Goal: Information Seeking & Learning: Learn about a topic

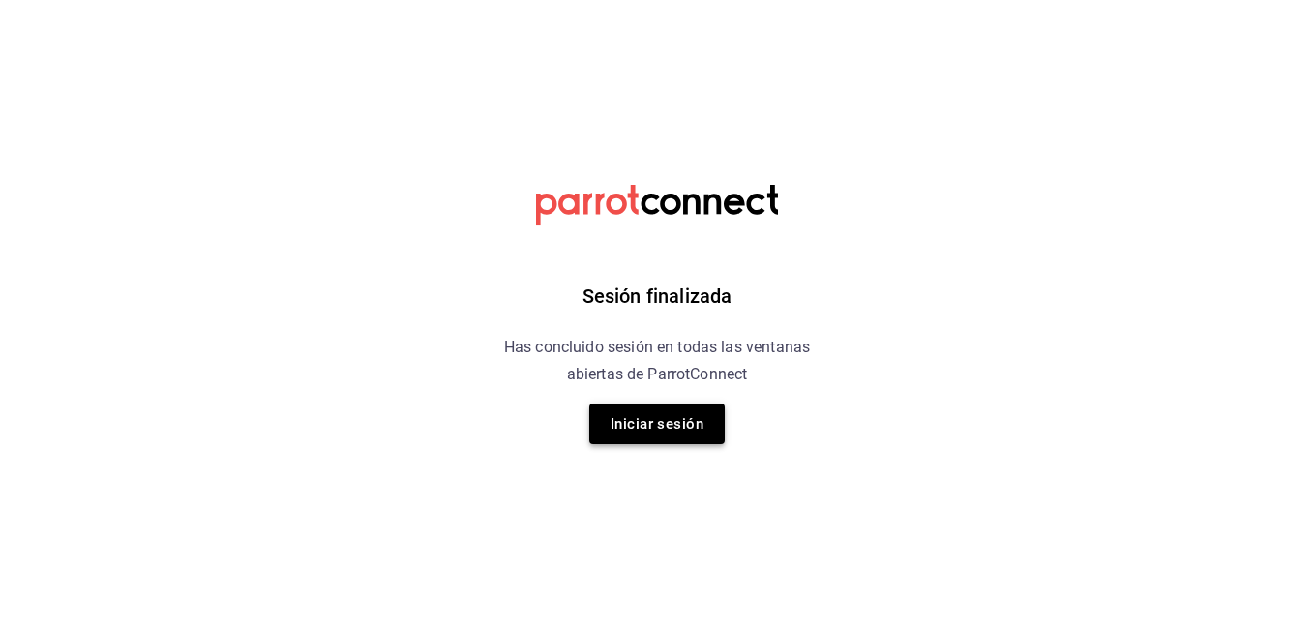
click at [667, 418] on button "Iniciar sesión" at bounding box center [656, 423] width 135 height 41
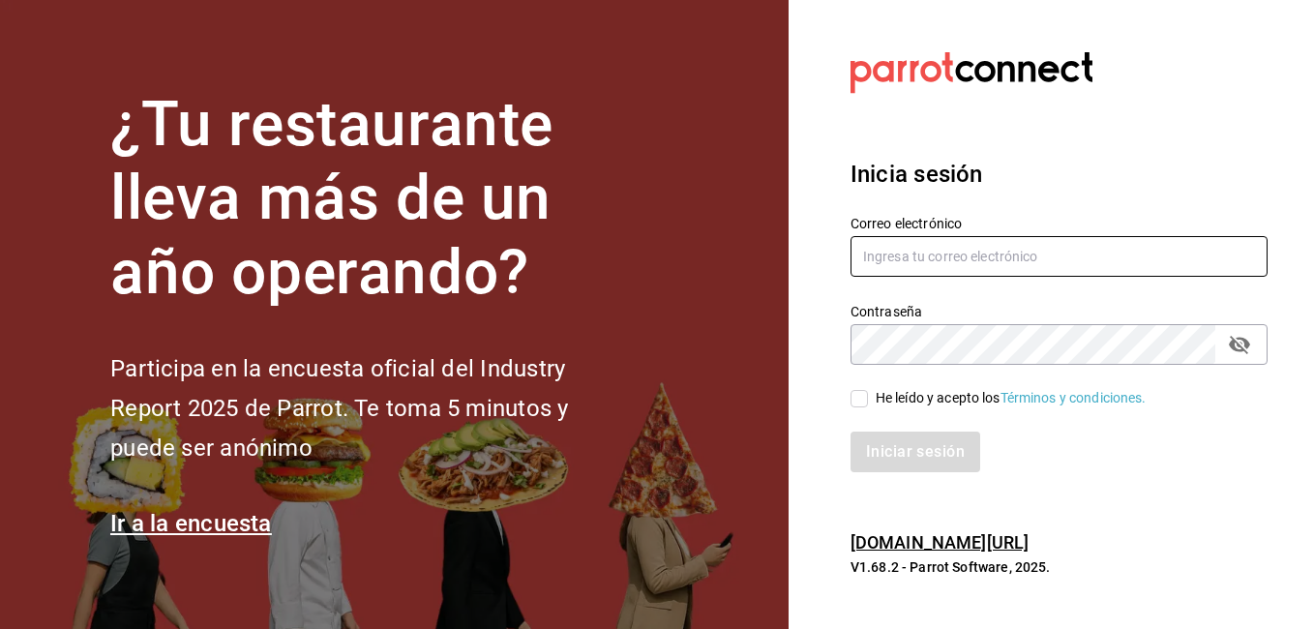
type input "martinez_antonio6@icloud.com"
click at [862, 402] on input "He leído y acepto los Términos y condiciones." at bounding box center [858, 398] width 17 height 17
checkbox input "true"
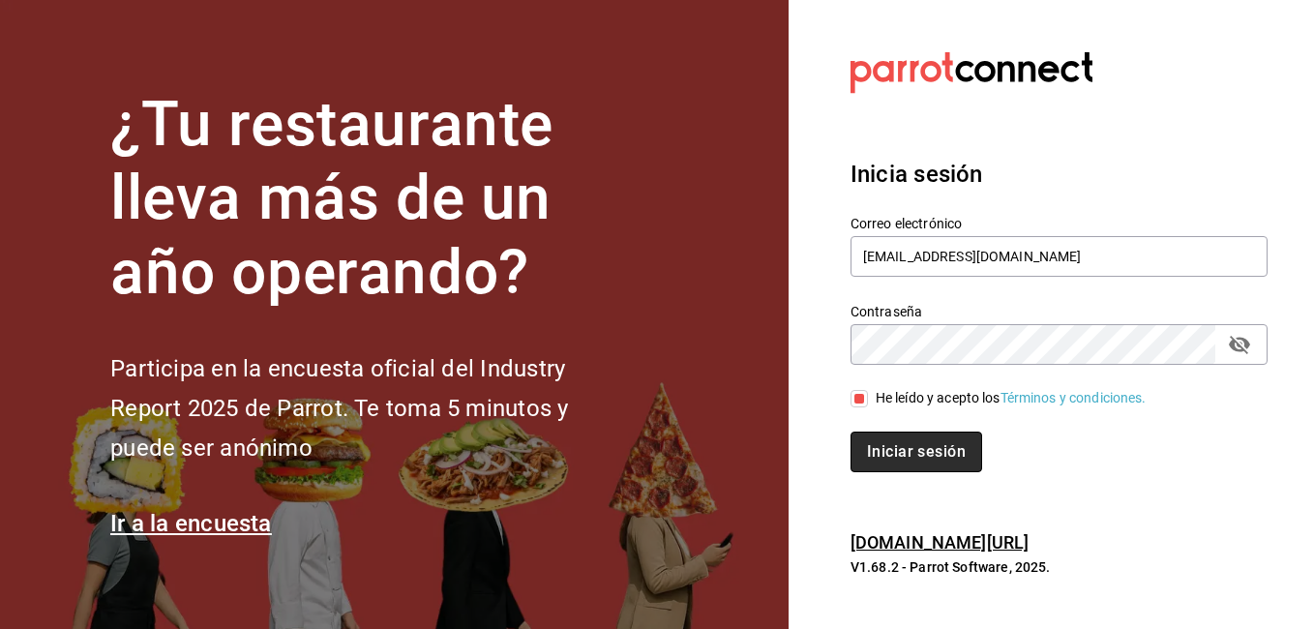
click at [908, 448] on button "Iniciar sesión" at bounding box center [916, 451] width 132 height 41
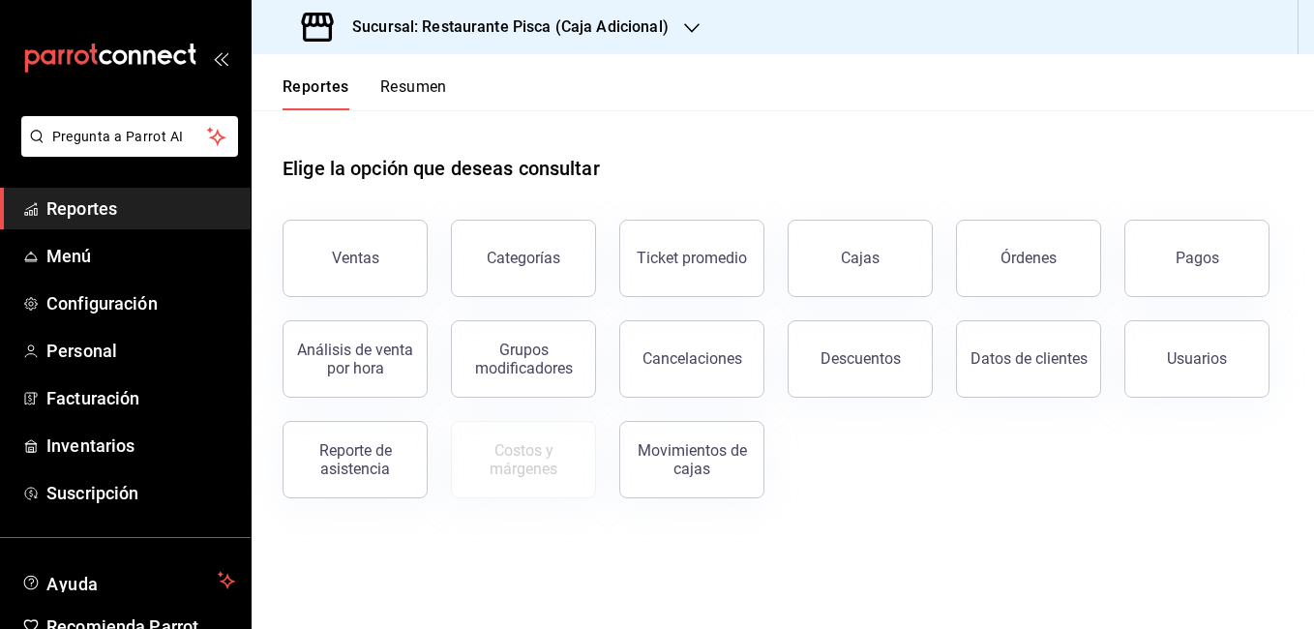
click at [693, 33] on icon "button" at bounding box center [691, 27] width 15 height 15
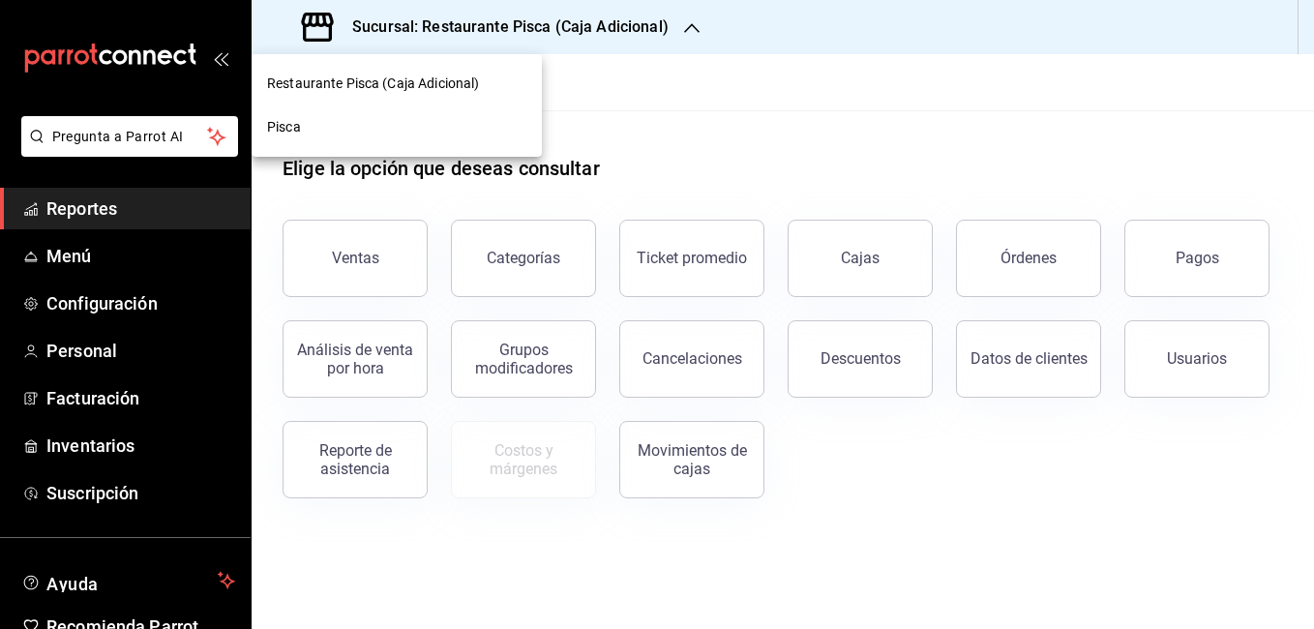
click at [332, 131] on div "Pisca" at bounding box center [396, 127] width 259 height 20
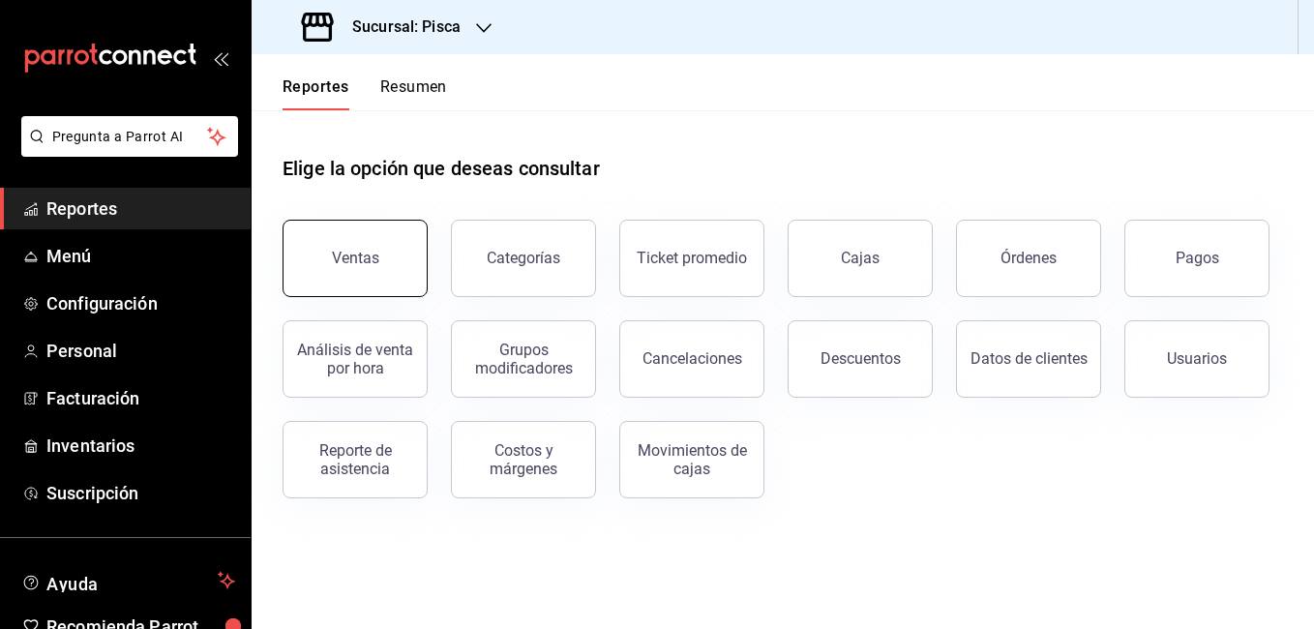
click at [363, 262] on div "Ventas" at bounding box center [355, 258] width 47 height 18
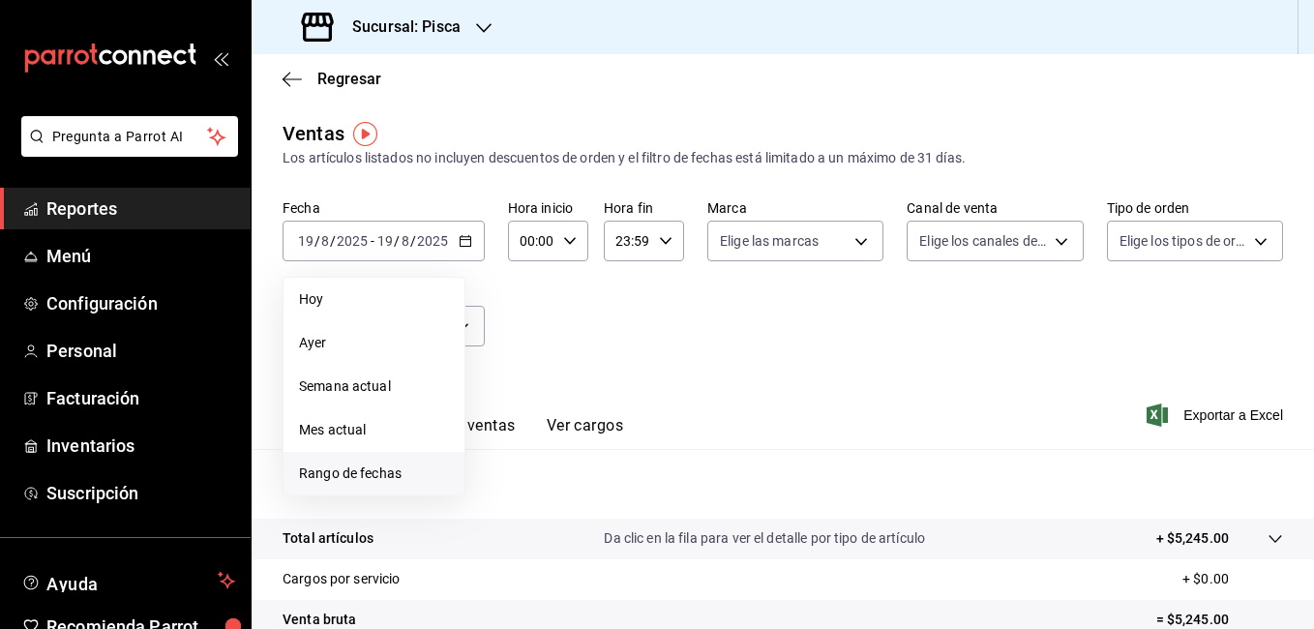
click at [377, 467] on span "Rango de fechas" at bounding box center [374, 473] width 150 height 20
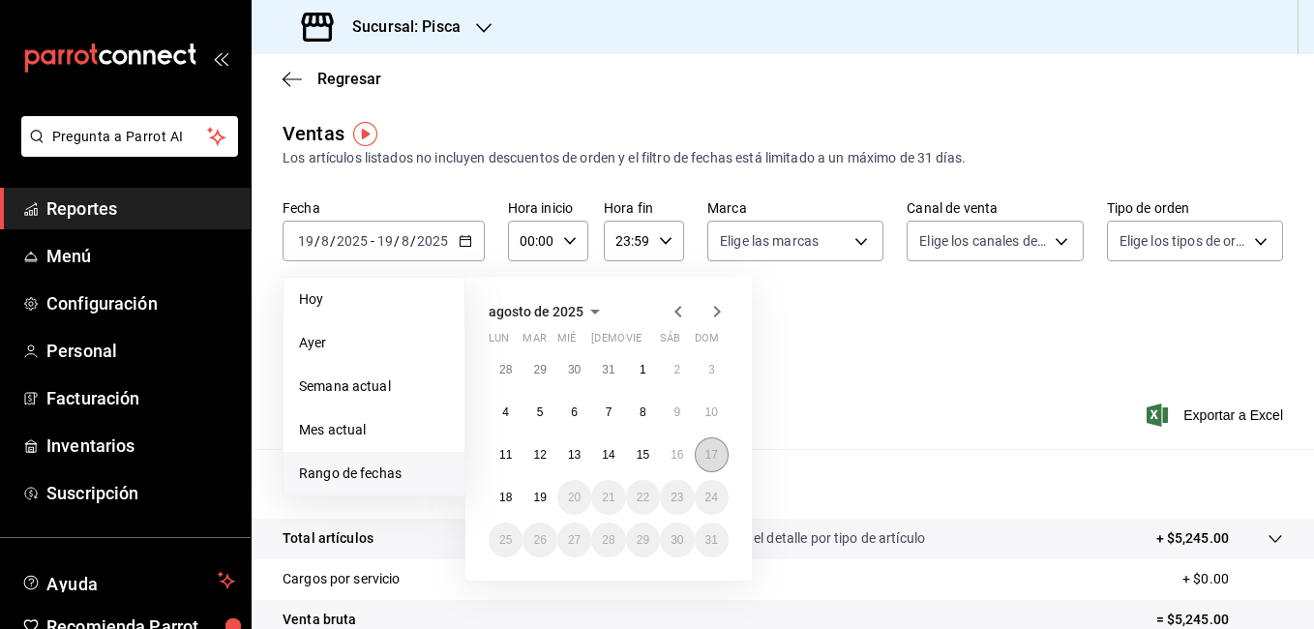
click at [707, 464] on button "17" at bounding box center [712, 454] width 34 height 35
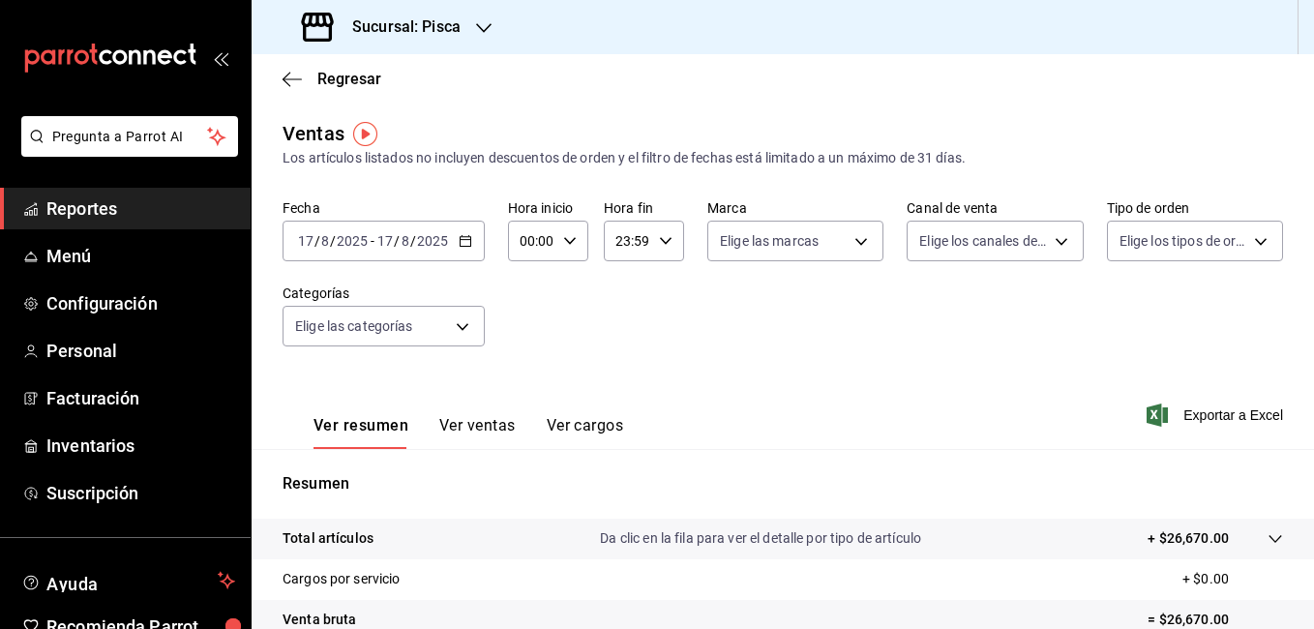
click at [468, 430] on button "Ver ventas" at bounding box center [477, 432] width 76 height 33
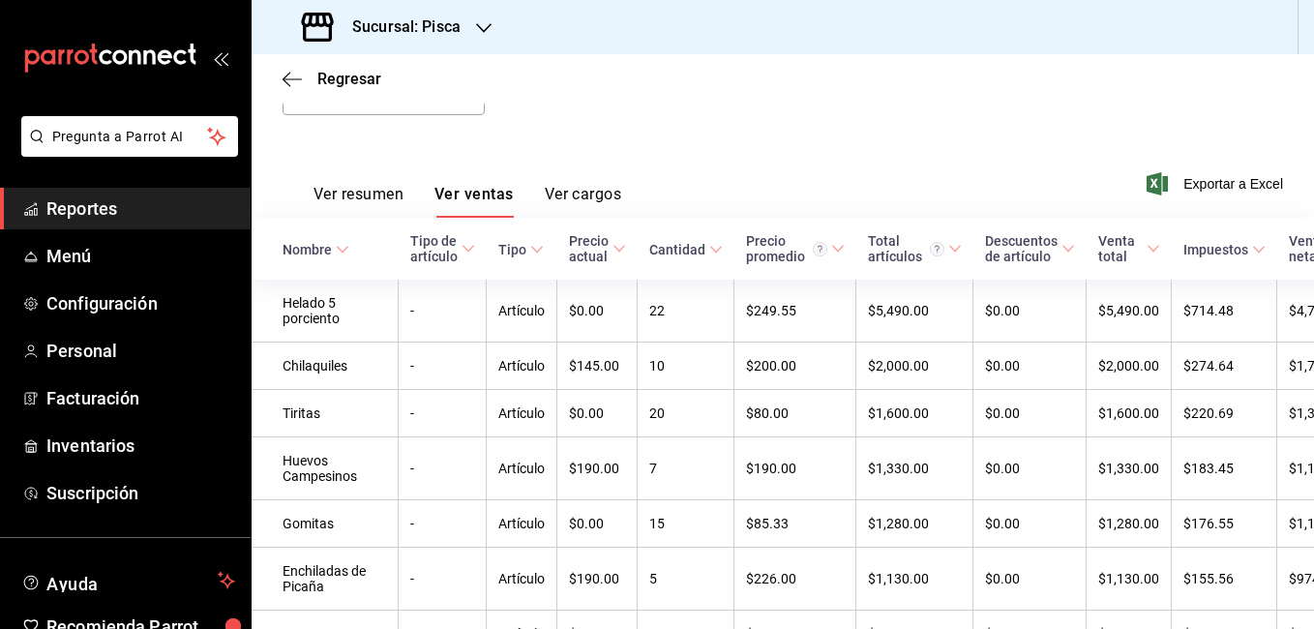
scroll to position [237, 0]
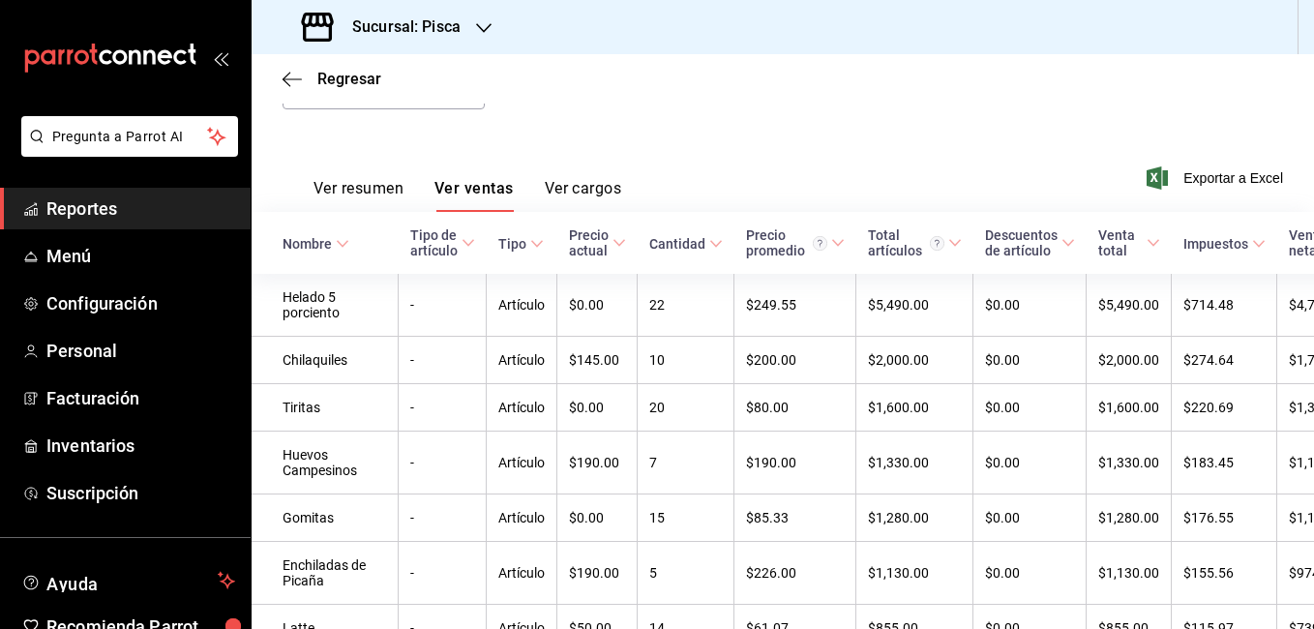
click at [582, 191] on button "Ver cargos" at bounding box center [583, 195] width 77 height 33
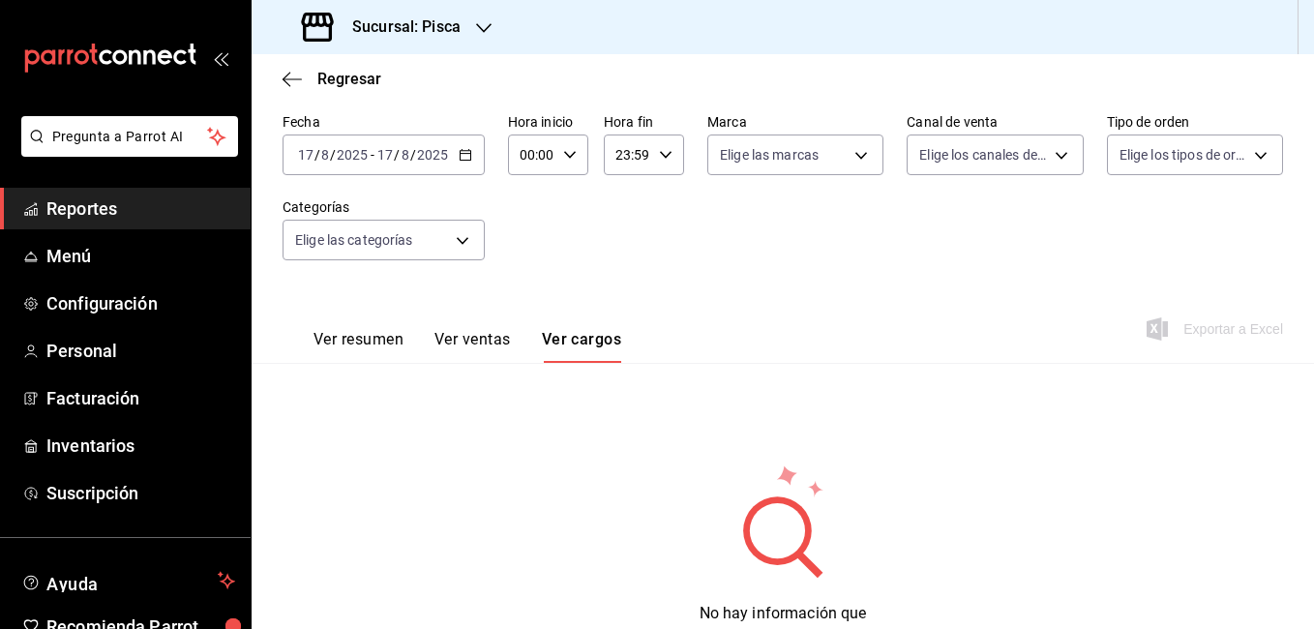
scroll to position [166, 0]
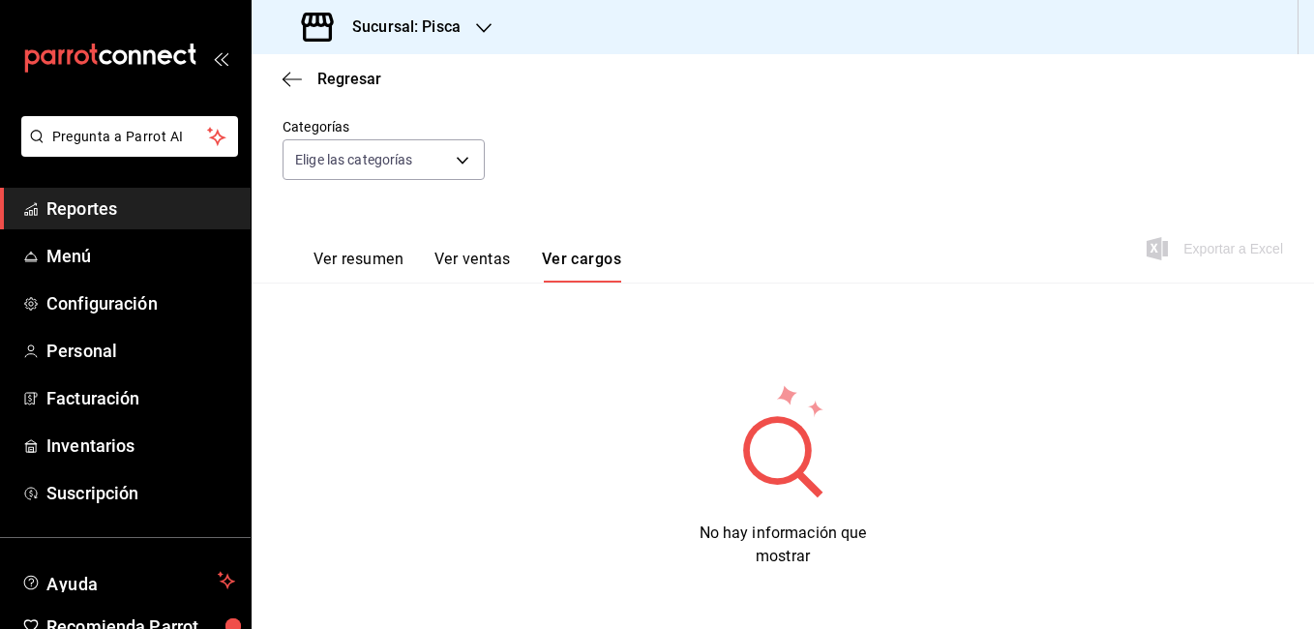
click at [472, 259] on button "Ver ventas" at bounding box center [472, 266] width 76 height 33
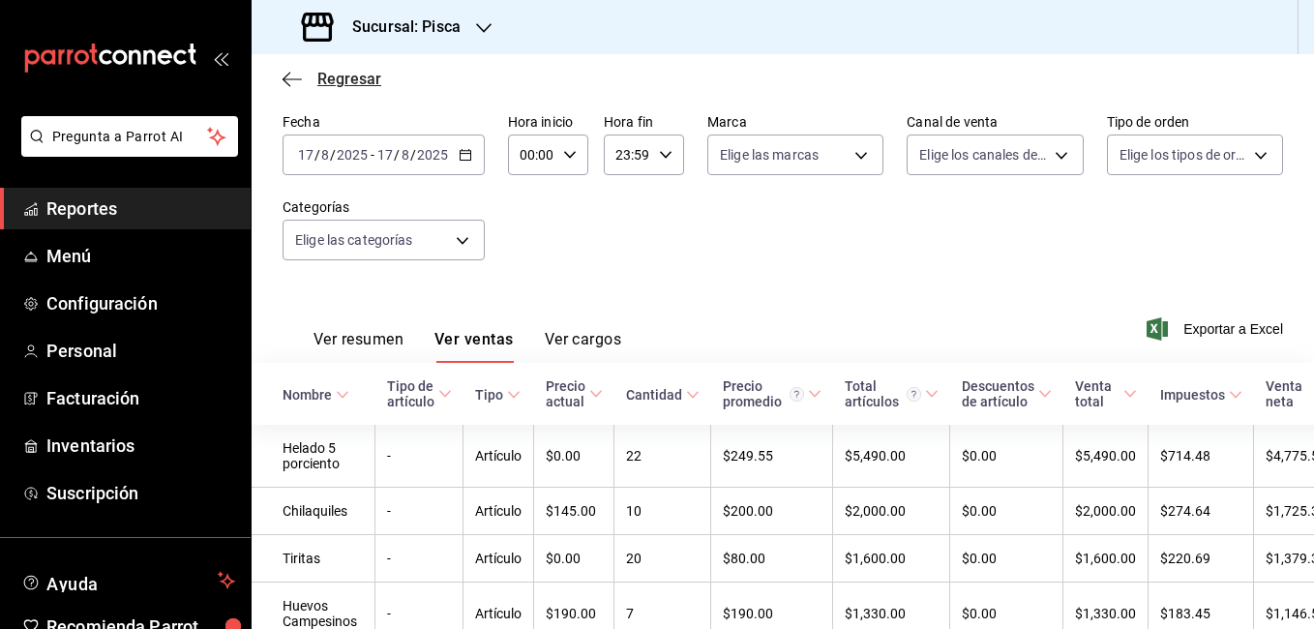
scroll to position [166, 0]
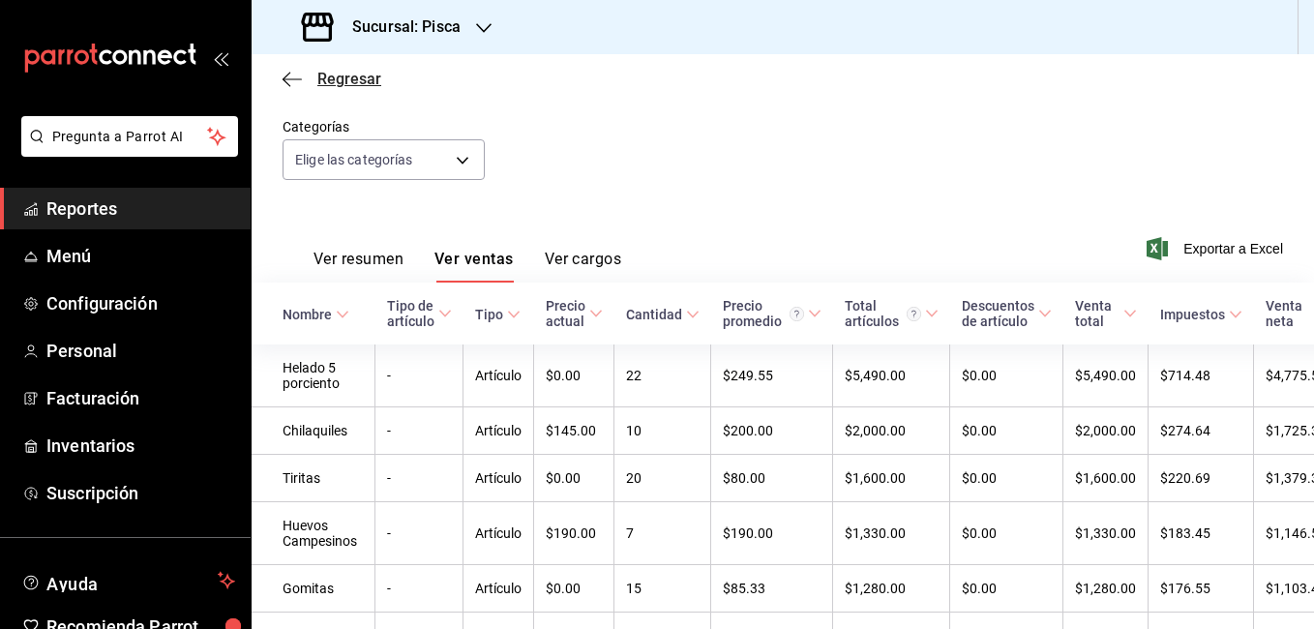
click at [339, 81] on span "Regresar" at bounding box center [349, 79] width 64 height 18
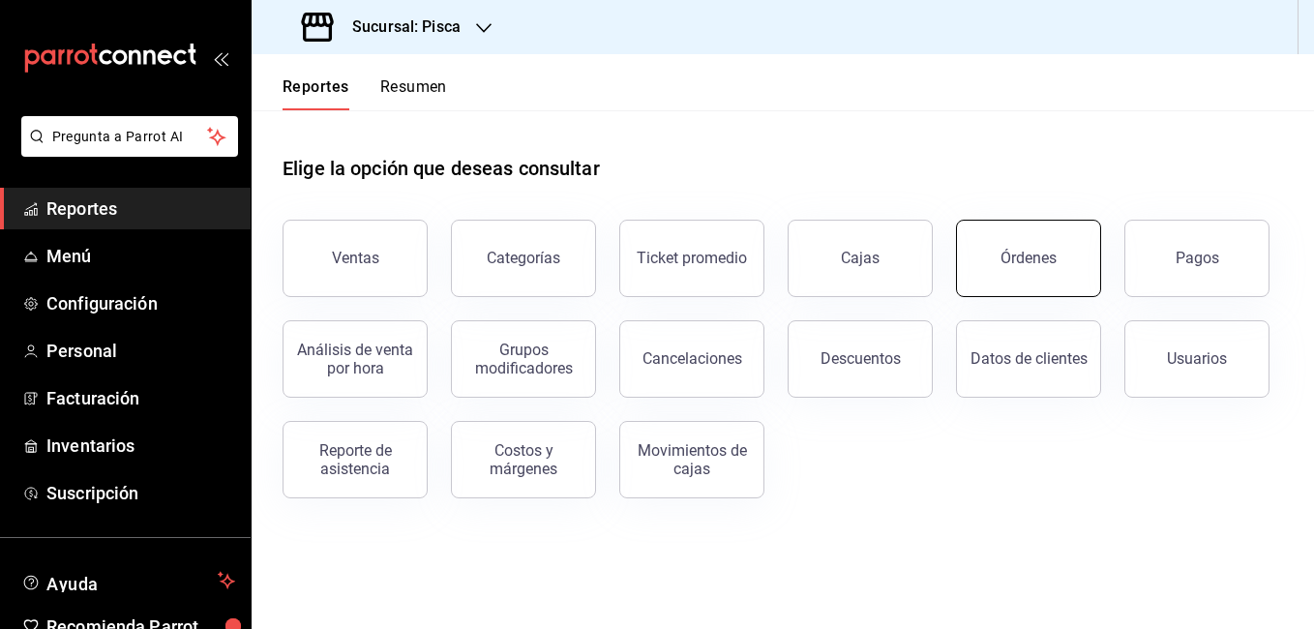
click at [1049, 254] on div "Órdenes" at bounding box center [1028, 258] width 56 height 18
click at [1049, 254] on html "Pregunta a Parrot AI Reportes Menú Configuración Personal Facturación Inventari…" at bounding box center [657, 314] width 1314 height 629
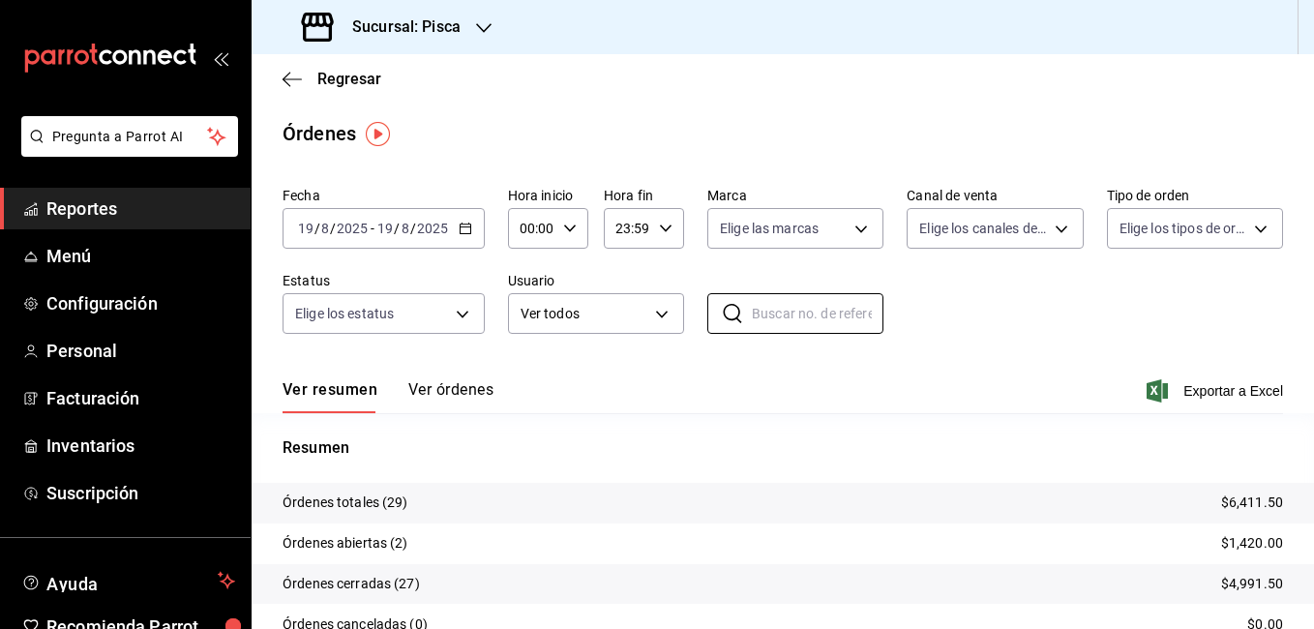
click at [466, 226] on icon "button" at bounding box center [466, 229] width 14 height 14
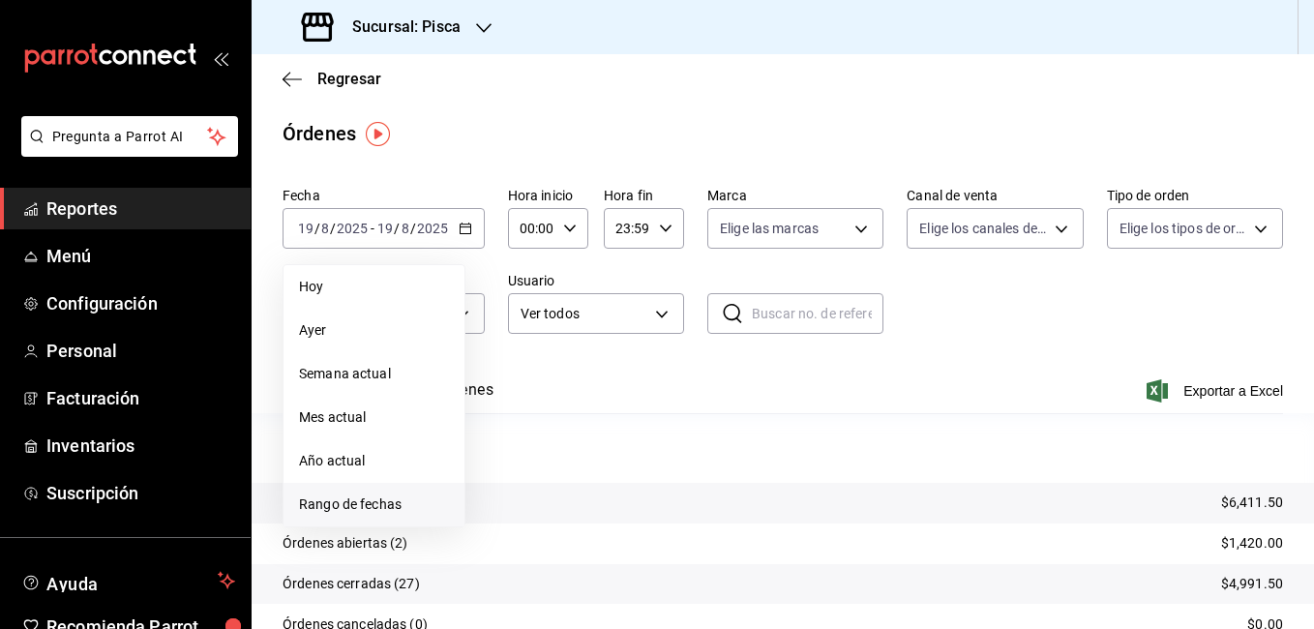
click at [389, 507] on span "Rango de fechas" at bounding box center [374, 504] width 150 height 20
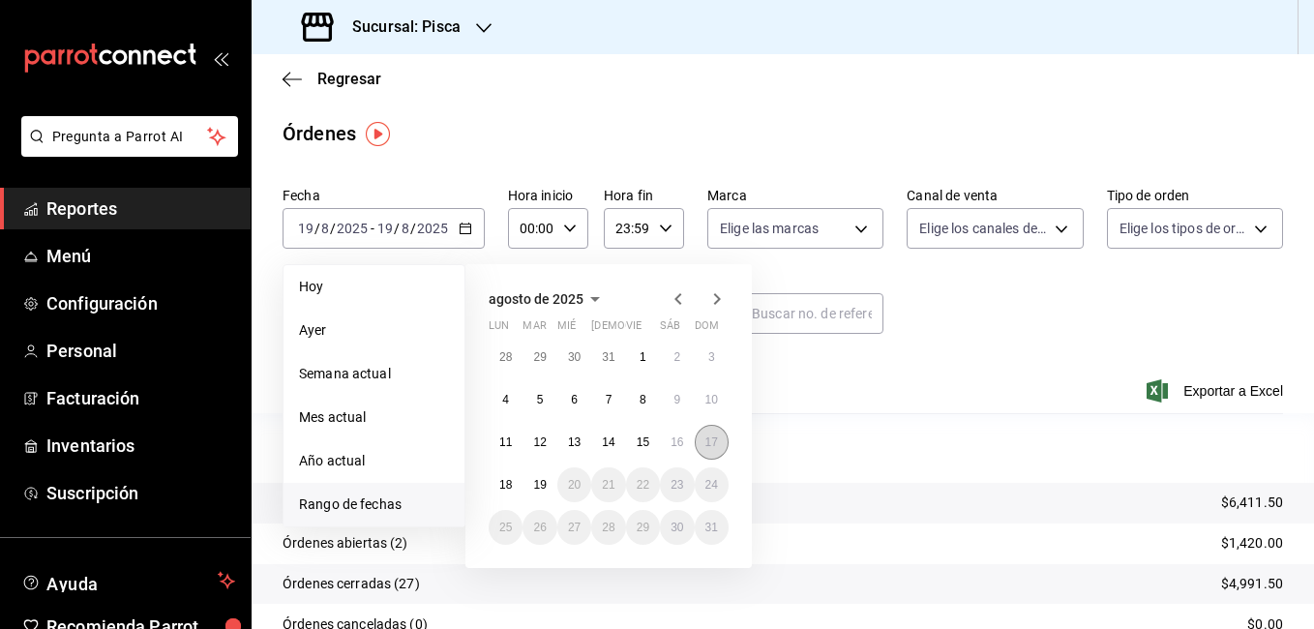
click at [706, 439] on abbr "17" at bounding box center [711, 442] width 13 height 14
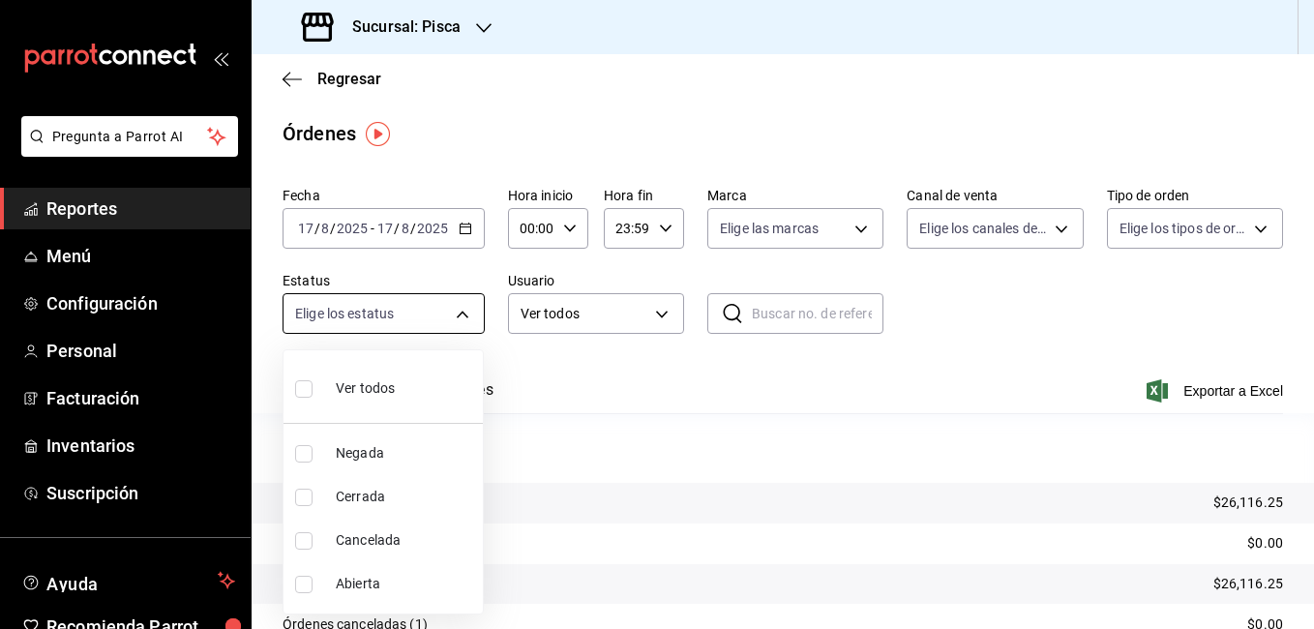
click at [463, 322] on body "Pregunta a Parrot AI Reportes Menú Configuración Personal Facturación Inventari…" at bounding box center [657, 314] width 1314 height 629
click at [463, 322] on div at bounding box center [657, 314] width 1314 height 629
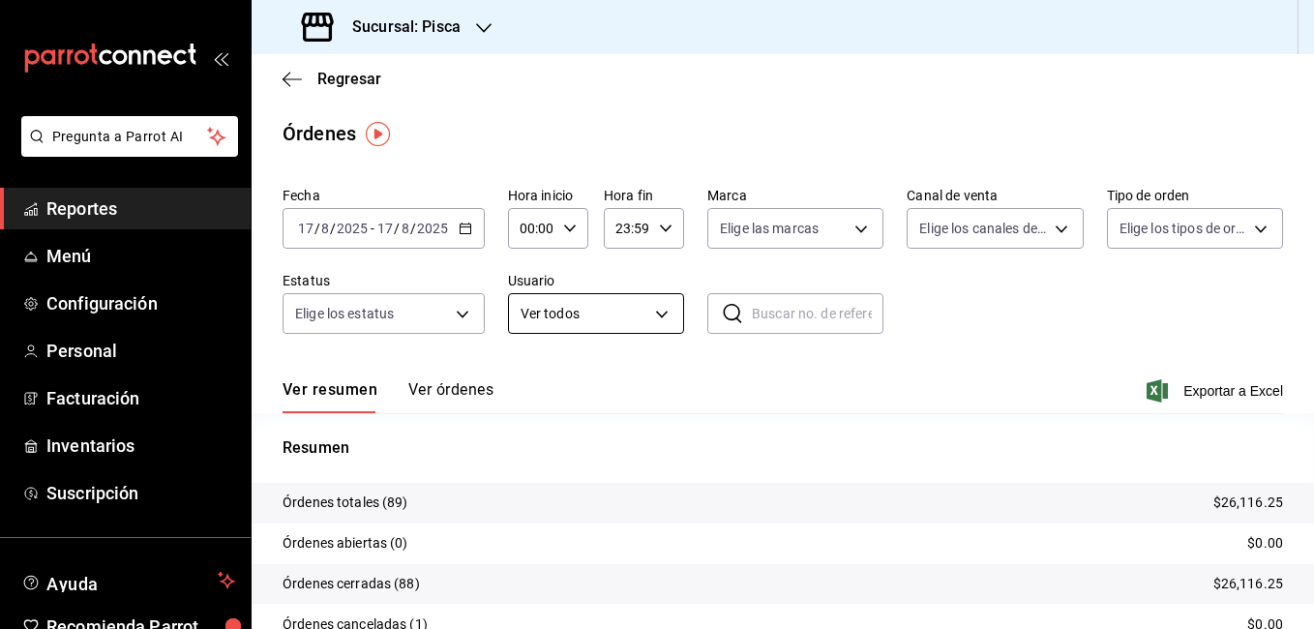
click at [586, 311] on body "Pregunta a Parrot AI Reportes Menú Configuración Personal Facturación Inventari…" at bounding box center [657, 314] width 1314 height 629
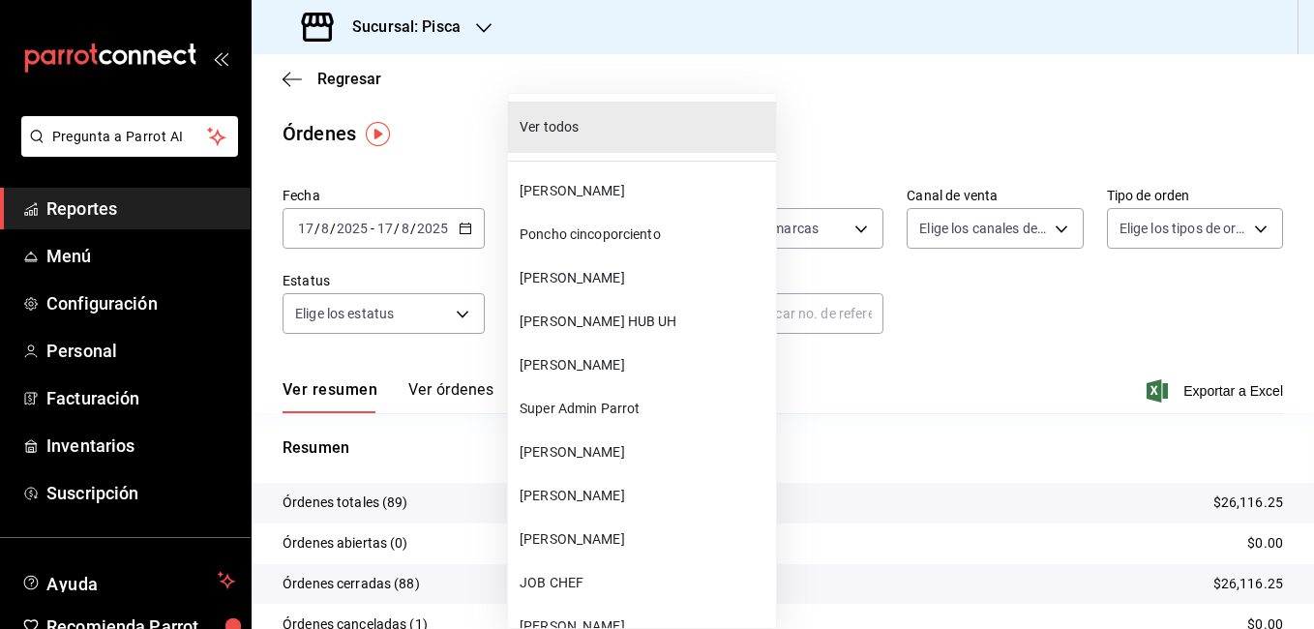
click at [756, 75] on div at bounding box center [657, 314] width 1314 height 629
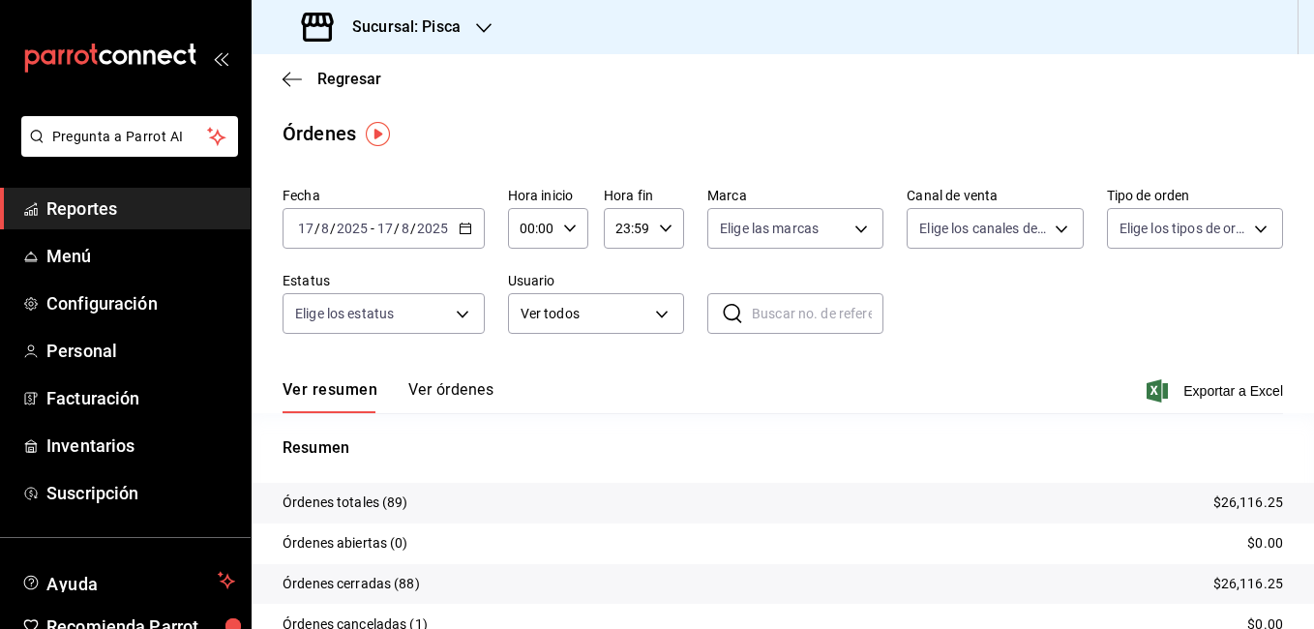
click at [462, 389] on button "Ver órdenes" at bounding box center [450, 396] width 85 height 33
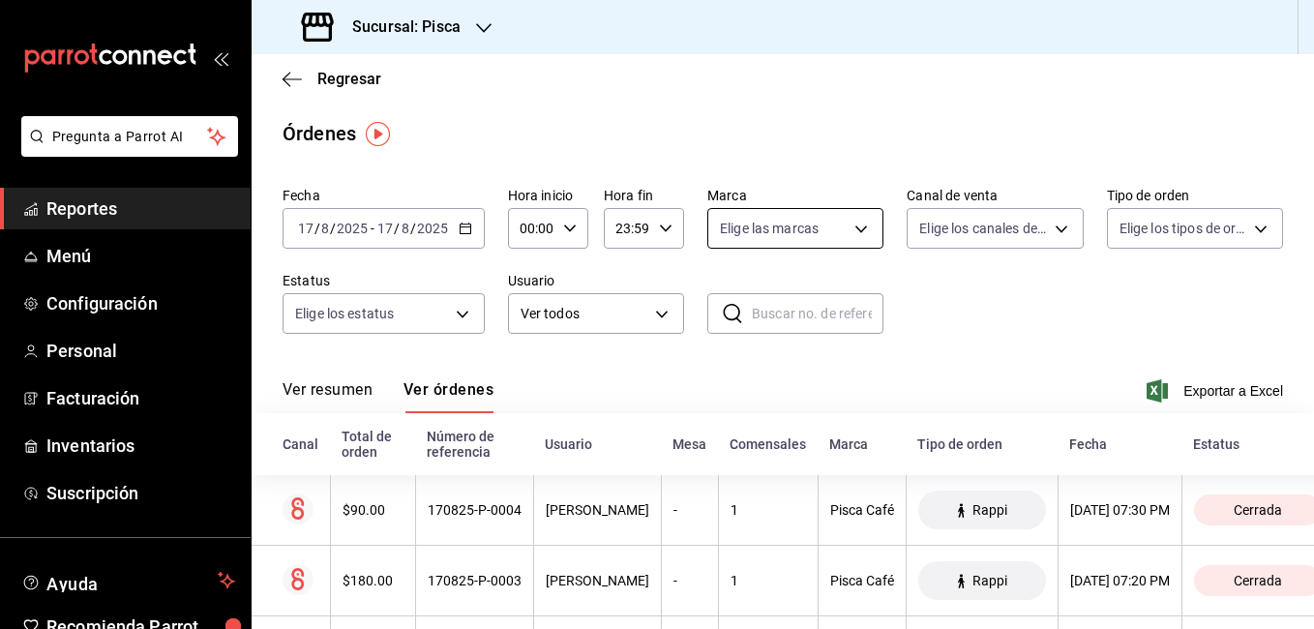
click at [853, 225] on body "Pregunta a Parrot AI Reportes Menú Configuración Personal Facturación Inventari…" at bounding box center [657, 314] width 1314 height 629
click at [853, 225] on div at bounding box center [657, 314] width 1314 height 629
click at [978, 228] on body "Pregunta a Parrot AI Reportes Menú Configuración Personal Facturación Inventari…" at bounding box center [657, 314] width 1314 height 629
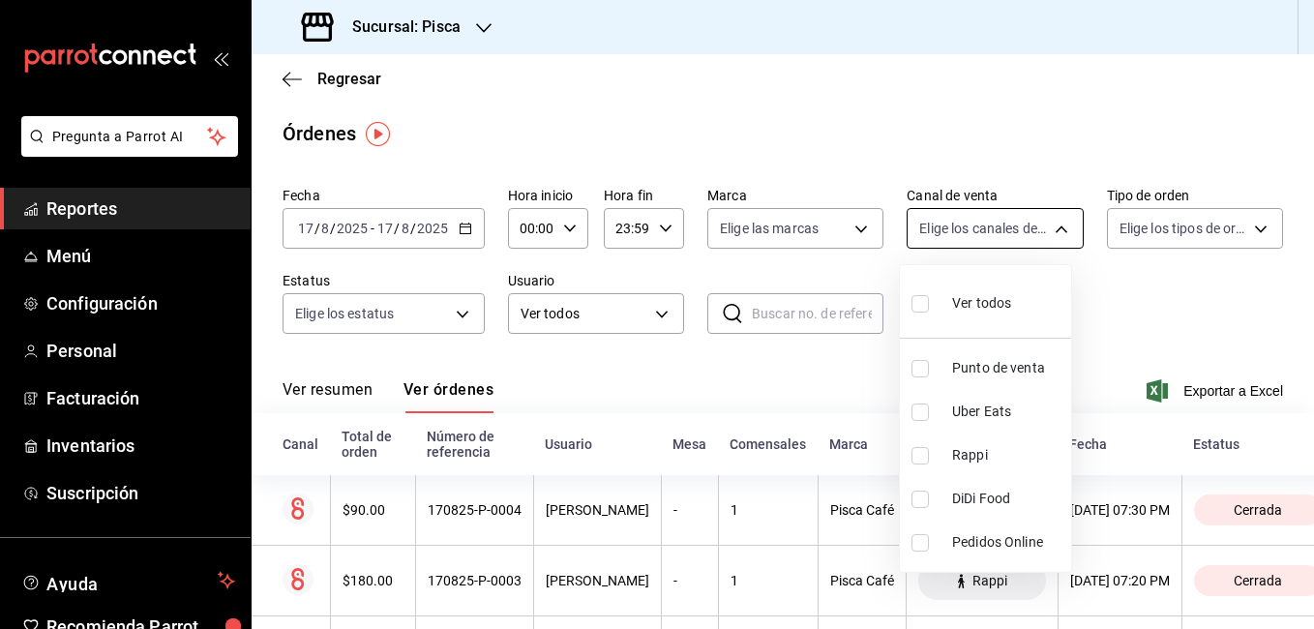
click at [978, 228] on div at bounding box center [657, 314] width 1314 height 629
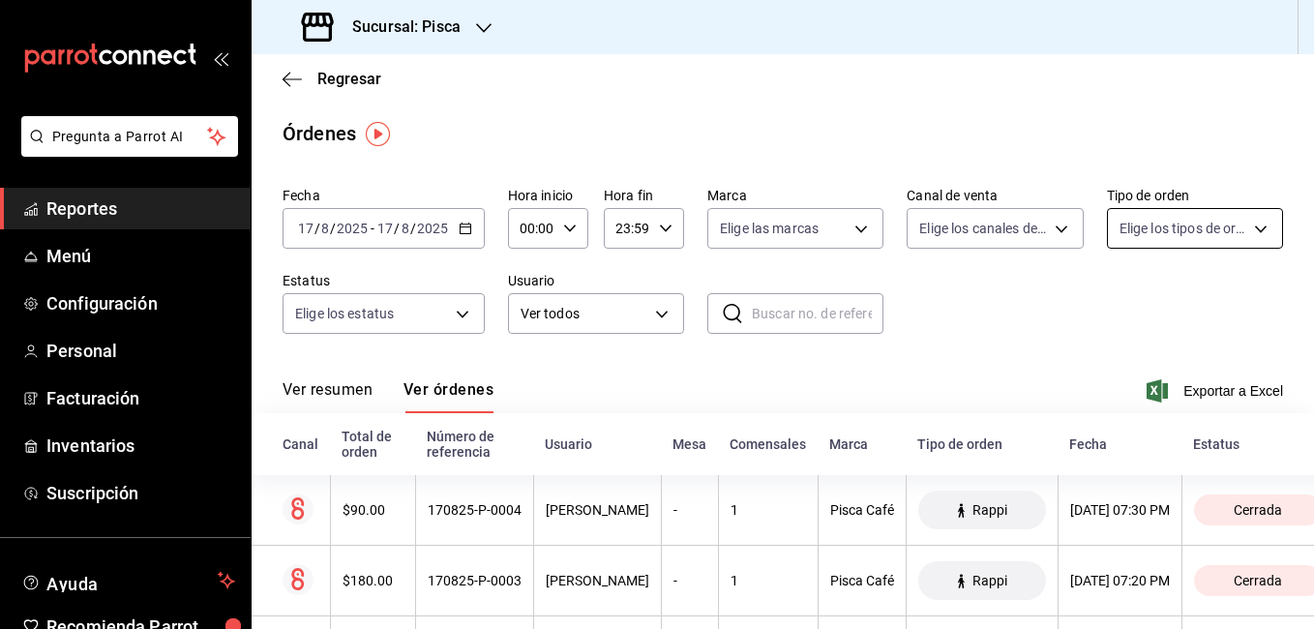
click at [1154, 222] on body "Pregunta a Parrot AI Reportes Menú Configuración Personal Facturación Inventari…" at bounding box center [657, 314] width 1314 height 629
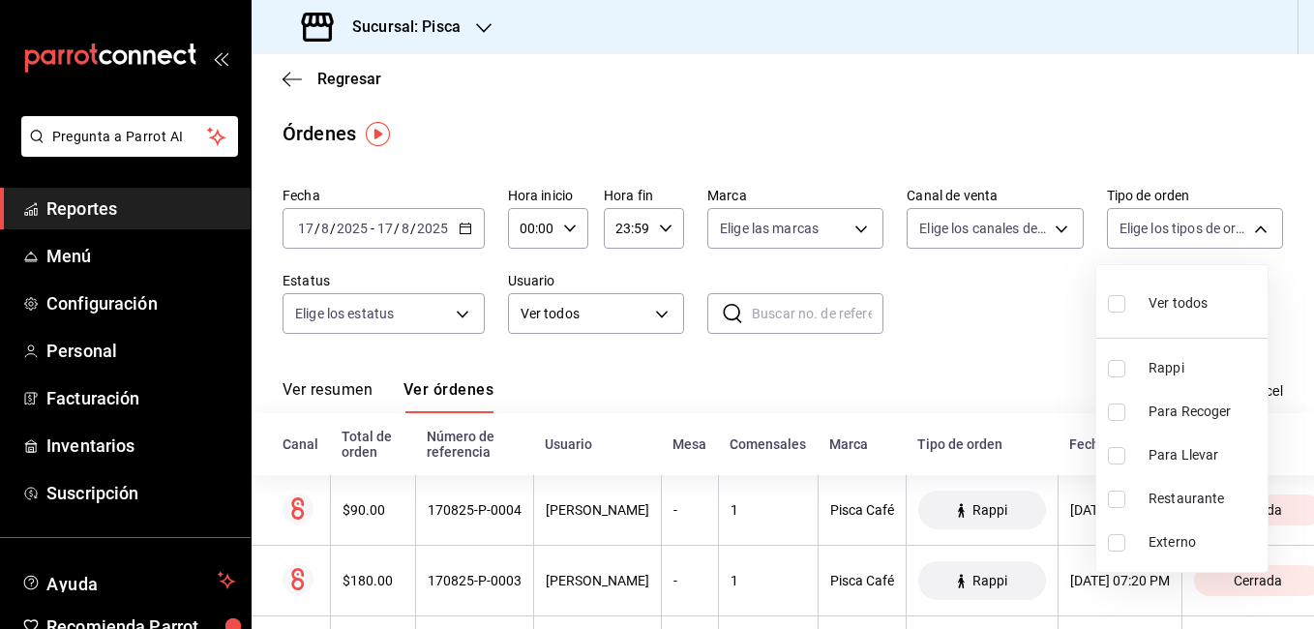
click at [985, 89] on div at bounding box center [657, 314] width 1314 height 629
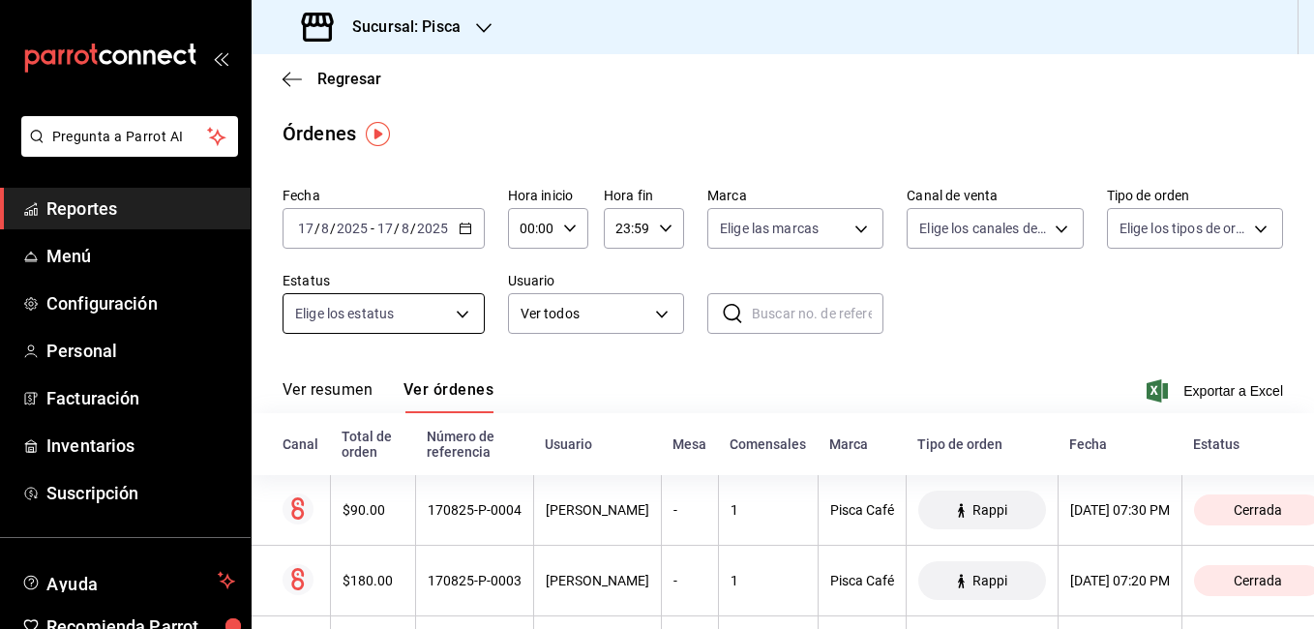
click at [457, 320] on body "Pregunta a Parrot AI Reportes Menú Configuración Personal Facturación Inventari…" at bounding box center [657, 314] width 1314 height 629
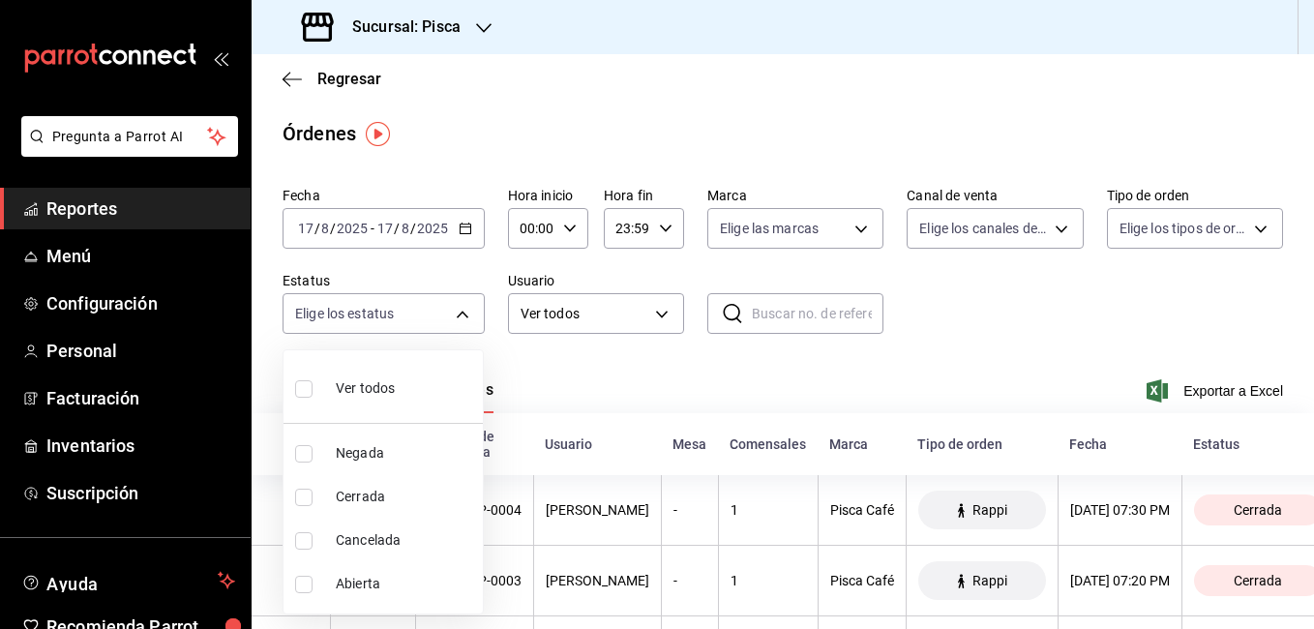
click at [672, 389] on div at bounding box center [657, 314] width 1314 height 629
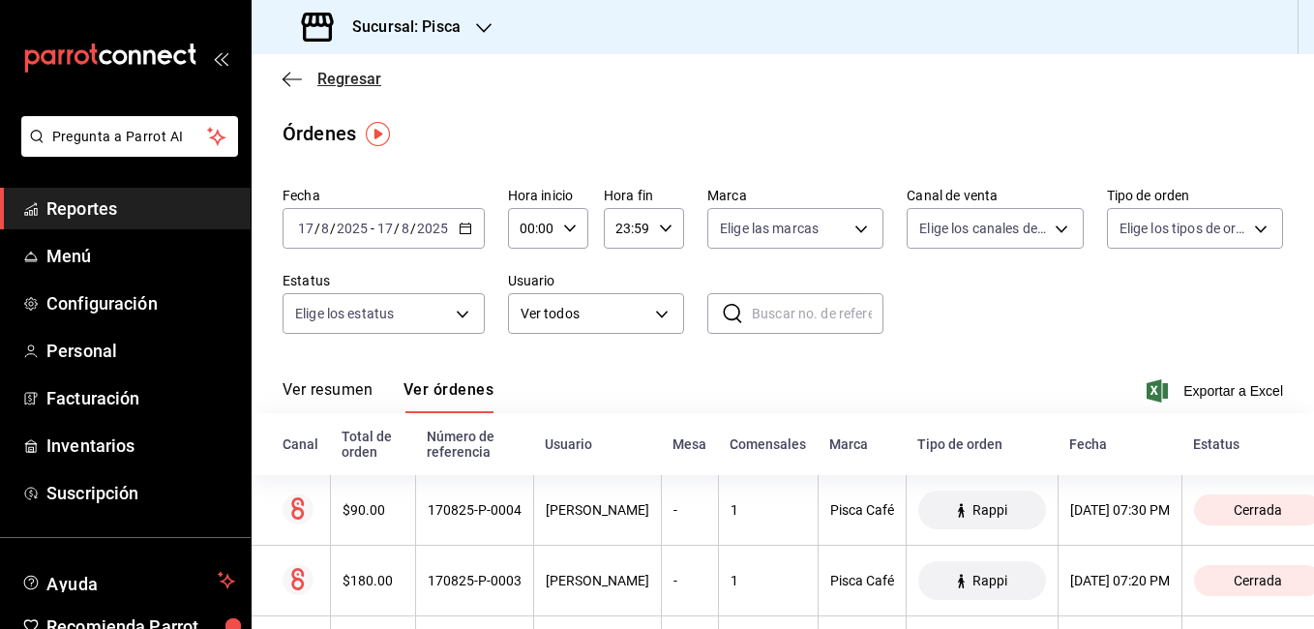
click at [350, 84] on span "Regresar" at bounding box center [349, 79] width 64 height 18
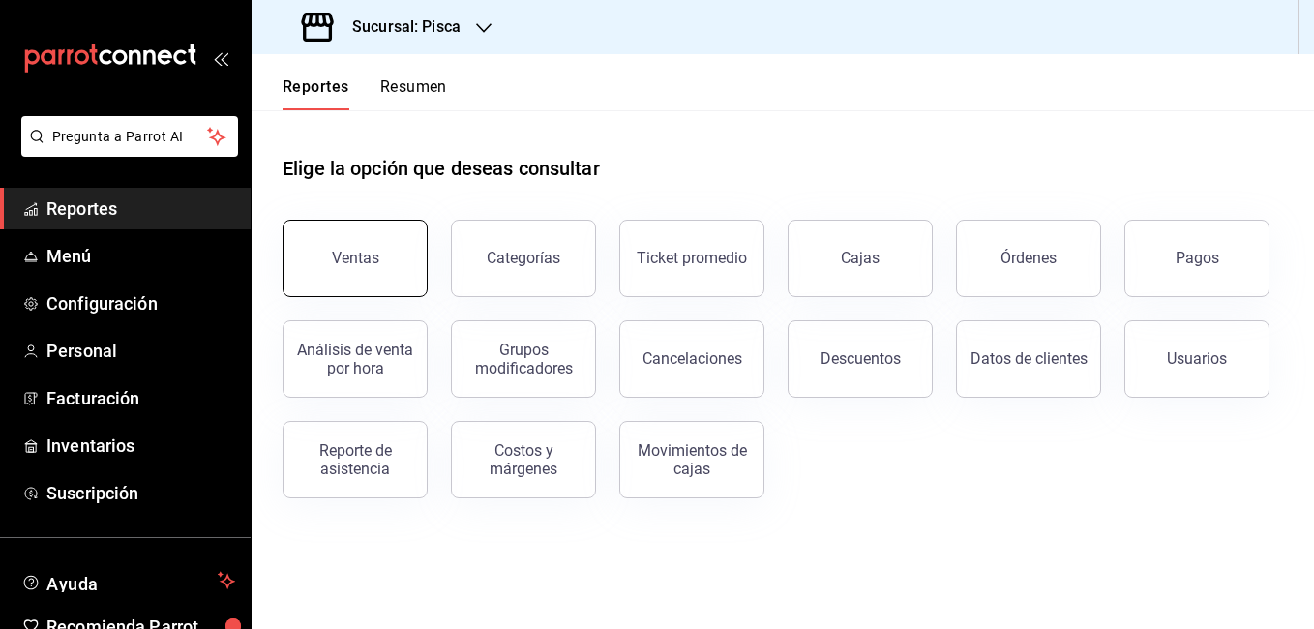
click at [391, 261] on button "Ventas" at bounding box center [354, 258] width 145 height 77
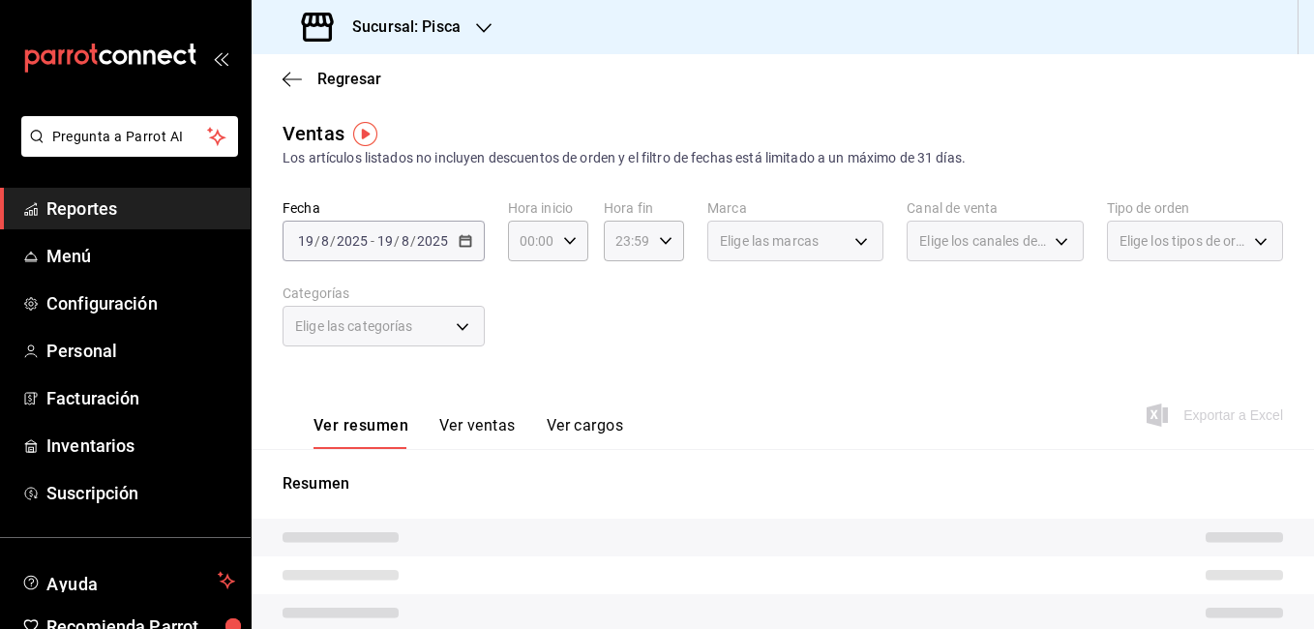
click at [455, 237] on div "2025-08-19 19 / 8 / 2025 - 2025-08-19 19 / 8 / 2025" at bounding box center [383, 241] width 202 height 41
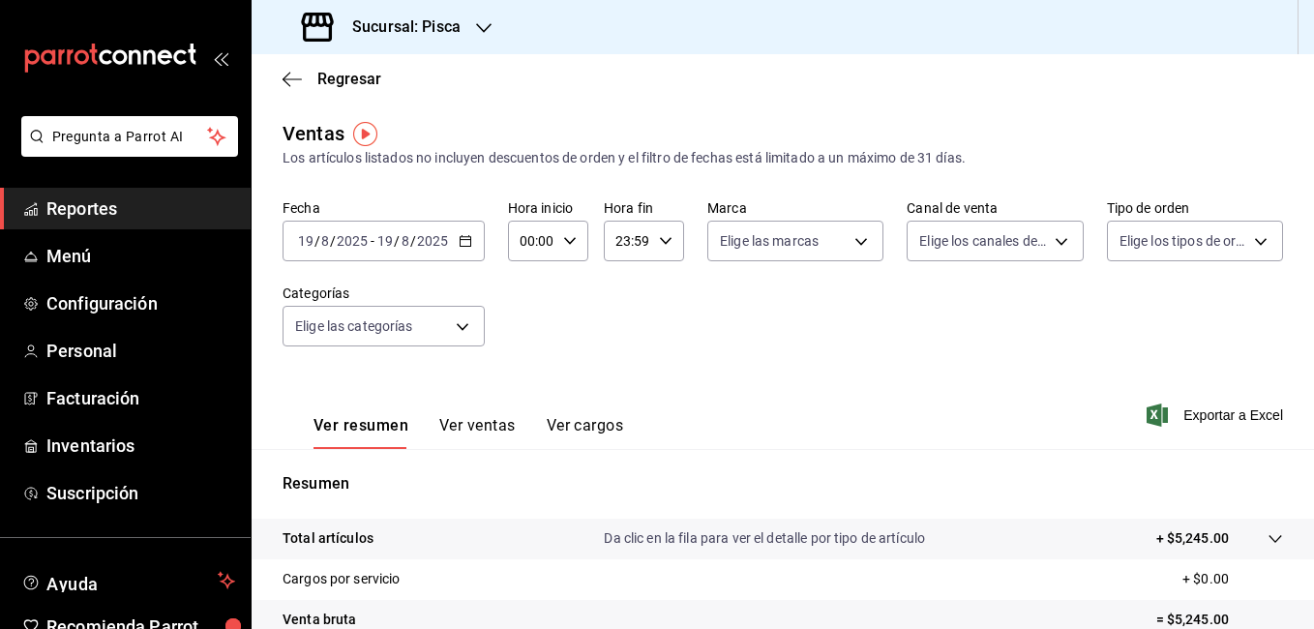
click at [467, 242] on icon "button" at bounding box center [466, 241] width 14 height 14
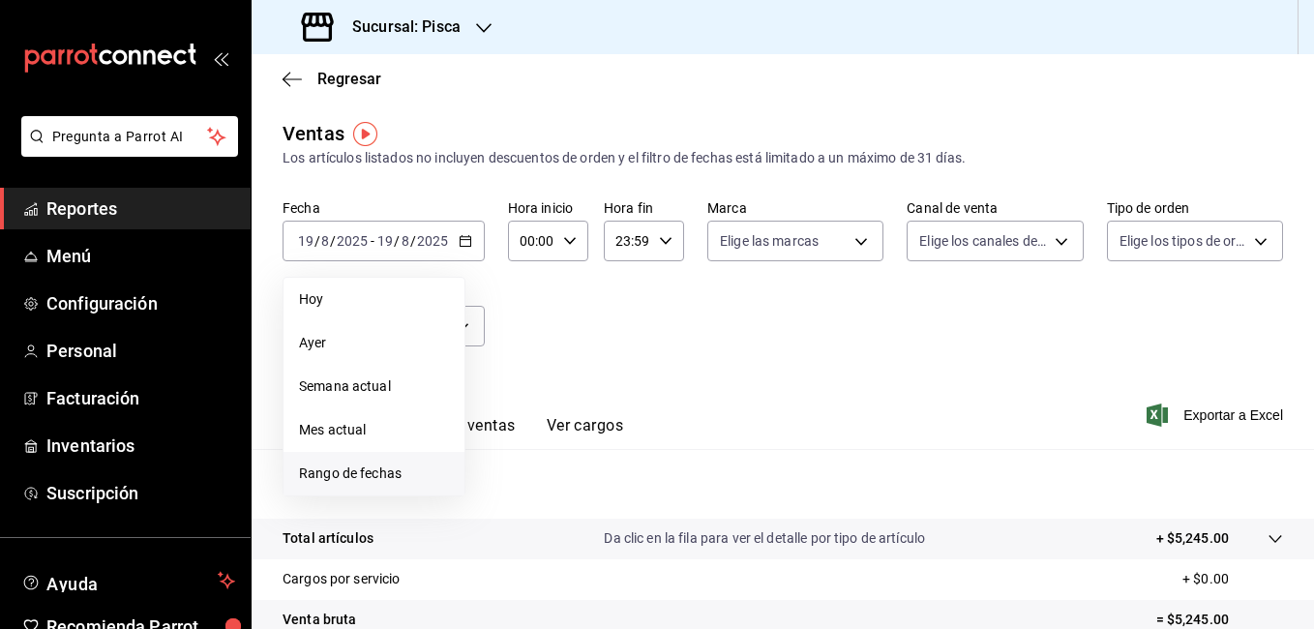
click at [346, 480] on span "Rango de fechas" at bounding box center [374, 473] width 150 height 20
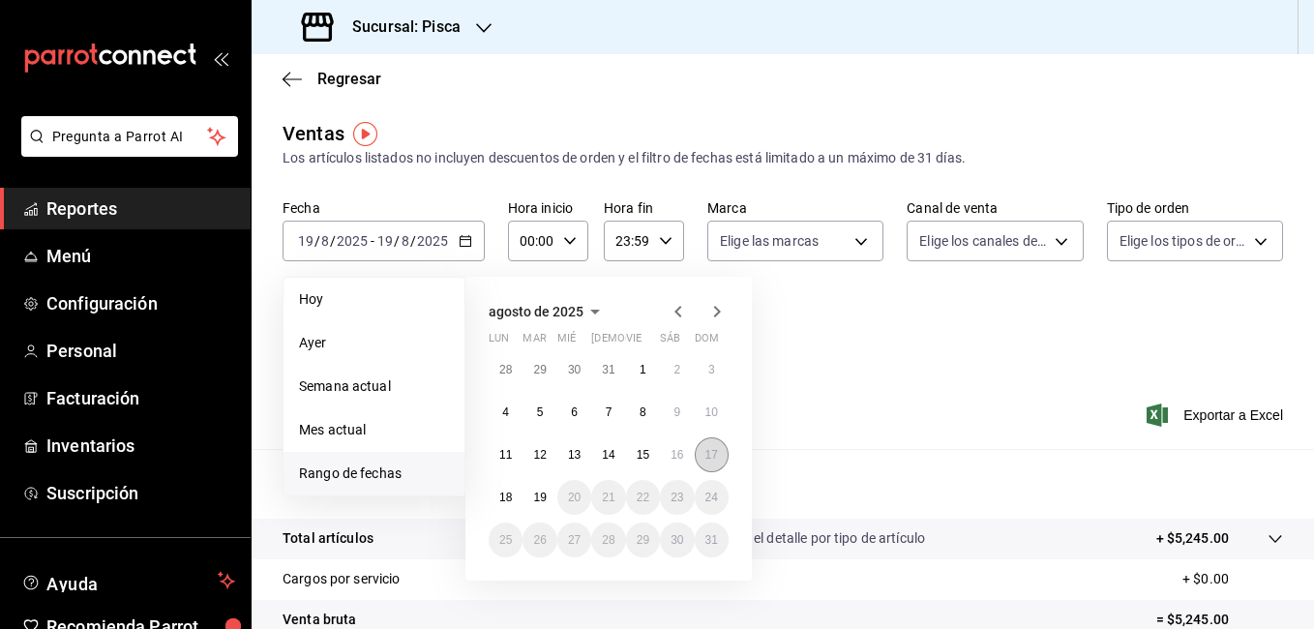
click at [712, 454] on abbr "17" at bounding box center [711, 455] width 13 height 14
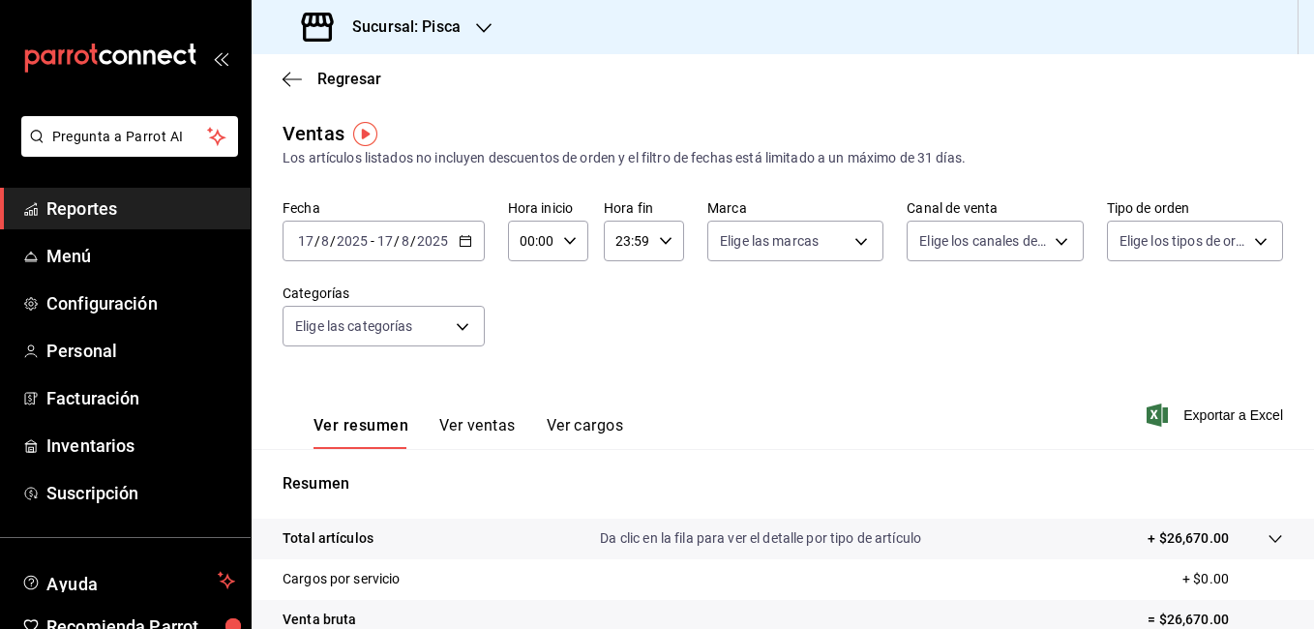
click at [489, 429] on button "Ver ventas" at bounding box center [477, 432] width 76 height 33
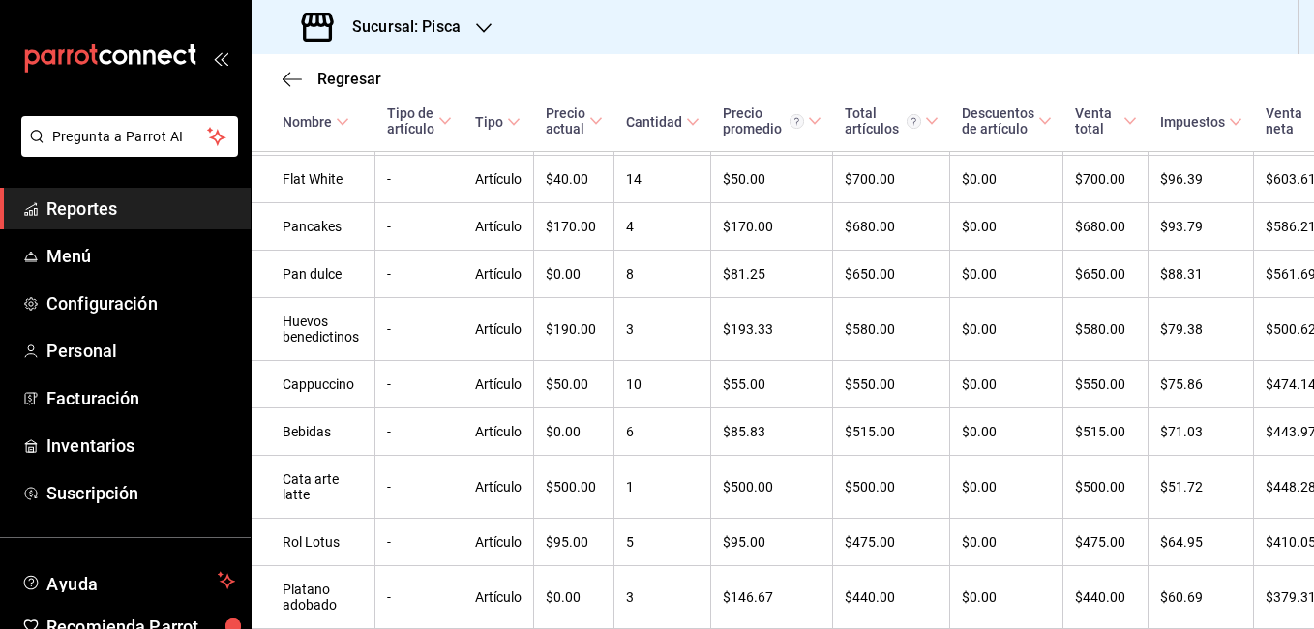
scroll to position [889, 0]
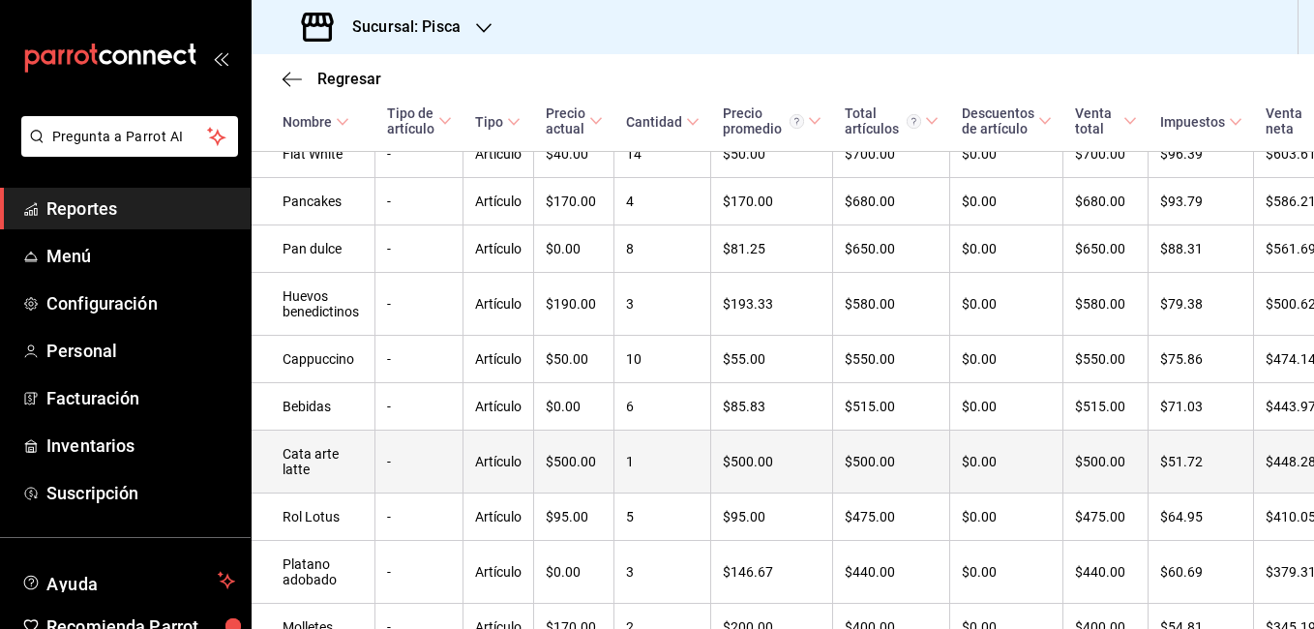
click at [335, 490] on td "Cata arte latte" at bounding box center [314, 461] width 124 height 63
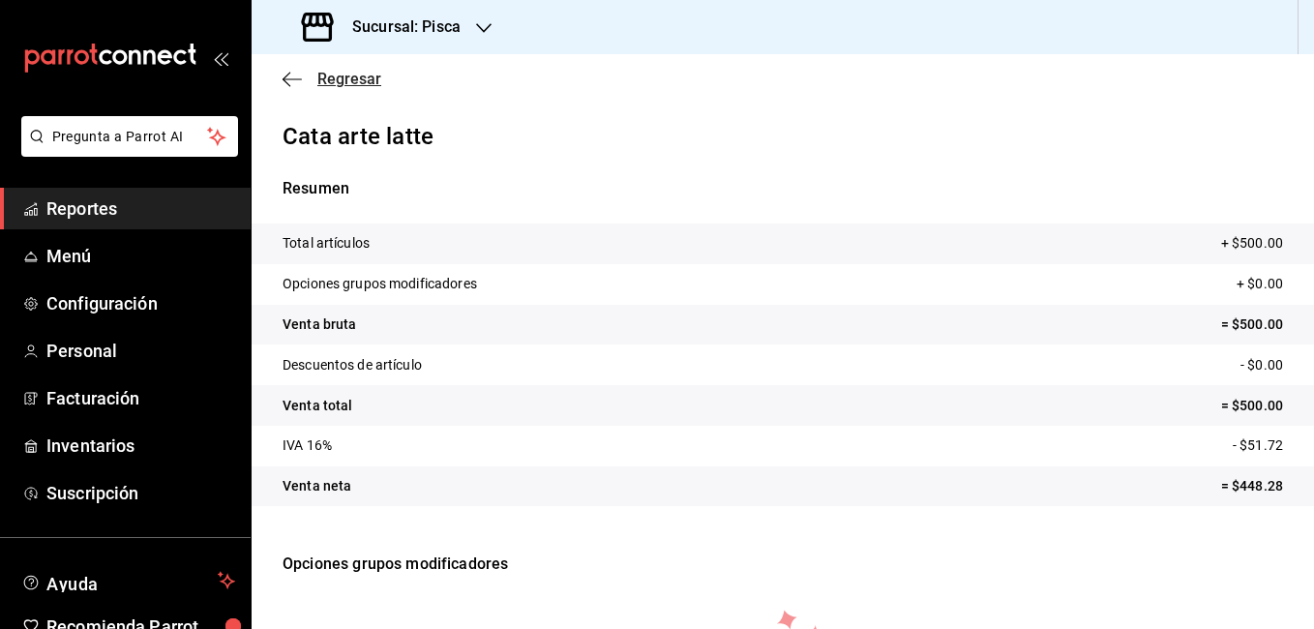
click at [294, 80] on icon "button" at bounding box center [291, 79] width 19 height 17
click at [347, 80] on span "Regresar" at bounding box center [349, 79] width 64 height 18
click at [91, 51] on icon "mailbox folders" at bounding box center [93, 54] width 8 height 21
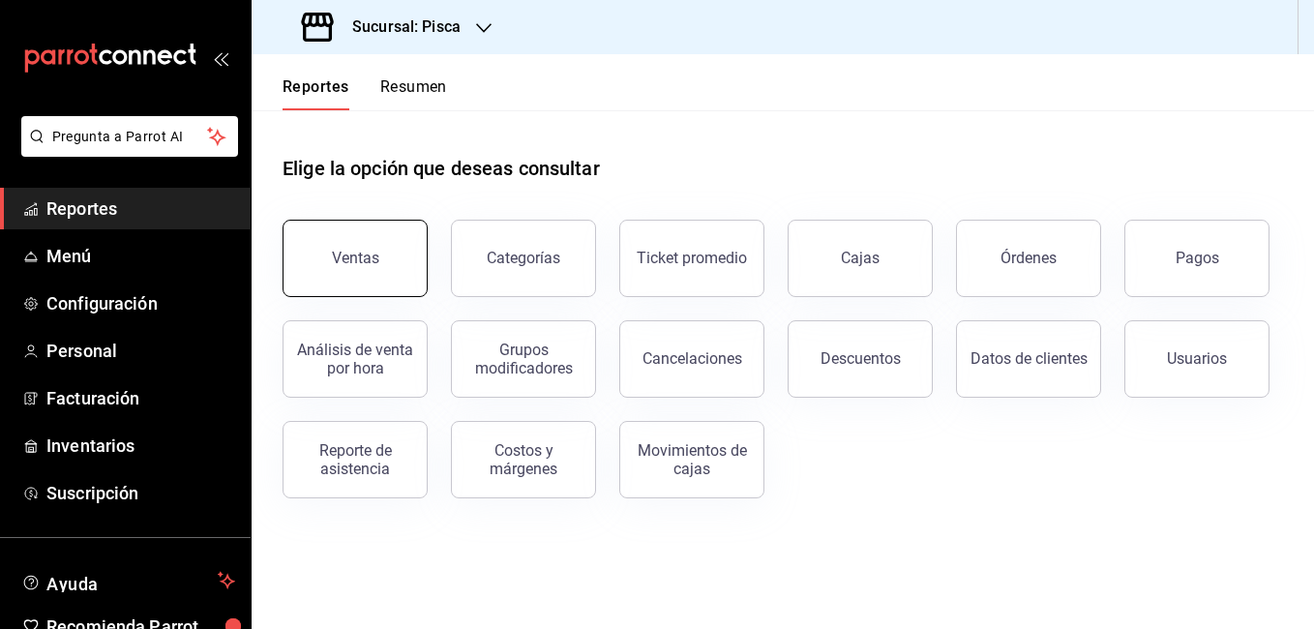
click at [344, 243] on button "Ventas" at bounding box center [354, 258] width 145 height 77
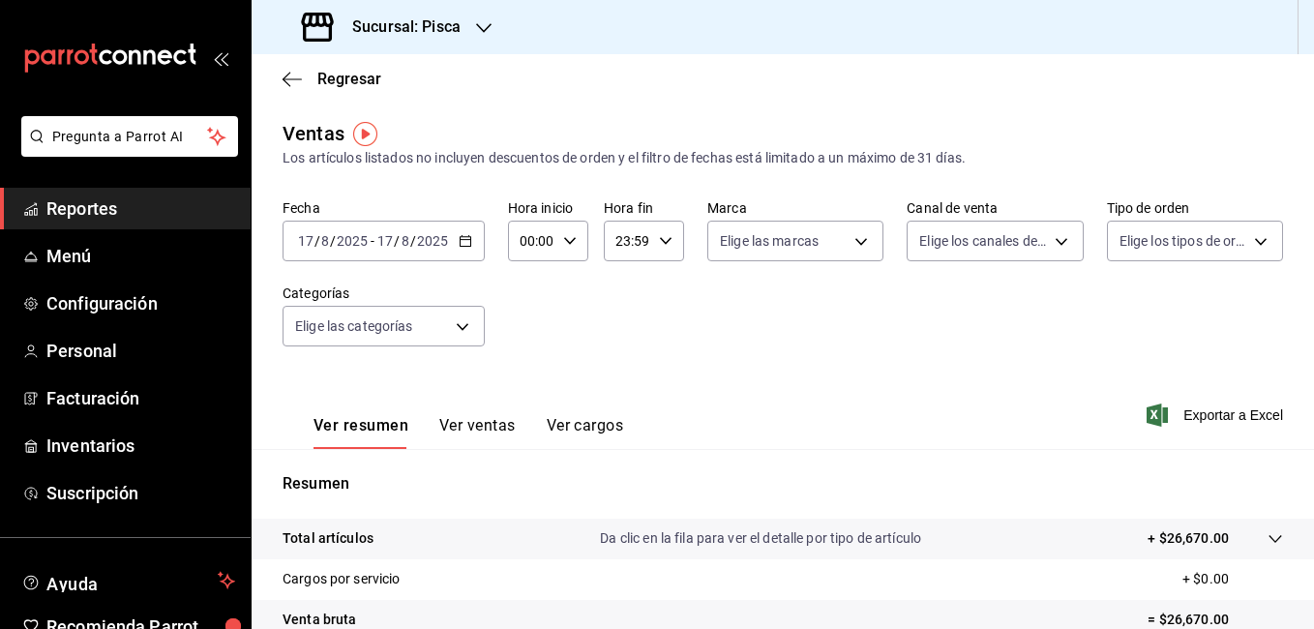
click at [463, 242] on icon "button" at bounding box center [466, 241] width 14 height 14
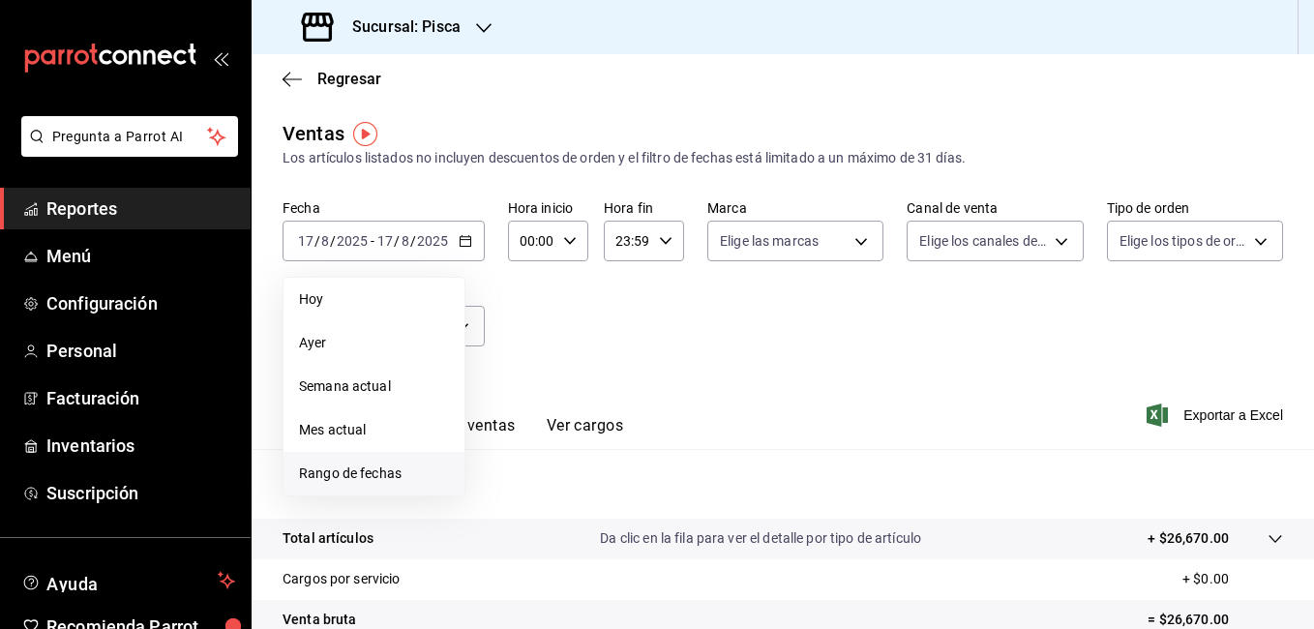
click at [330, 474] on span "Rango de fechas" at bounding box center [374, 473] width 150 height 20
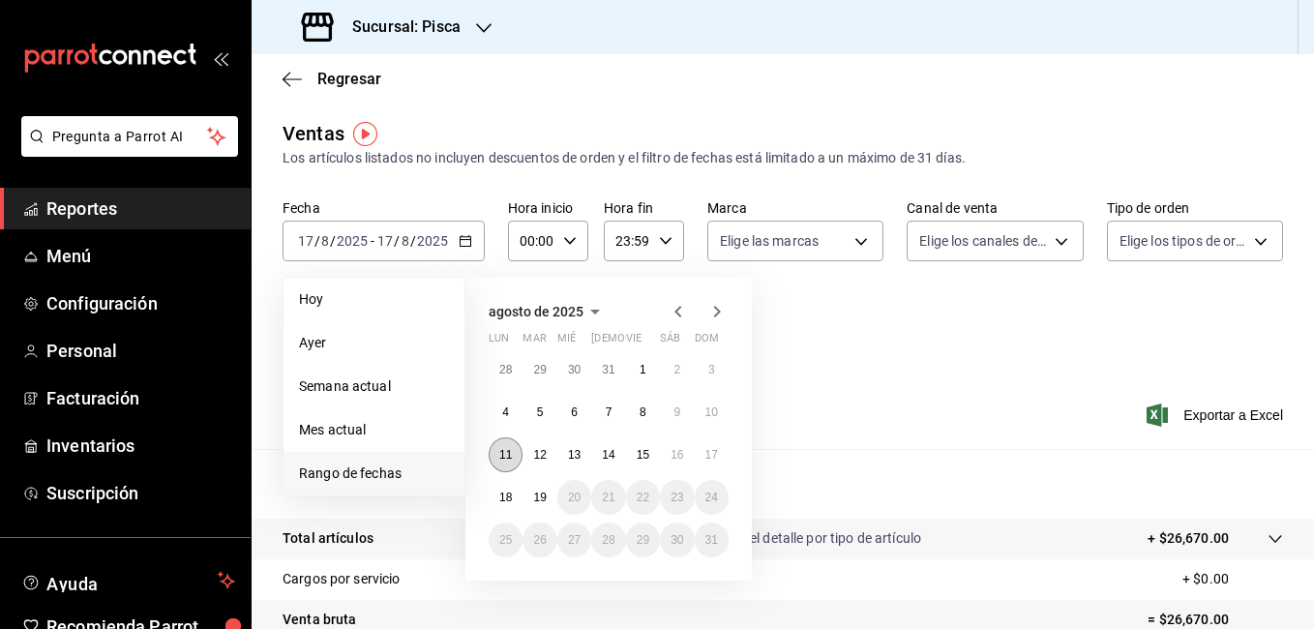
click at [506, 455] on abbr "11" at bounding box center [505, 455] width 13 height 14
click at [719, 456] on button "17" at bounding box center [712, 454] width 34 height 35
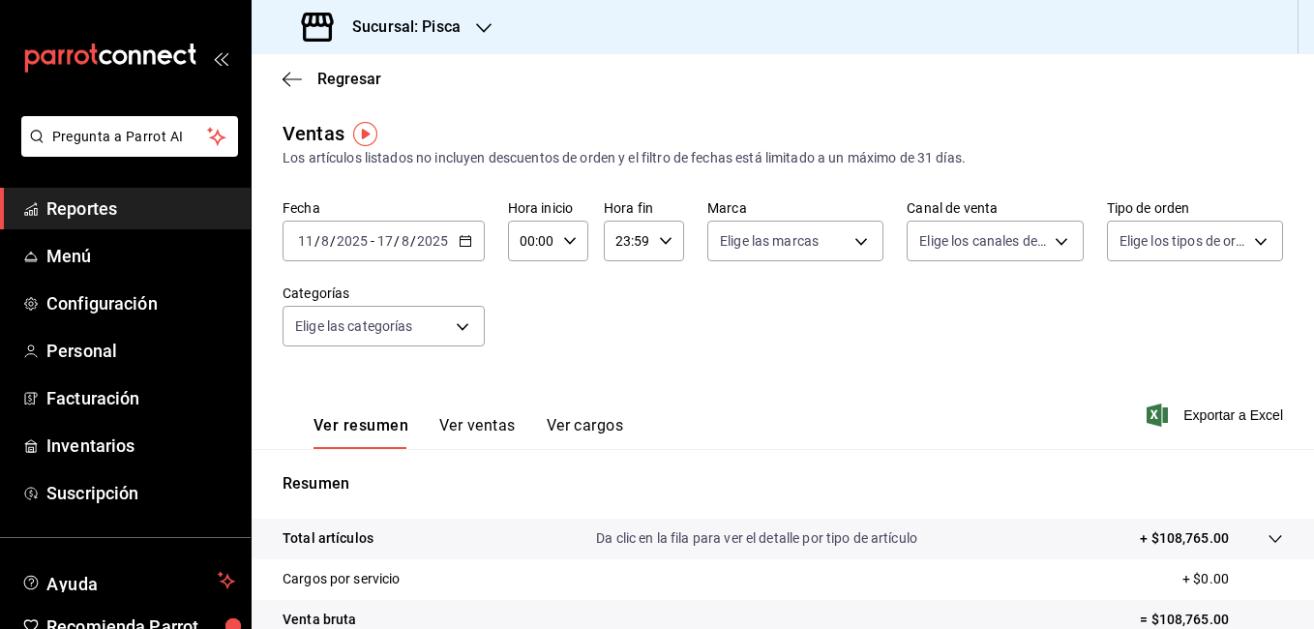
click at [480, 429] on button "Ver ventas" at bounding box center [477, 432] width 76 height 33
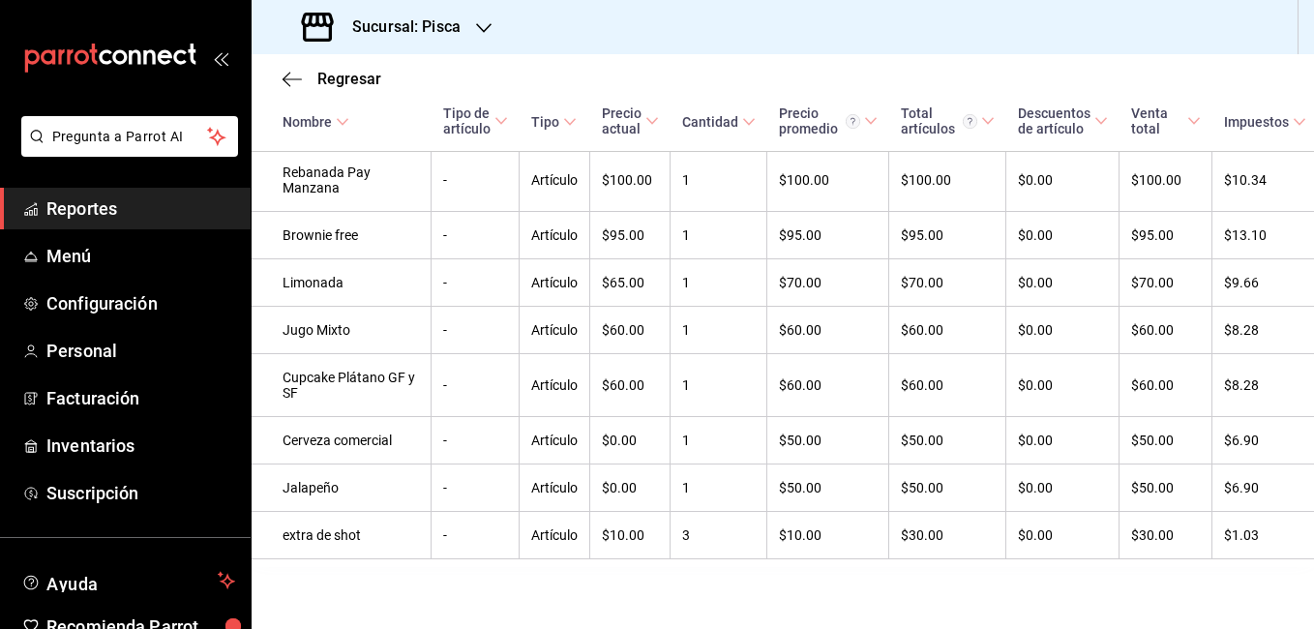
scroll to position [5014, 0]
click at [306, 82] on span "Regresar" at bounding box center [331, 79] width 99 height 18
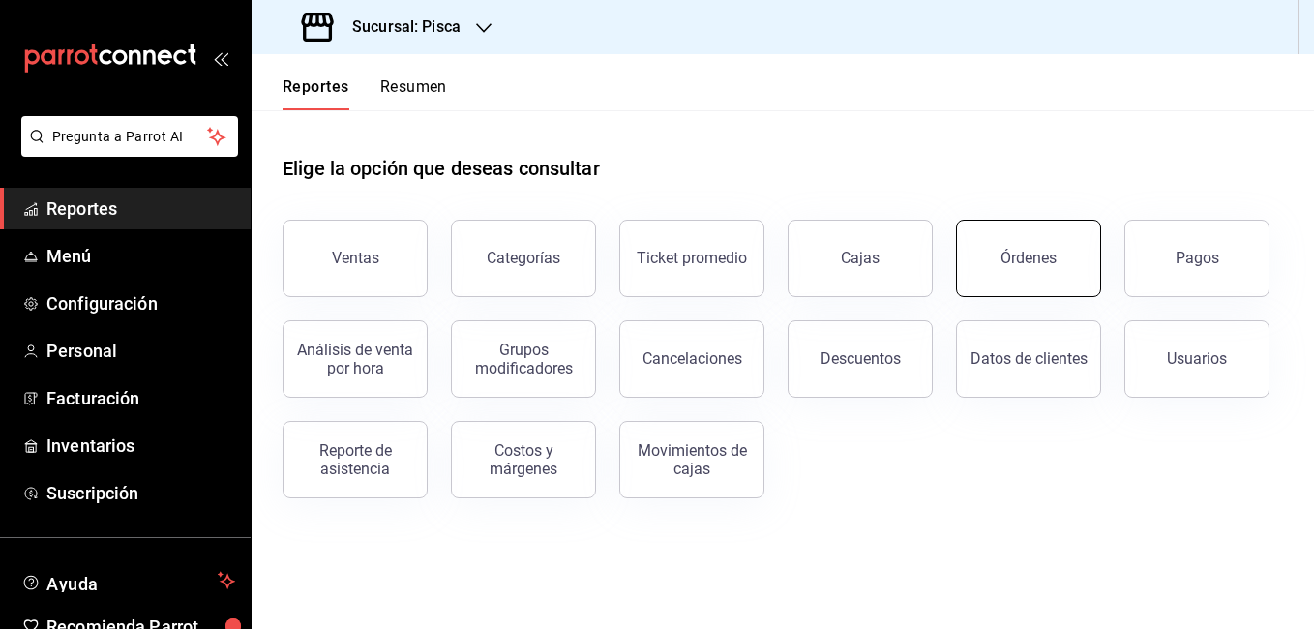
click at [1004, 270] on button "Órdenes" at bounding box center [1028, 258] width 145 height 77
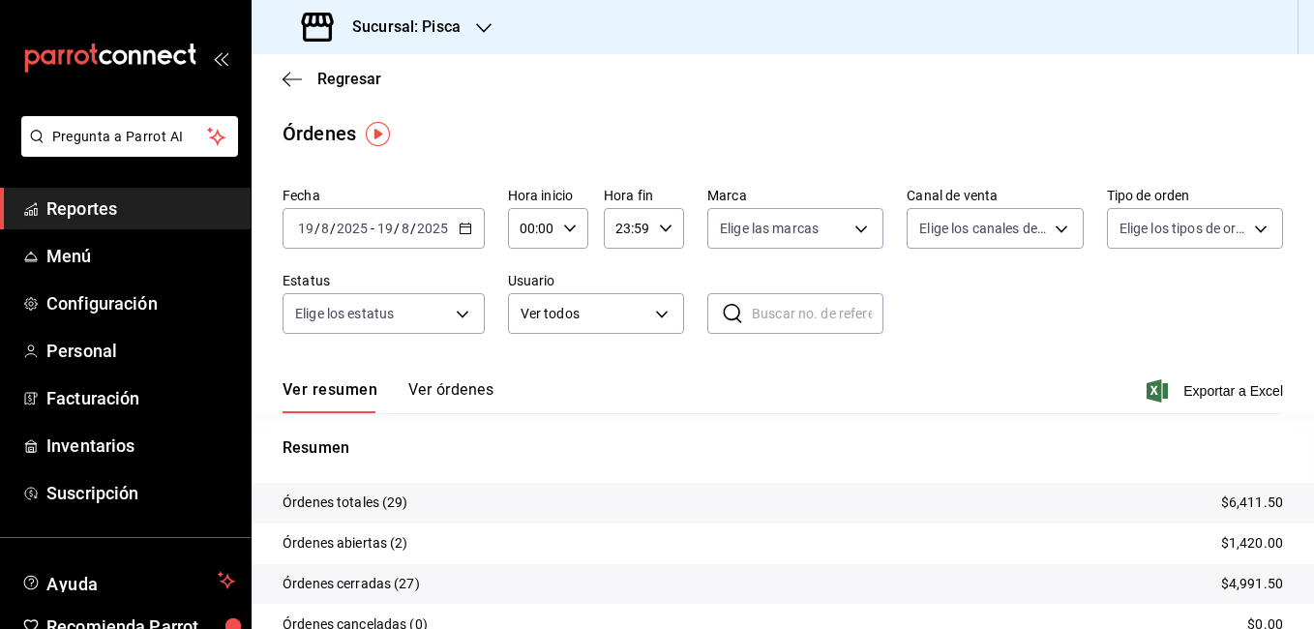
click at [462, 229] on icon "button" at bounding box center [466, 229] width 14 height 14
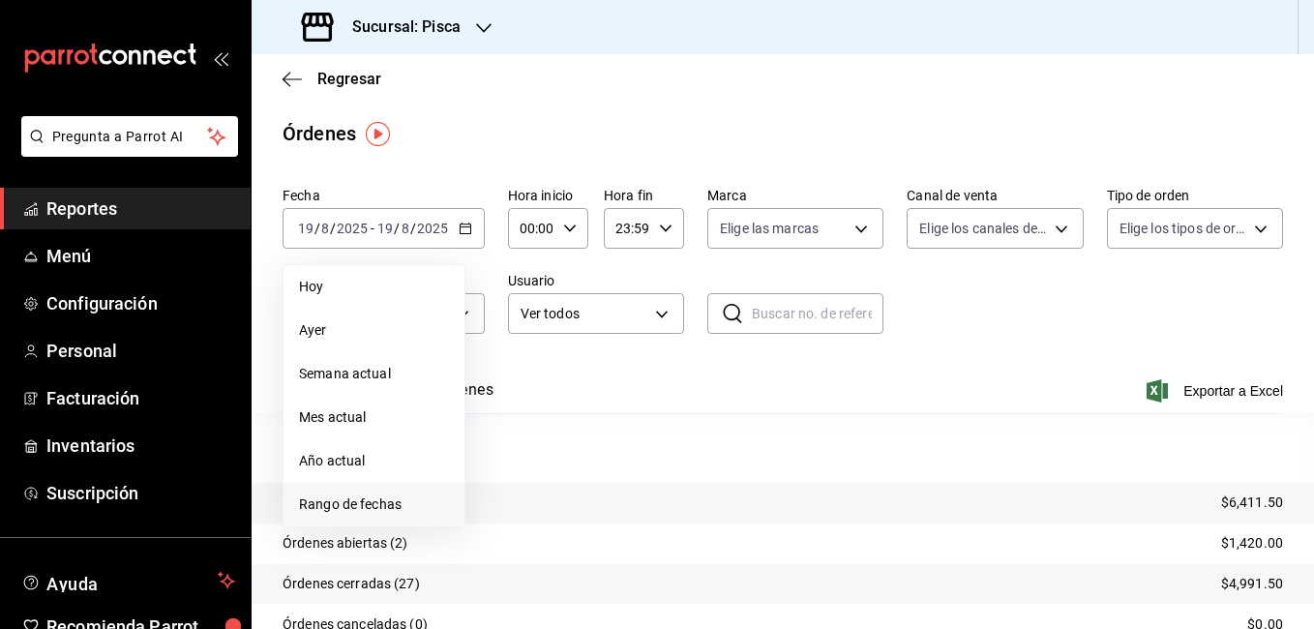
click at [373, 511] on span "Rango de fechas" at bounding box center [374, 504] width 150 height 20
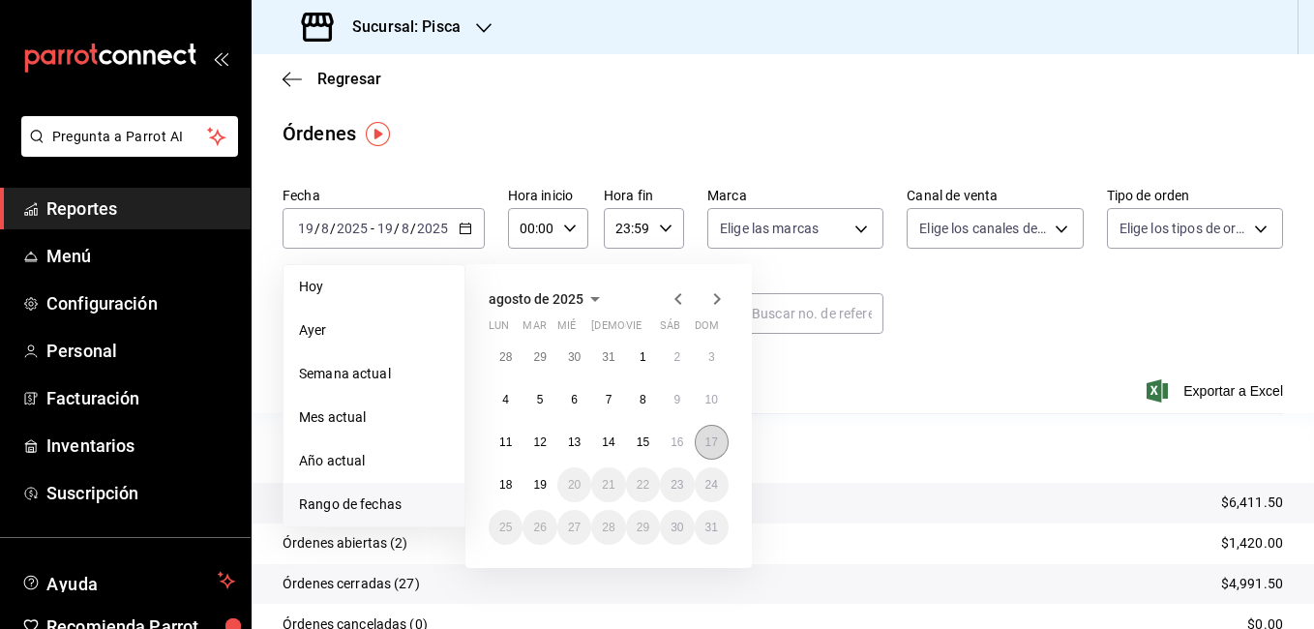
click at [708, 441] on abbr "17" at bounding box center [711, 442] width 13 height 14
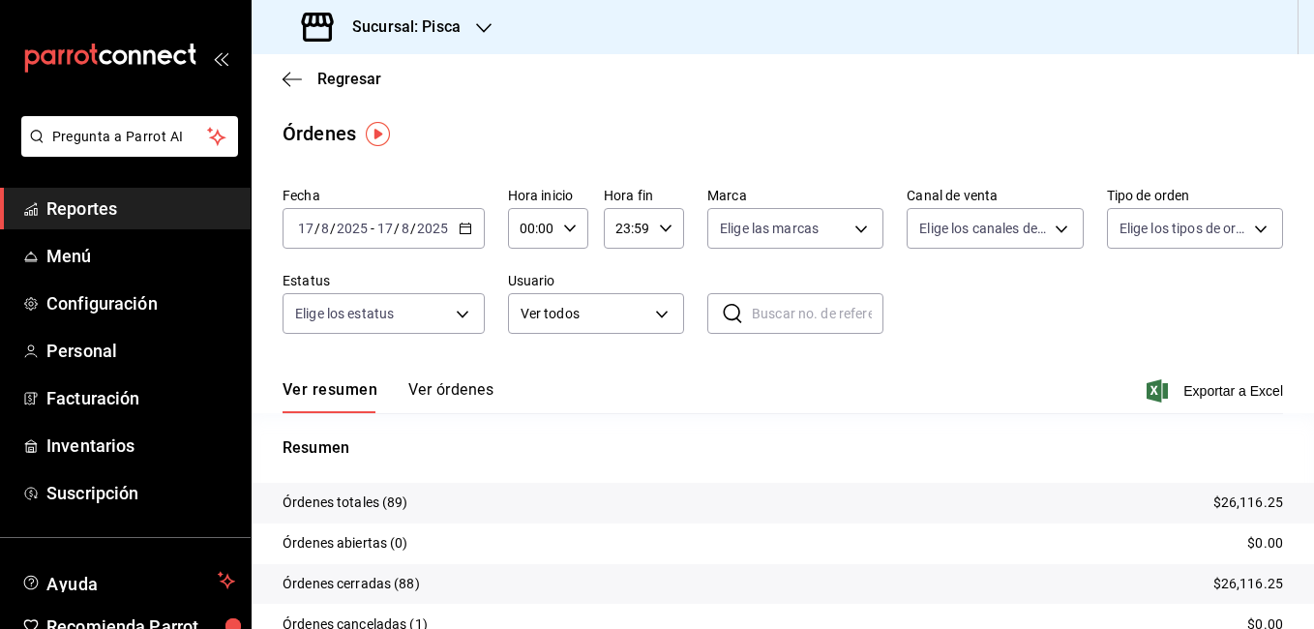
click at [463, 390] on button "Ver órdenes" at bounding box center [450, 396] width 85 height 33
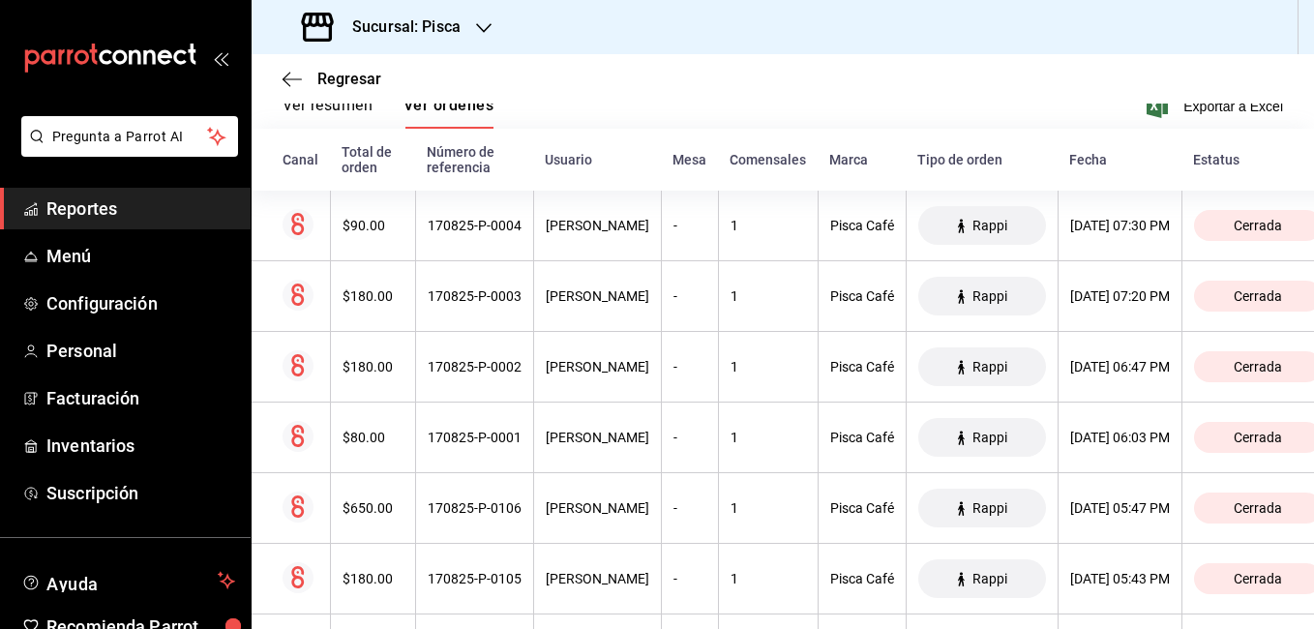
scroll to position [296, 0]
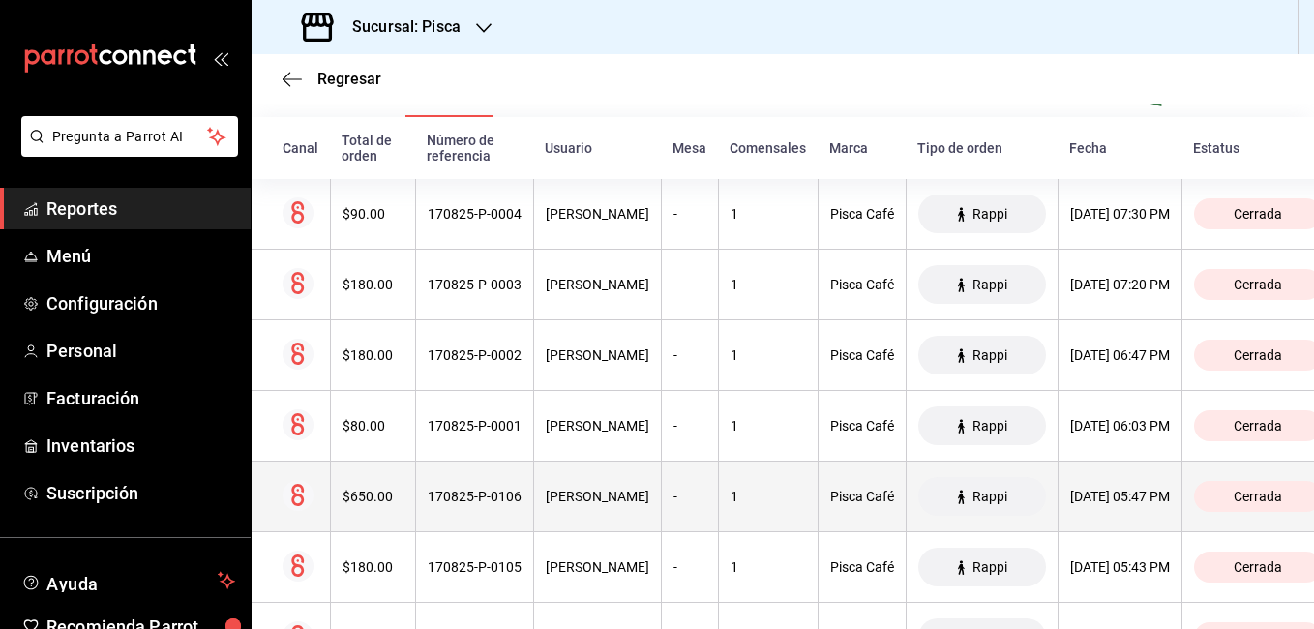
click at [360, 497] on div "$650.00" at bounding box center [372, 496] width 61 height 15
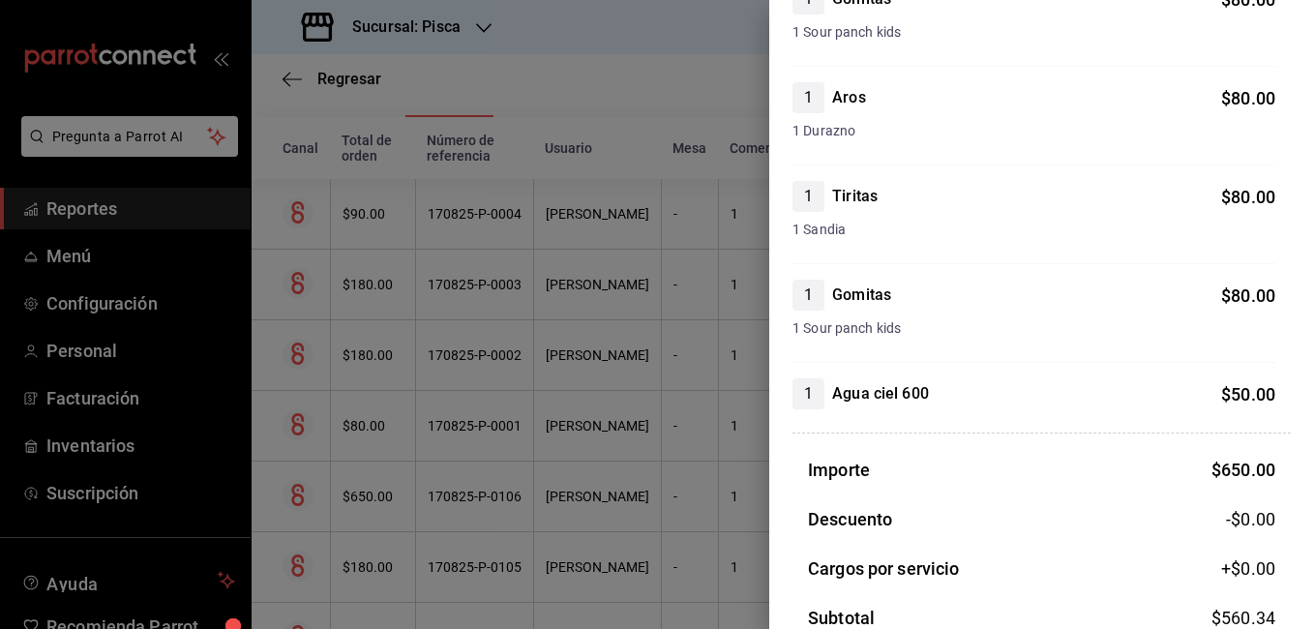
scroll to position [659, 0]
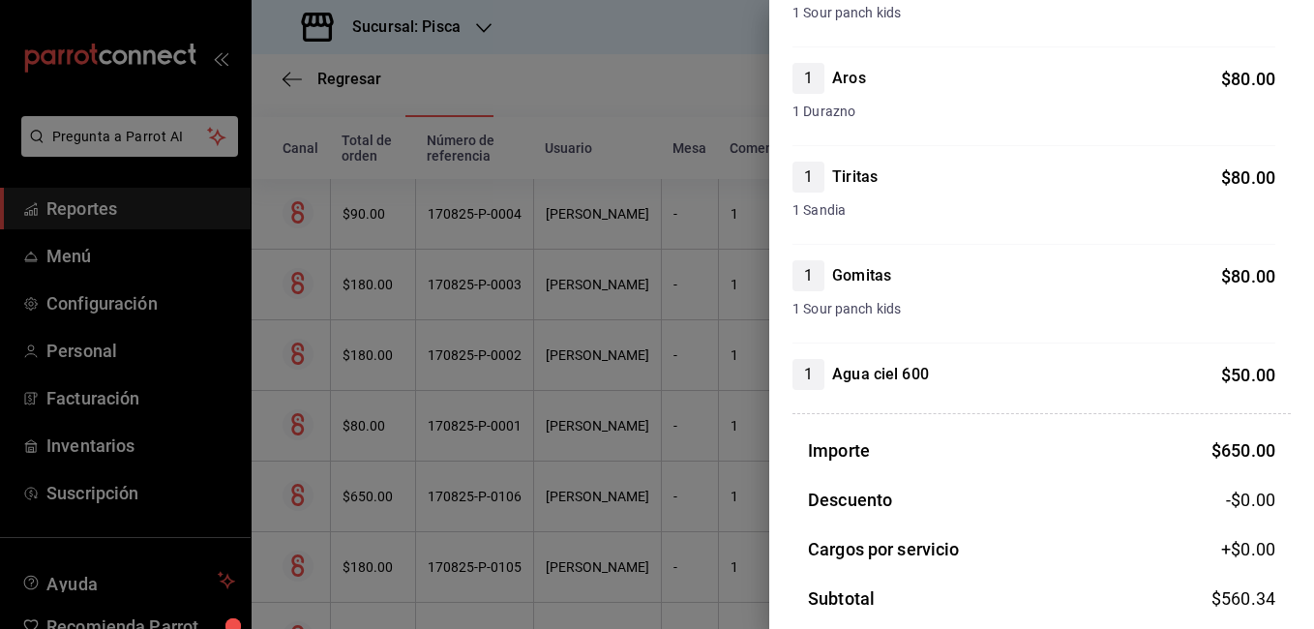
click at [468, 481] on div at bounding box center [657, 314] width 1314 height 629
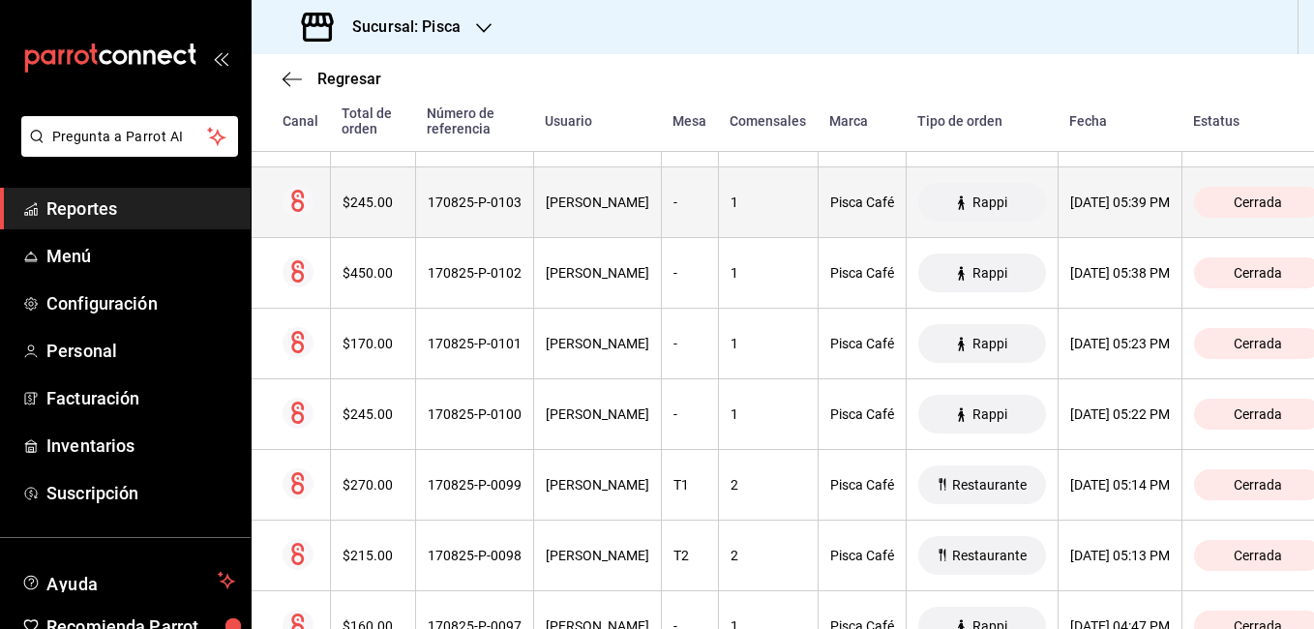
scroll to position [864, 0]
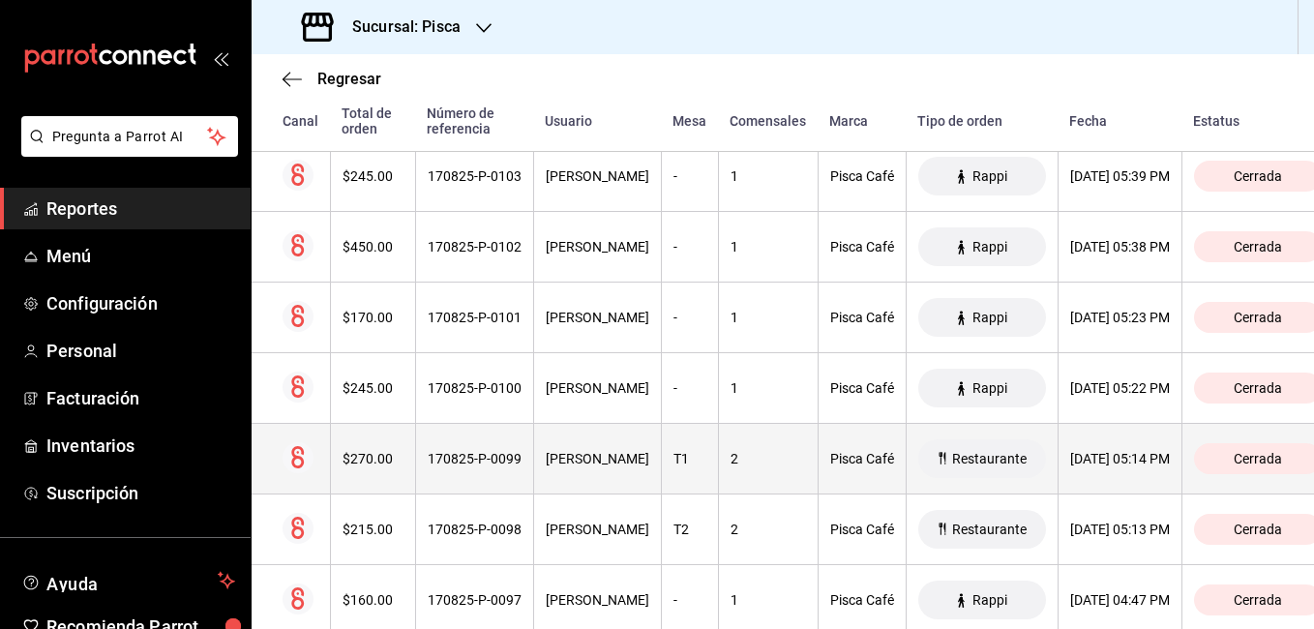
click at [473, 472] on th "170825-P-0099" at bounding box center [474, 459] width 118 height 71
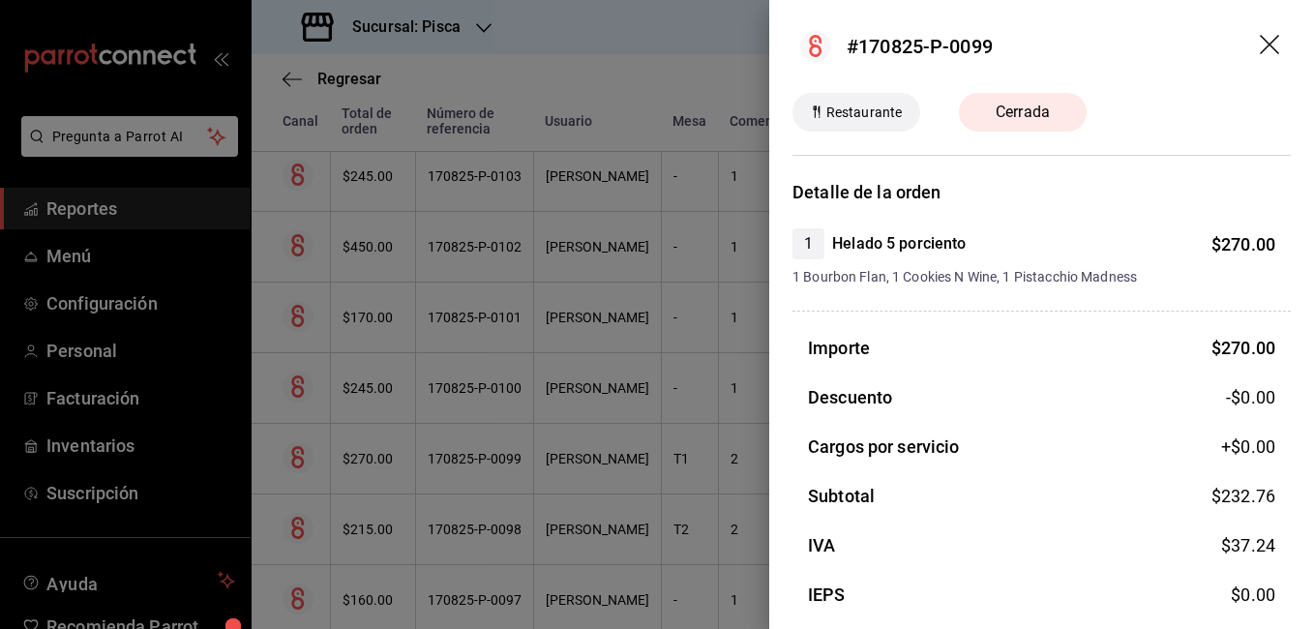
click at [568, 332] on div at bounding box center [657, 314] width 1314 height 629
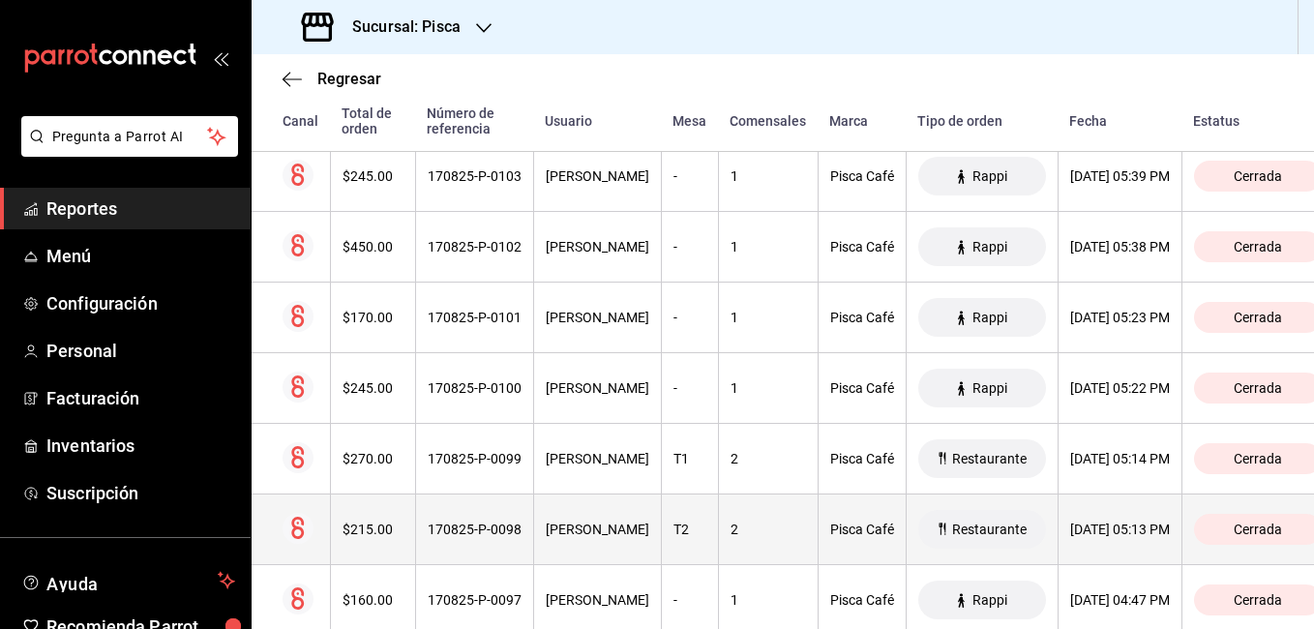
click at [440, 536] on div "170825-P-0098" at bounding box center [475, 528] width 94 height 15
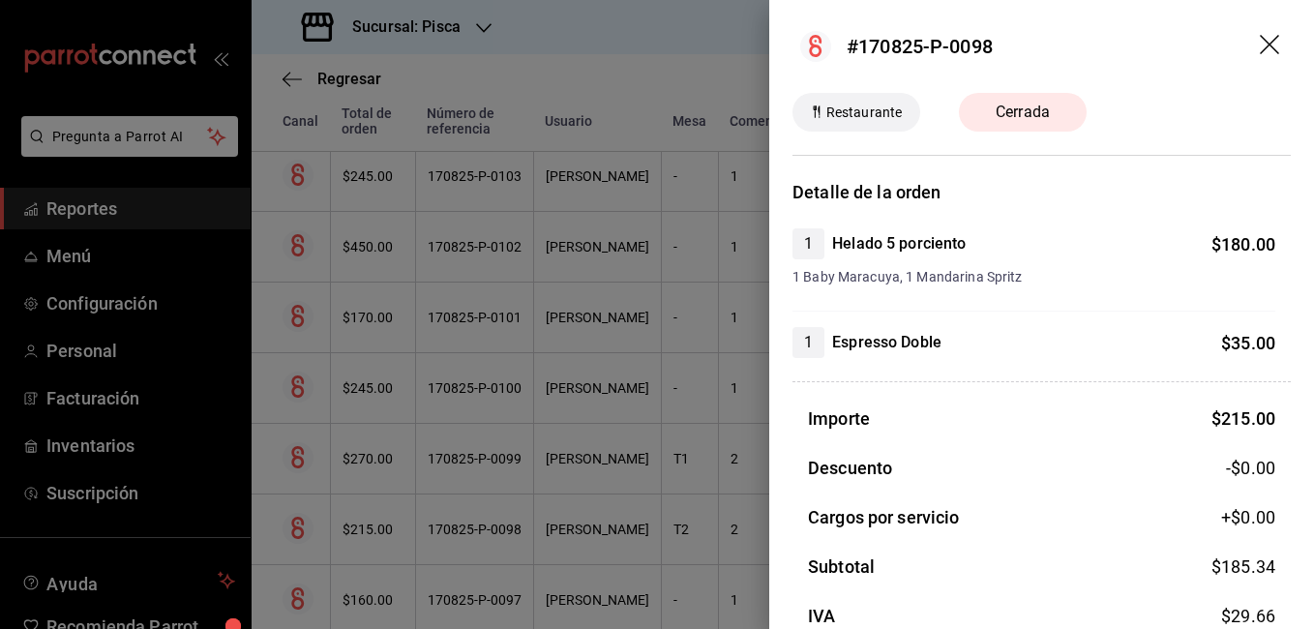
click at [515, 311] on div at bounding box center [657, 314] width 1314 height 629
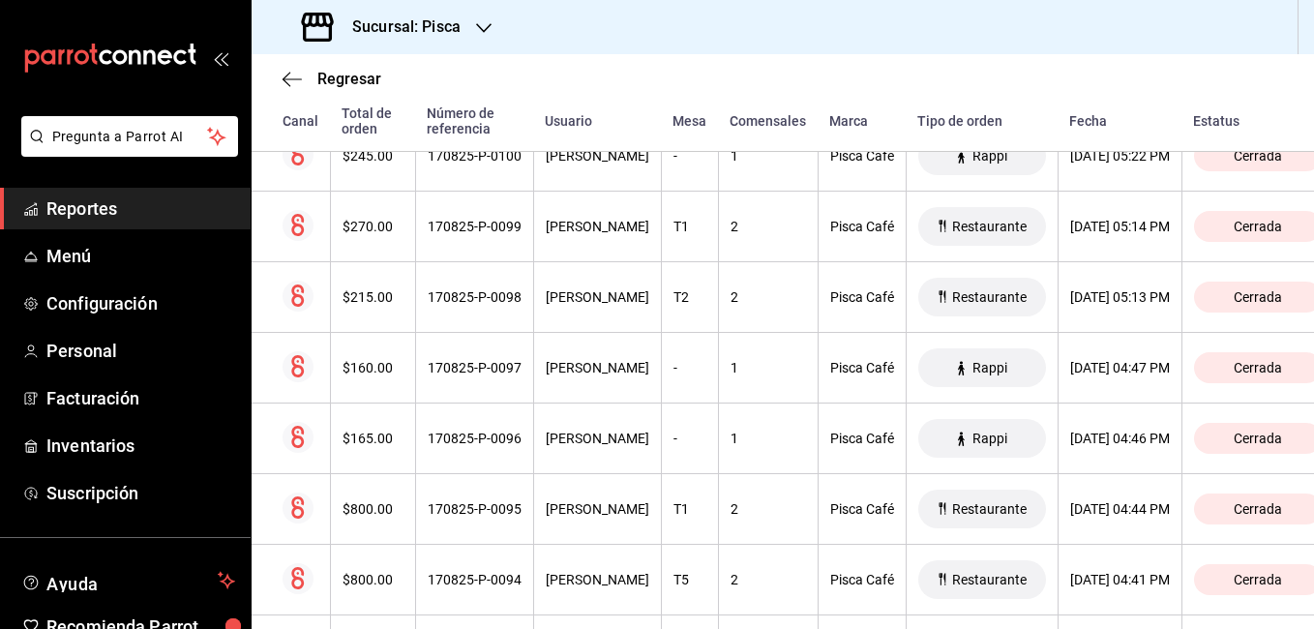
scroll to position [1135, 0]
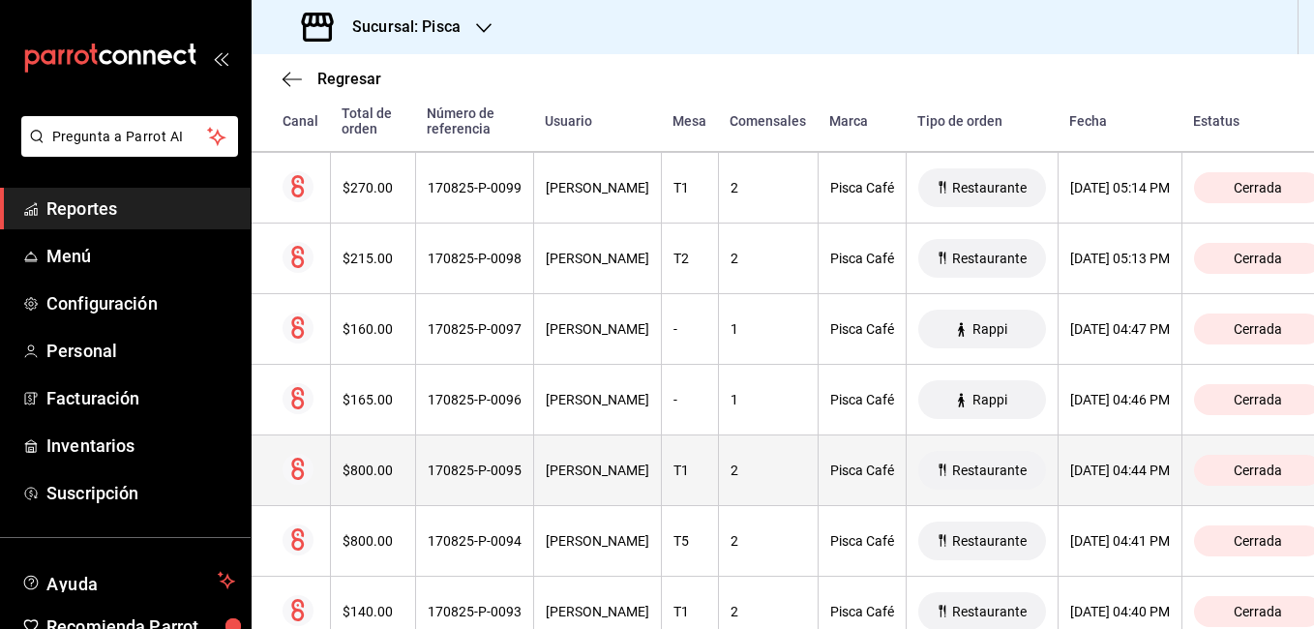
click at [519, 453] on th "170825-P-0095" at bounding box center [474, 470] width 118 height 71
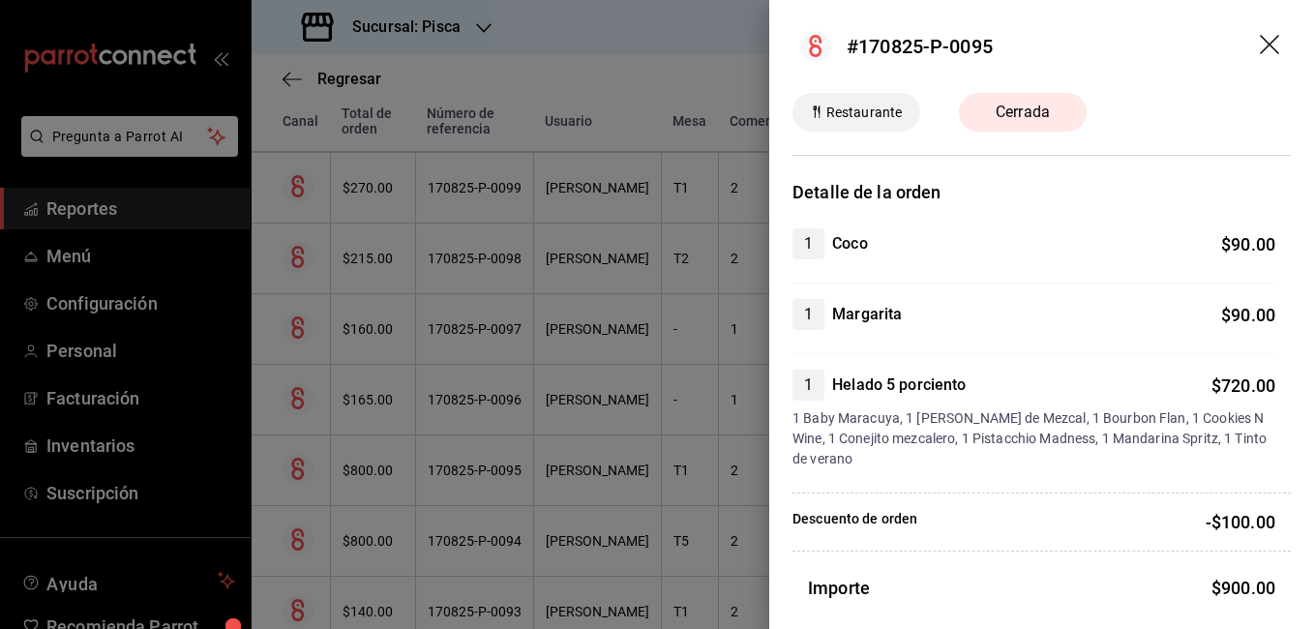
drag, startPoint x: 563, startPoint y: 357, endPoint x: 343, endPoint y: 553, distance: 294.6
click at [563, 357] on div at bounding box center [657, 314] width 1314 height 629
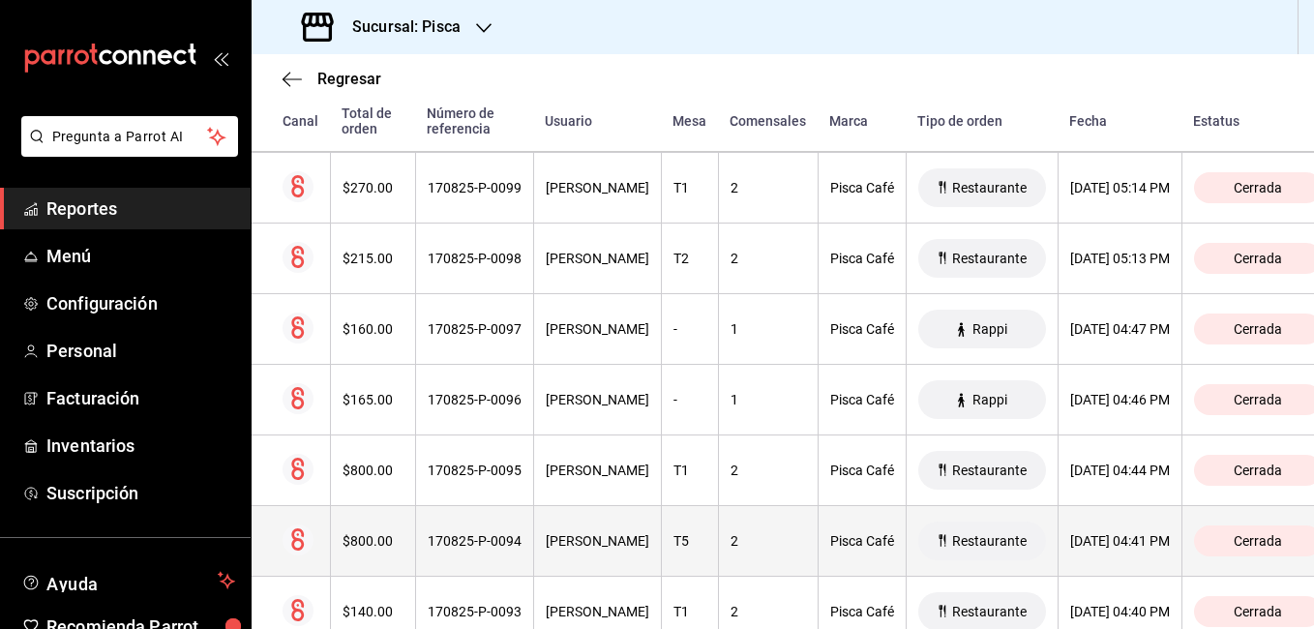
click at [355, 549] on div "$800.00" at bounding box center [372, 540] width 61 height 15
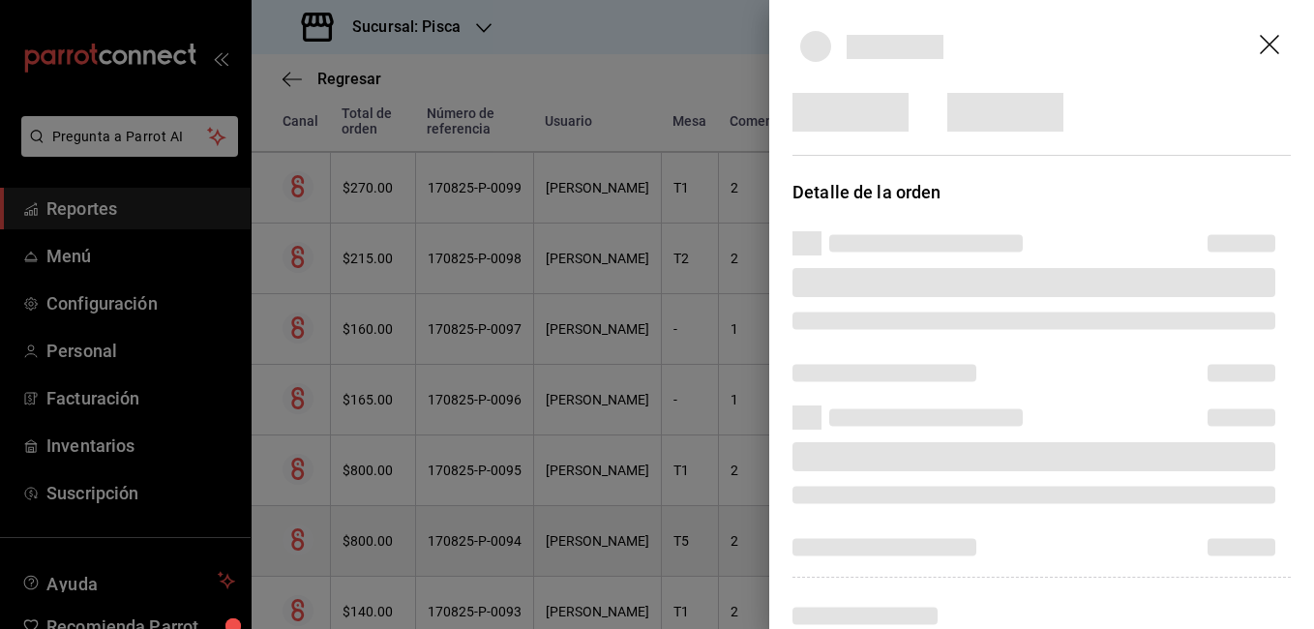
click at [355, 549] on div at bounding box center [657, 314] width 1314 height 629
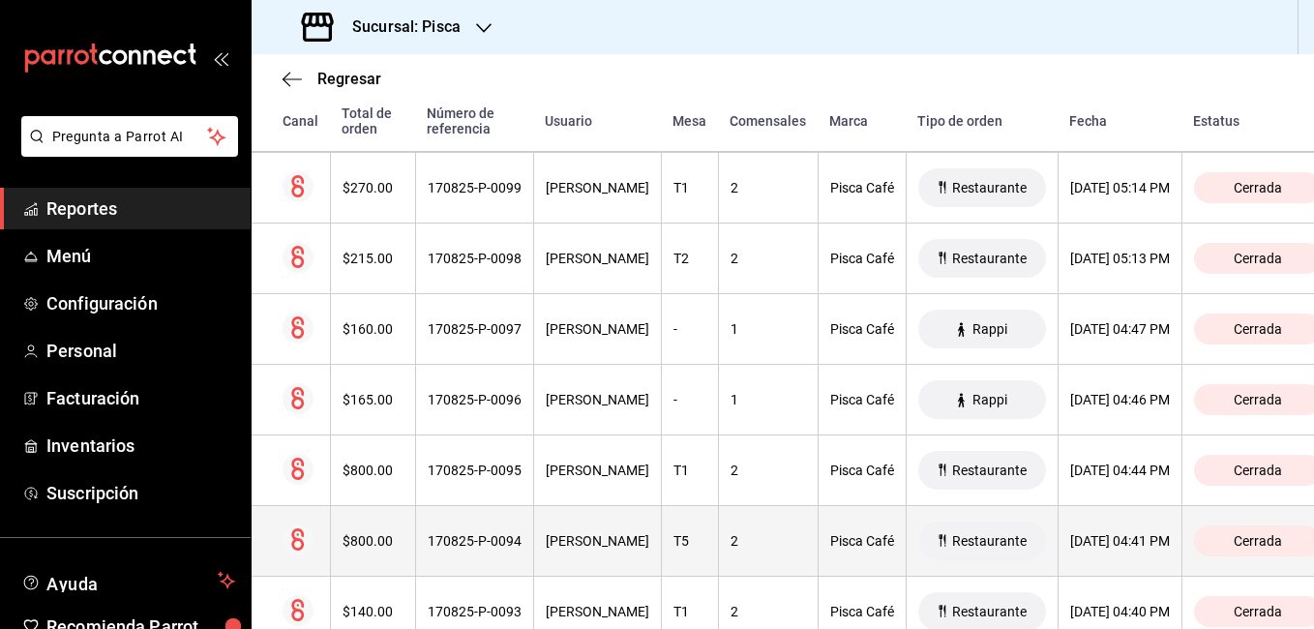
click at [416, 553] on th "170825-P-0094" at bounding box center [474, 541] width 118 height 71
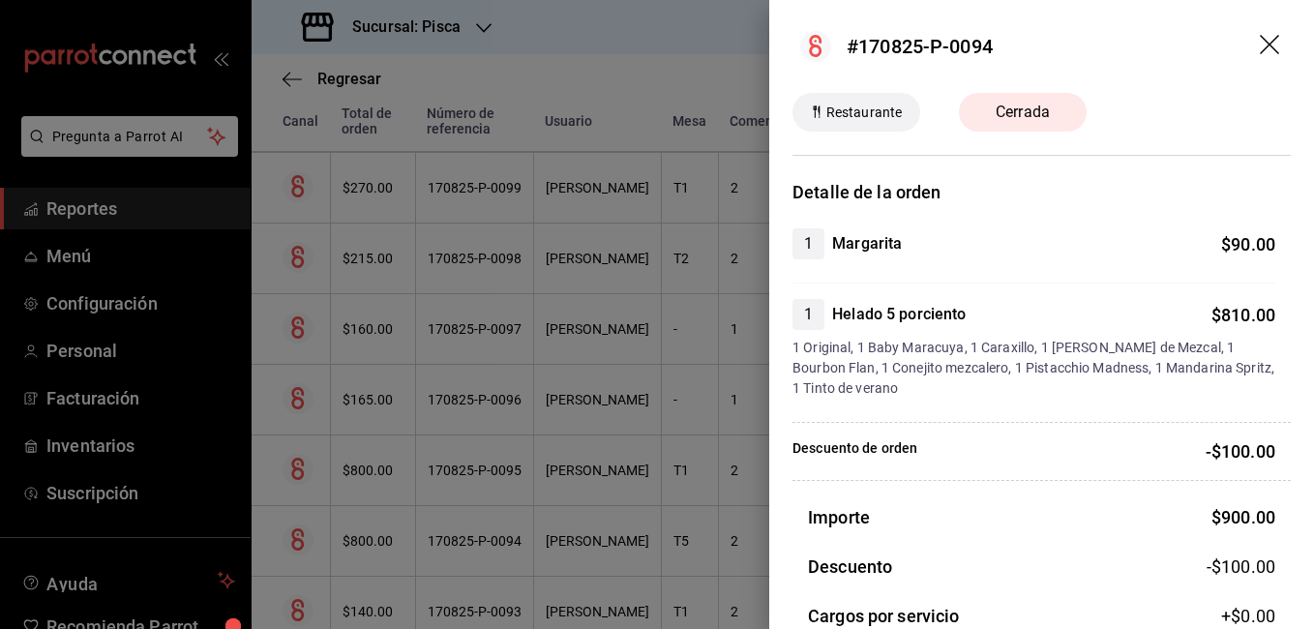
click at [513, 430] on div at bounding box center [657, 314] width 1314 height 629
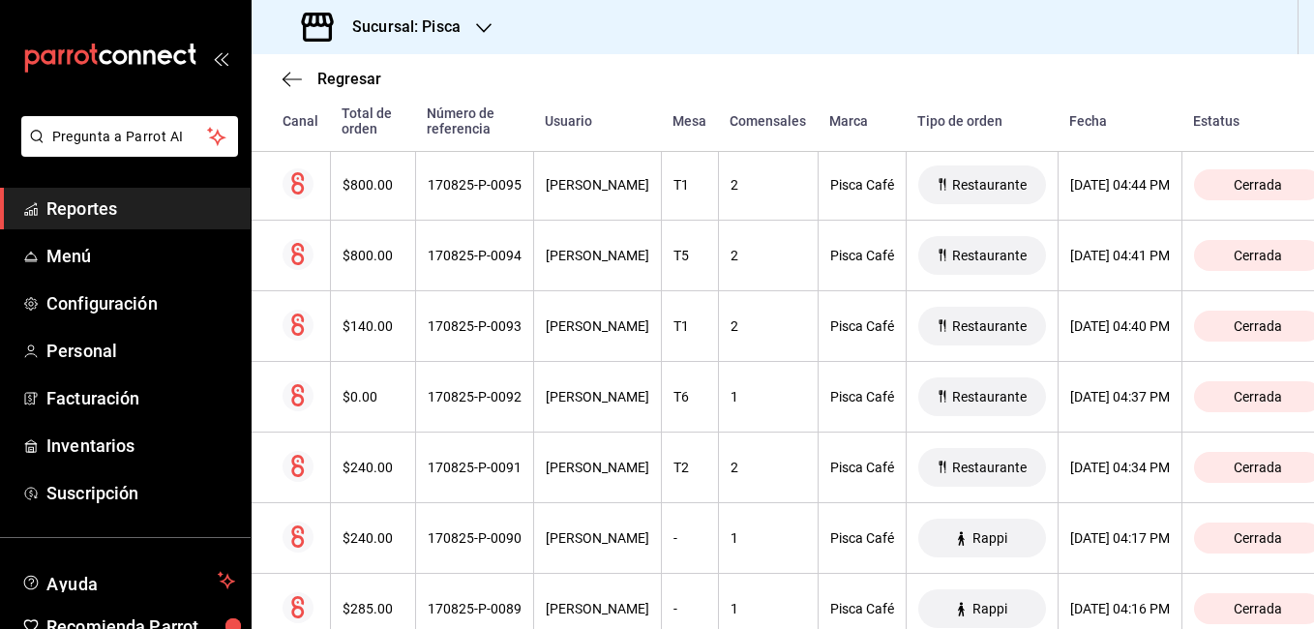
scroll to position [1444, 0]
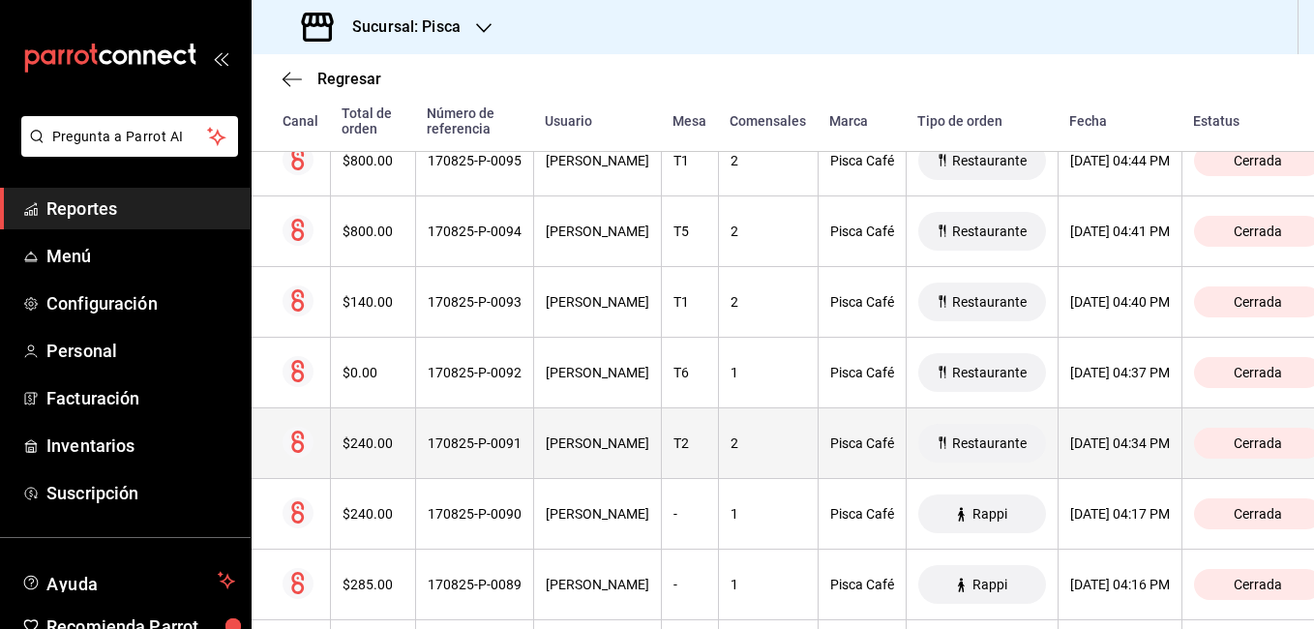
click at [466, 441] on div "170825-P-0091" at bounding box center [475, 442] width 94 height 15
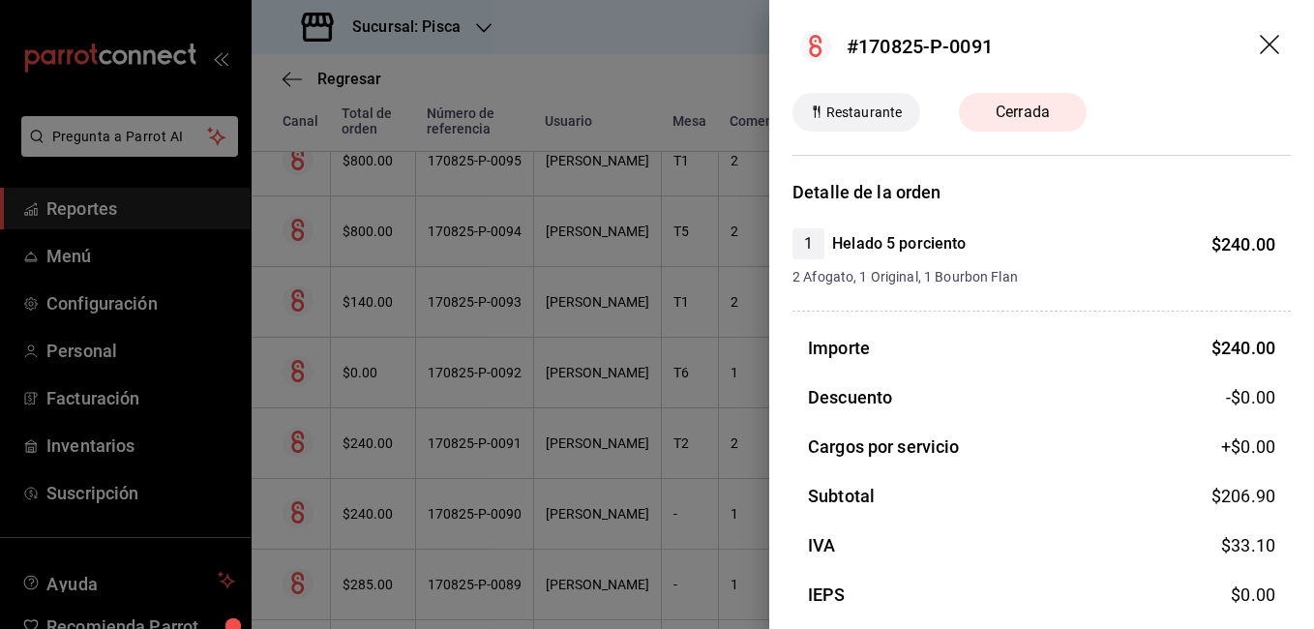
click at [685, 467] on div at bounding box center [657, 314] width 1314 height 629
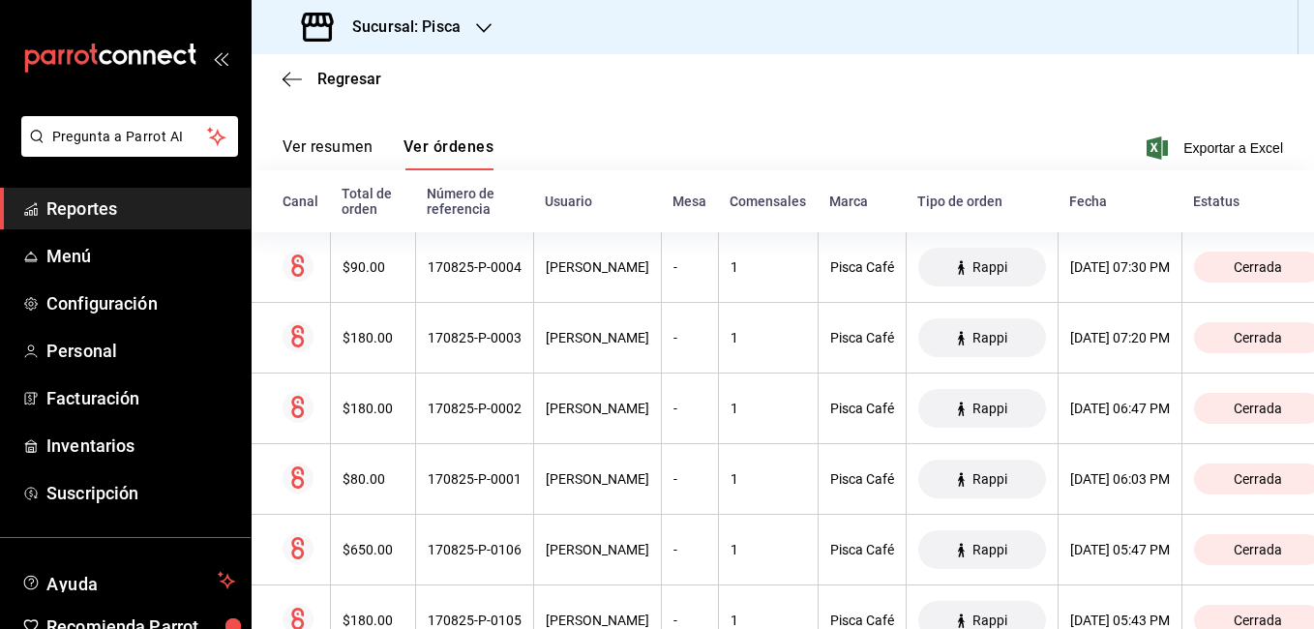
scroll to position [206, 0]
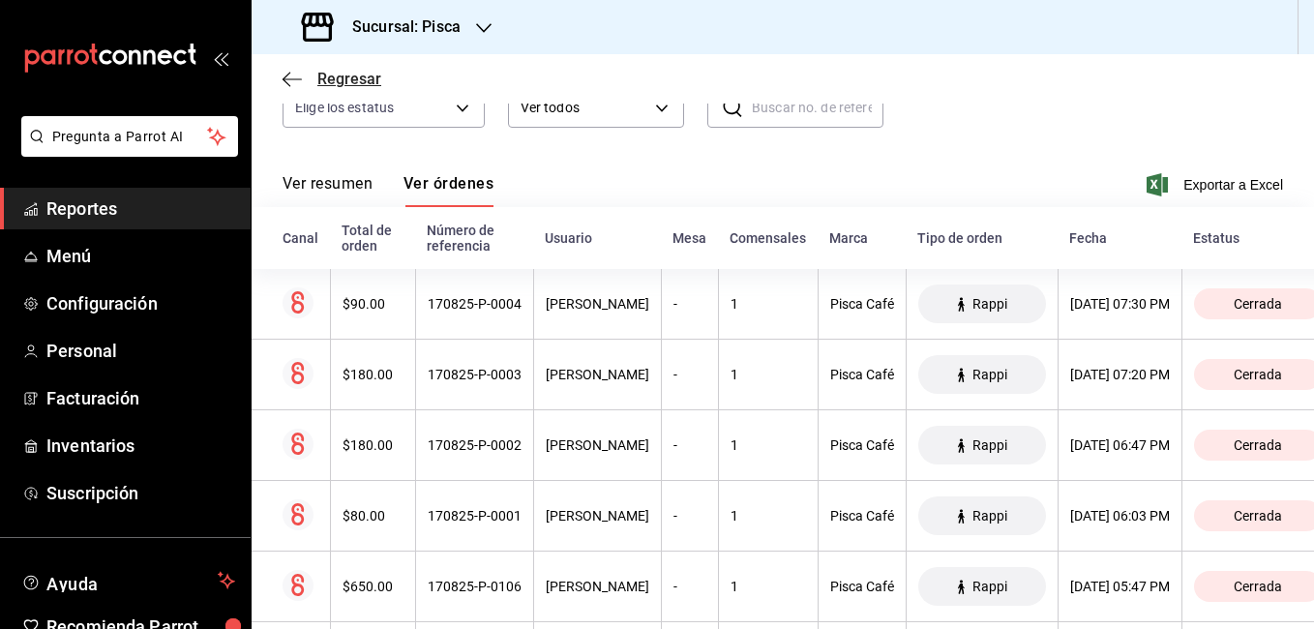
click at [304, 81] on span "Regresar" at bounding box center [331, 79] width 99 height 18
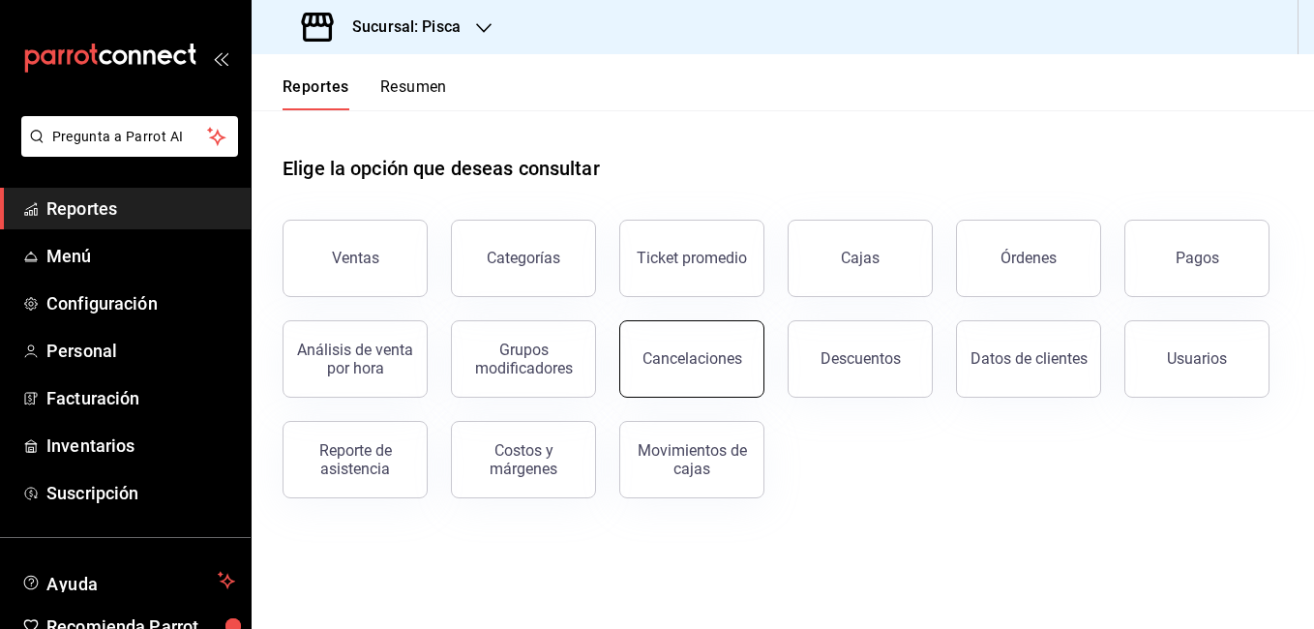
click at [726, 373] on button "Cancelaciones" at bounding box center [691, 358] width 145 height 77
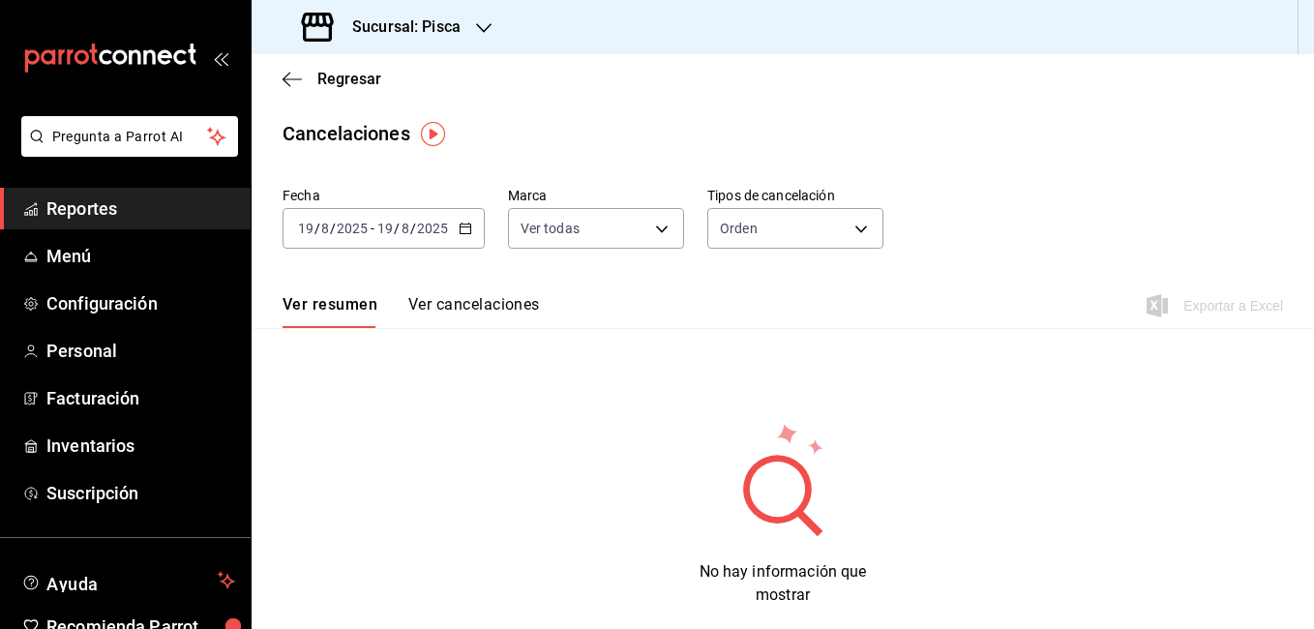
click at [466, 227] on \(Stroke\) "button" at bounding box center [465, 226] width 11 height 1
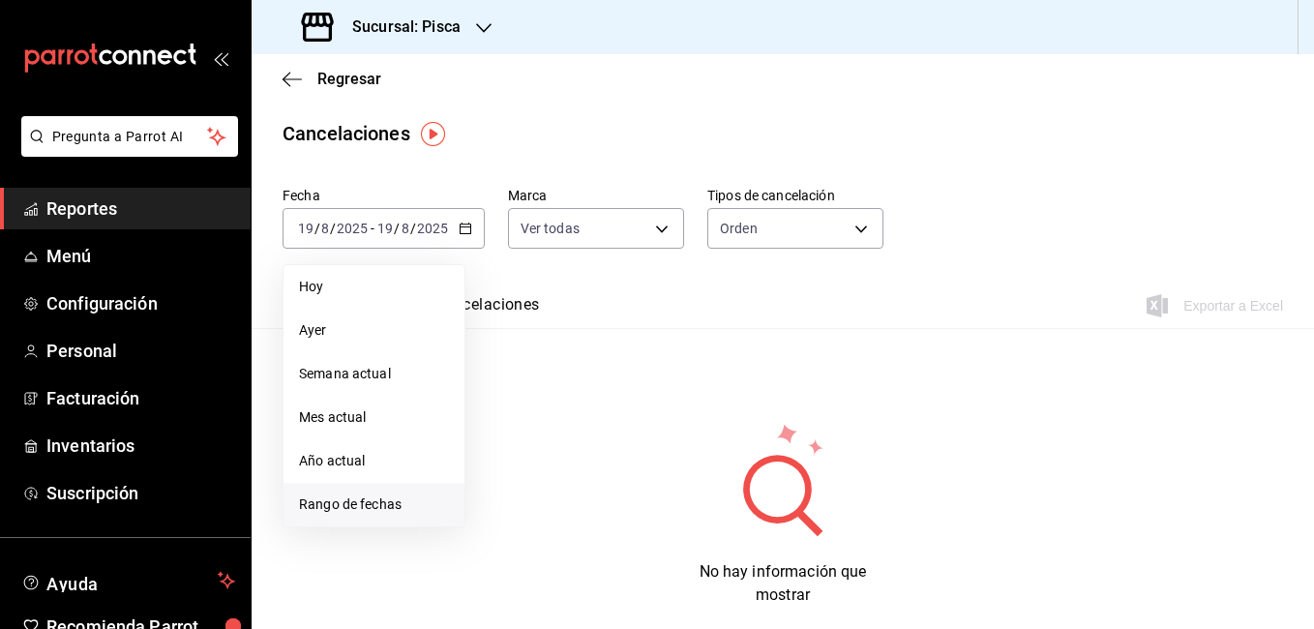
click at [378, 499] on span "Rango de fechas" at bounding box center [374, 504] width 150 height 20
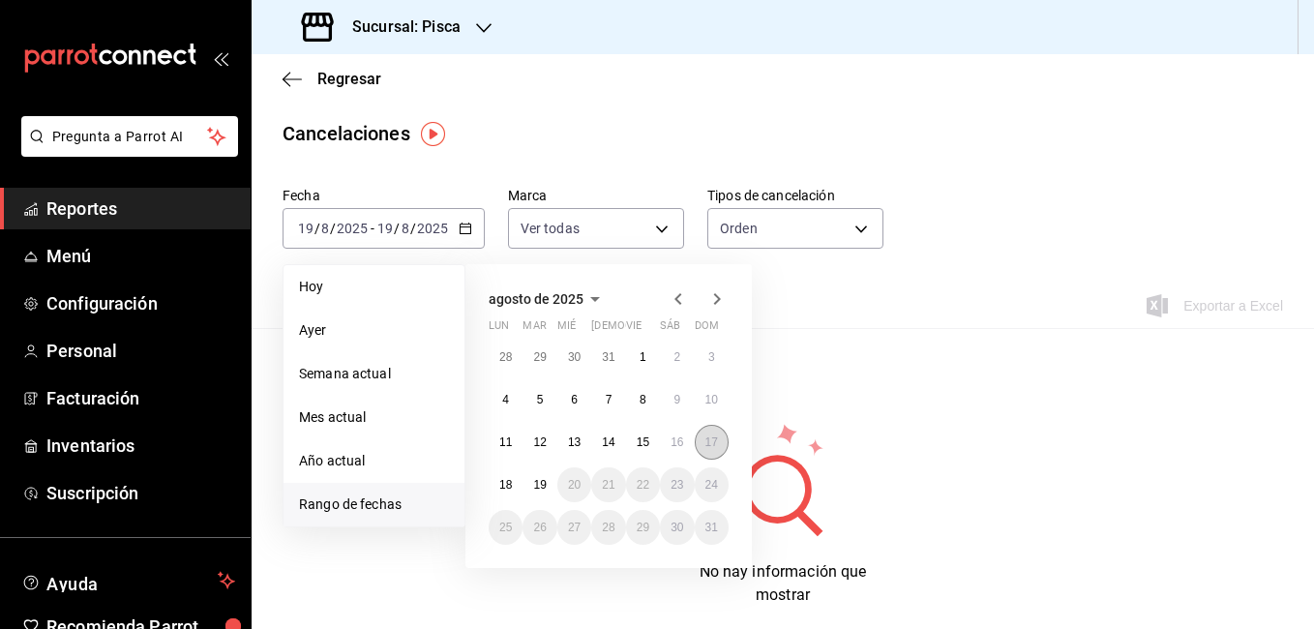
click at [702, 437] on button "17" at bounding box center [712, 442] width 34 height 35
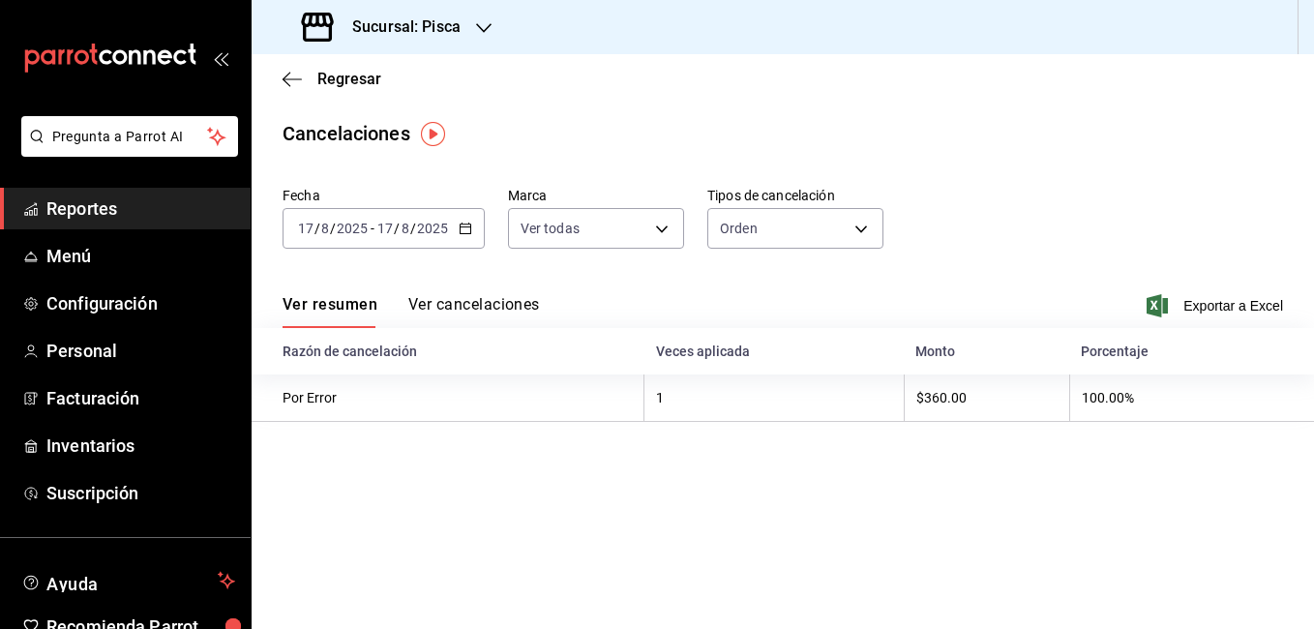
click at [465, 230] on icon "button" at bounding box center [466, 229] width 14 height 14
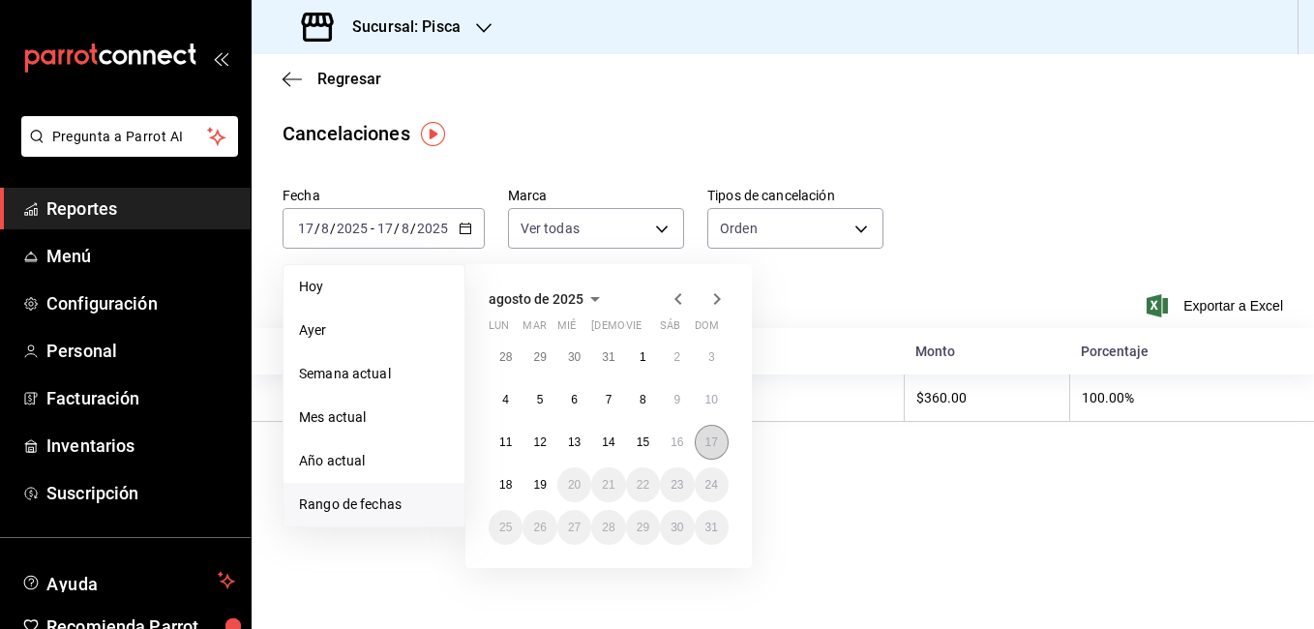
click at [705, 435] on abbr "17" at bounding box center [711, 442] width 13 height 14
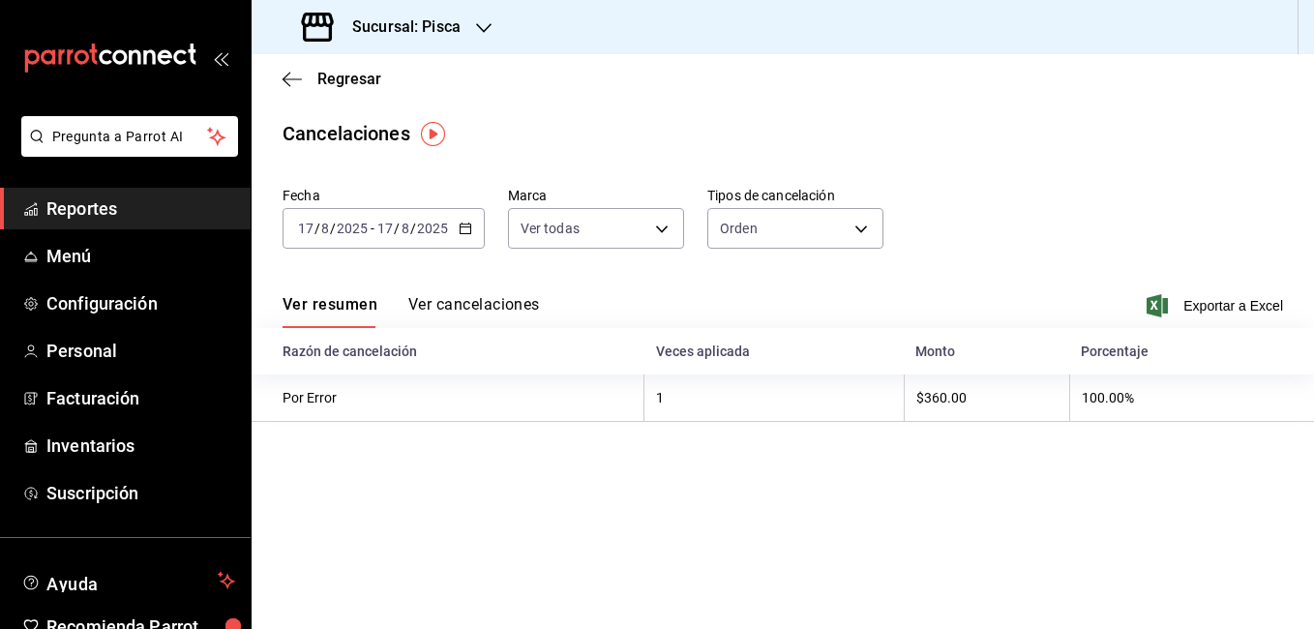
click at [470, 306] on button "Ver cancelaciones" at bounding box center [474, 311] width 132 height 33
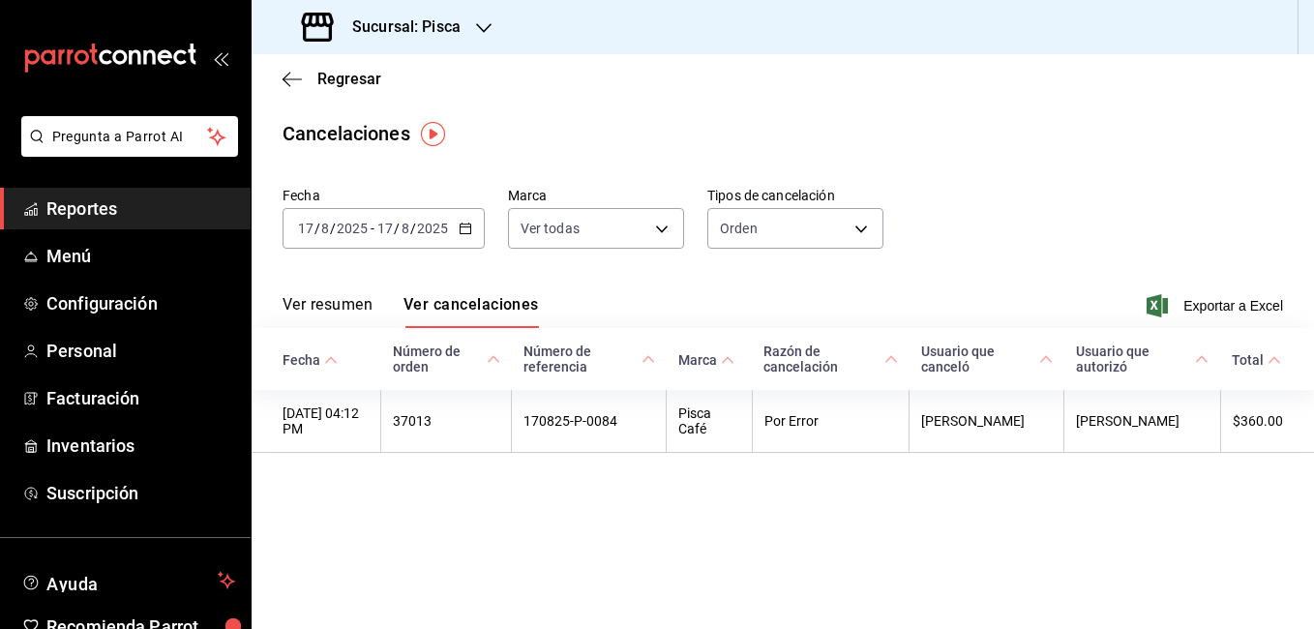
click at [454, 232] on div "2025-08-17 17 / 8 / 2025 - 2025-08-17 17 / 8 / 2025" at bounding box center [383, 228] width 202 height 41
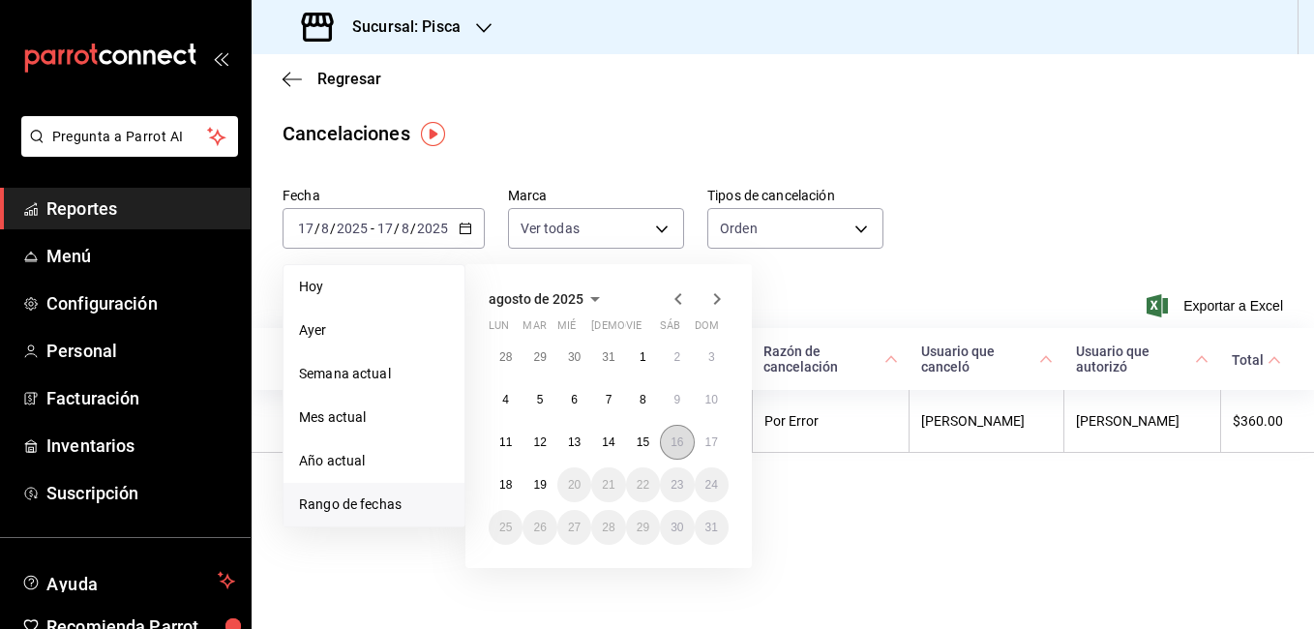
click at [670, 447] on abbr "16" at bounding box center [676, 442] width 13 height 14
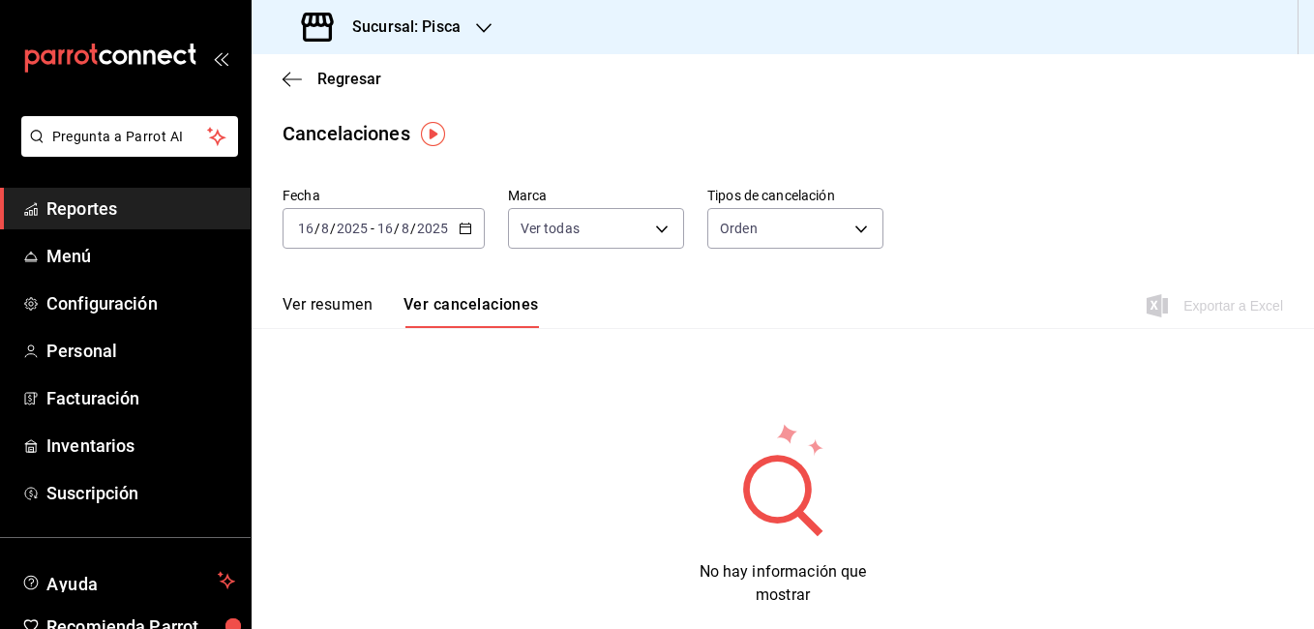
click at [469, 230] on \(Stroke\) "button" at bounding box center [466, 228] width 12 height 11
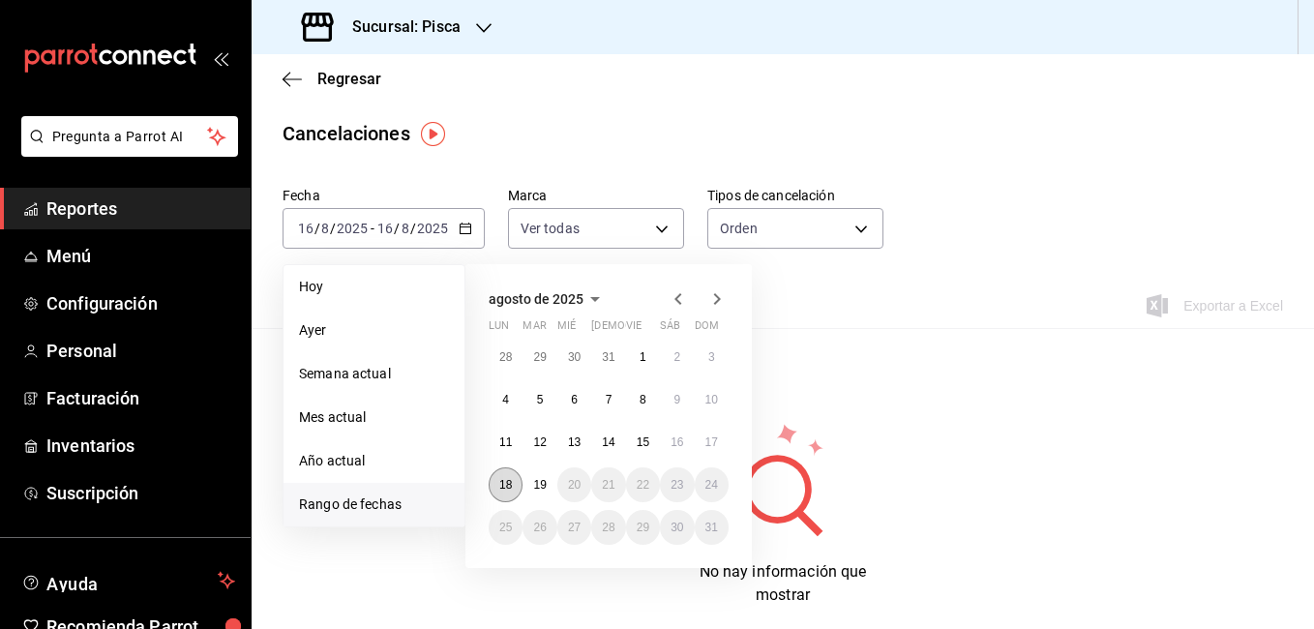
click at [507, 495] on button "18" at bounding box center [506, 484] width 34 height 35
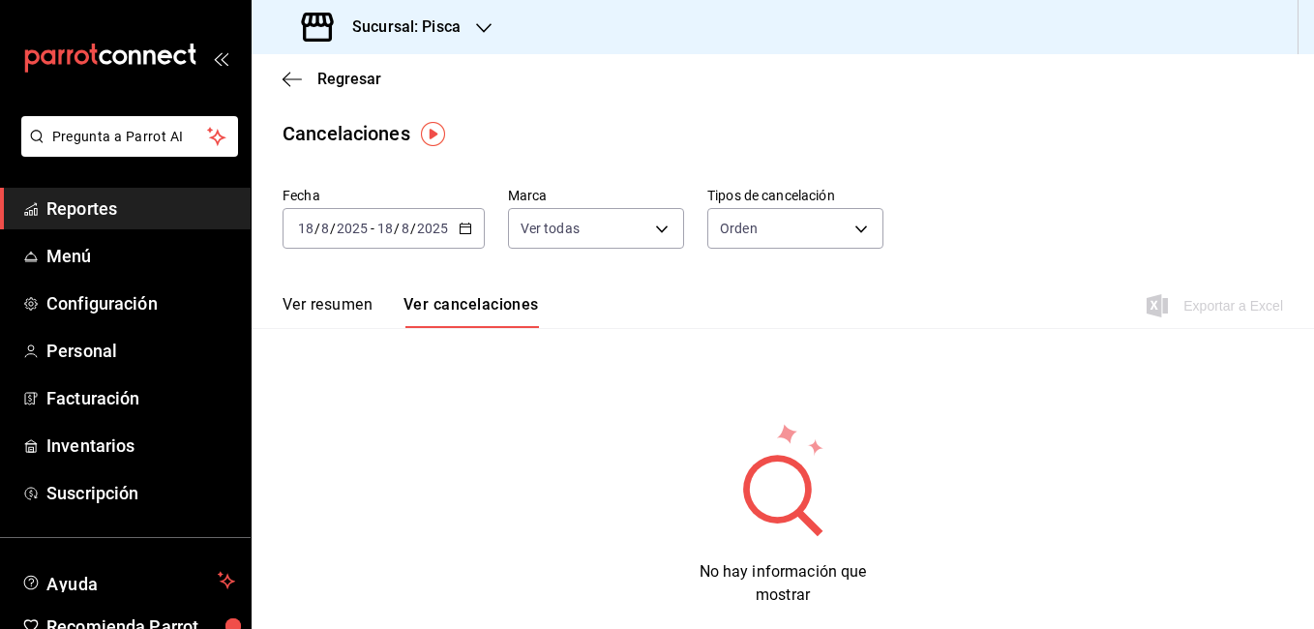
click at [322, 311] on button "Ver resumen" at bounding box center [327, 311] width 90 height 33
click at [459, 231] on icon "button" at bounding box center [466, 229] width 14 height 14
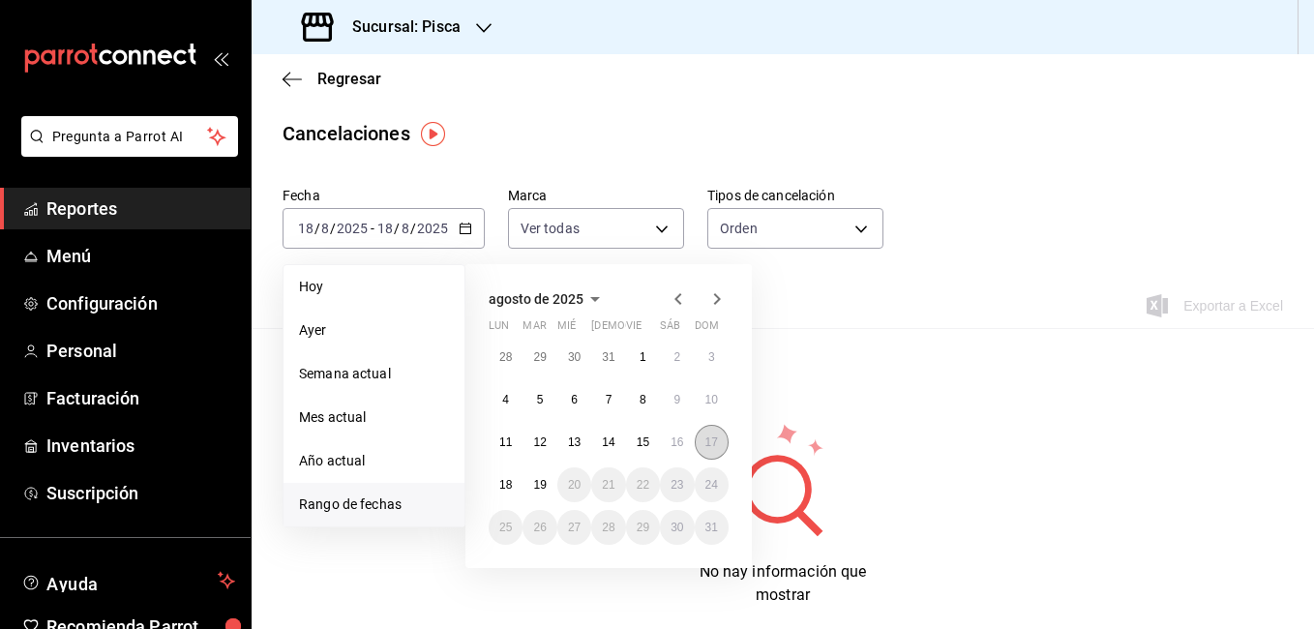
click at [706, 448] on abbr "17" at bounding box center [711, 442] width 13 height 14
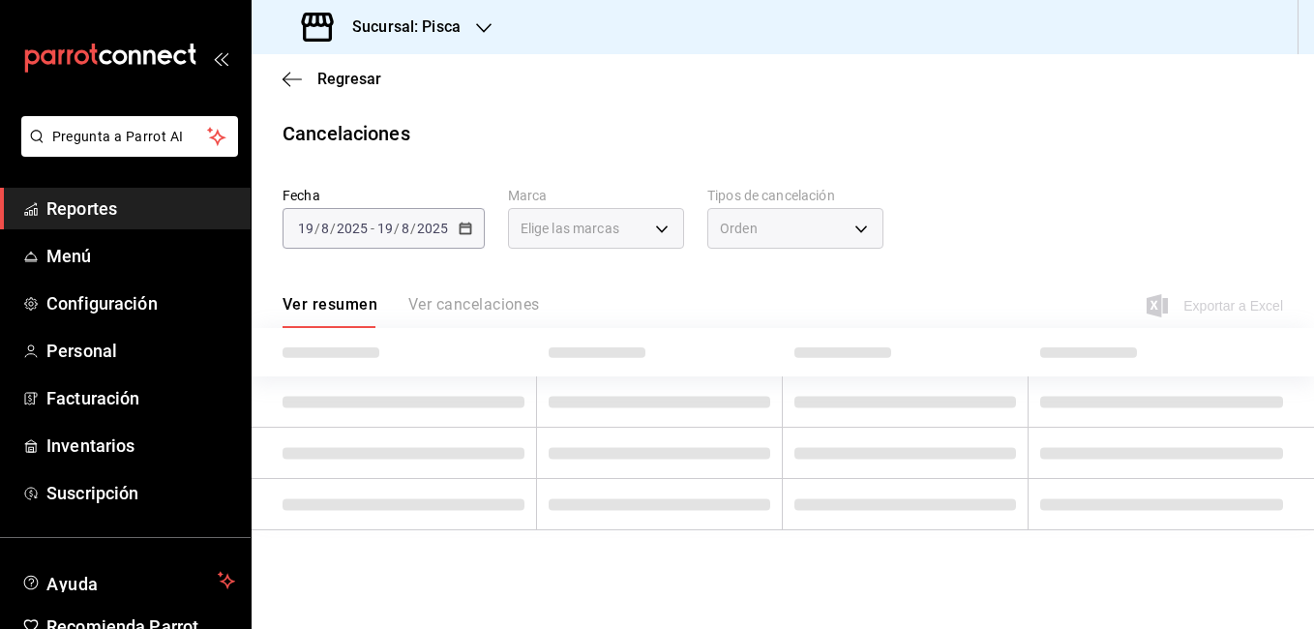
type input "[object Object],[object Object]"
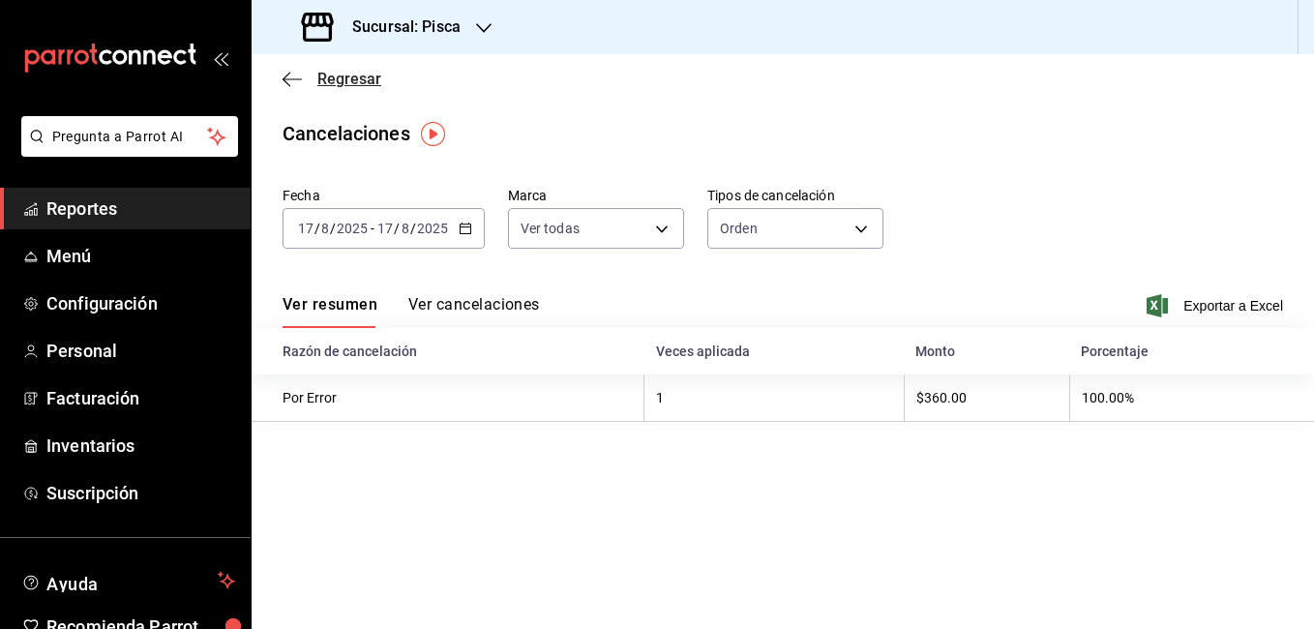
click at [343, 84] on span "Regresar" at bounding box center [349, 79] width 64 height 18
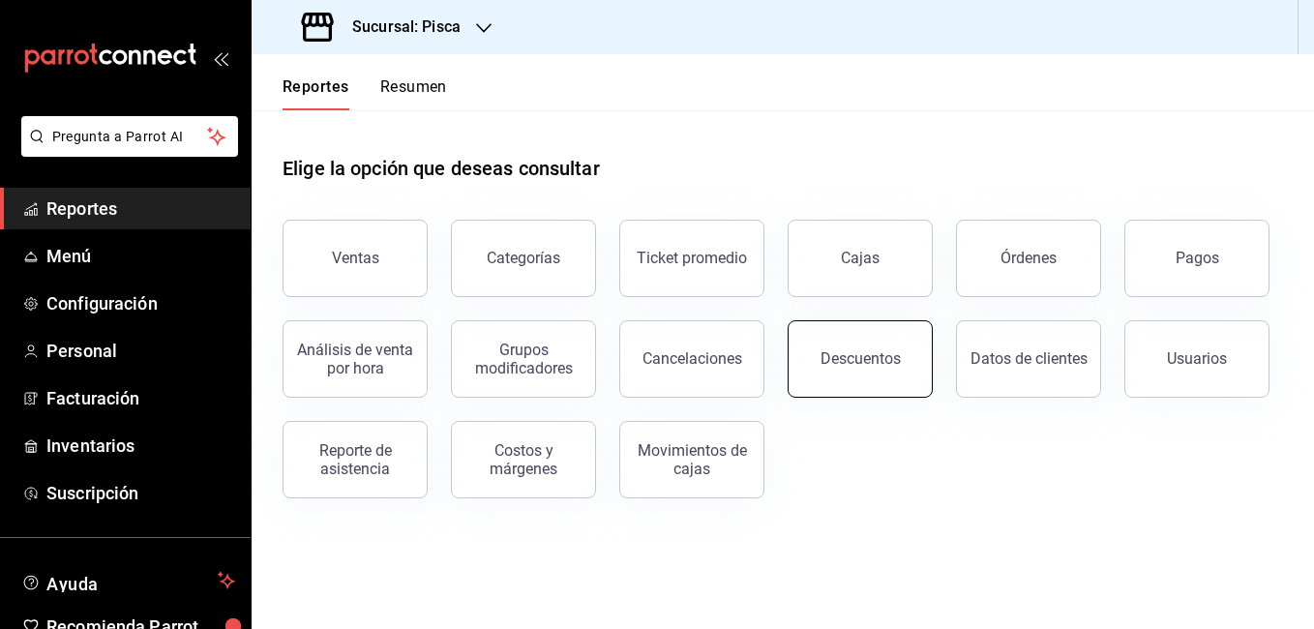
click at [849, 376] on button "Descuentos" at bounding box center [859, 358] width 145 height 77
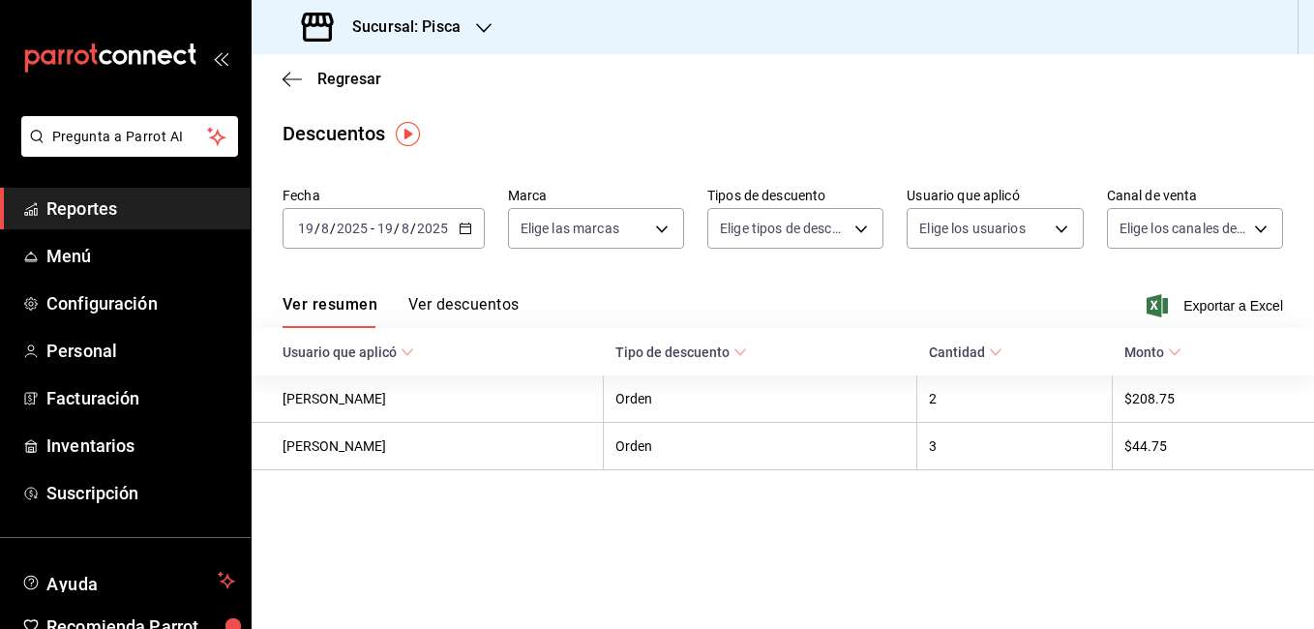
click at [464, 230] on icon "button" at bounding box center [466, 229] width 14 height 14
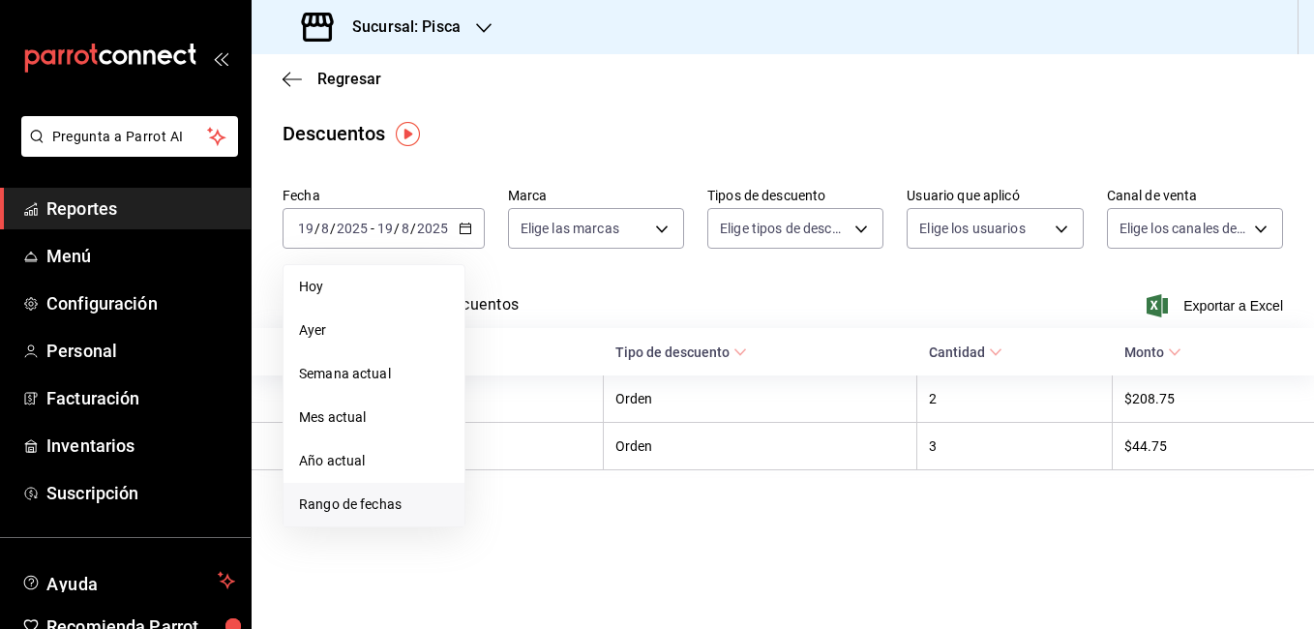
click at [396, 499] on span "Rango de fechas" at bounding box center [374, 504] width 150 height 20
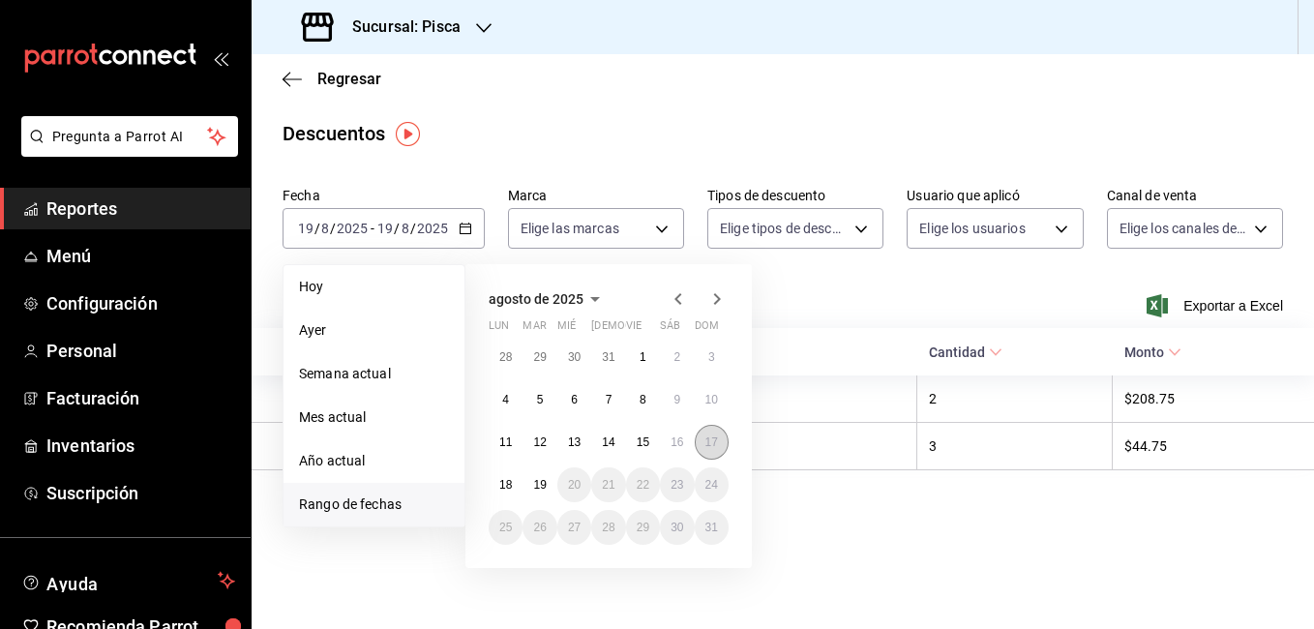
click at [705, 440] on abbr "17" at bounding box center [711, 442] width 13 height 14
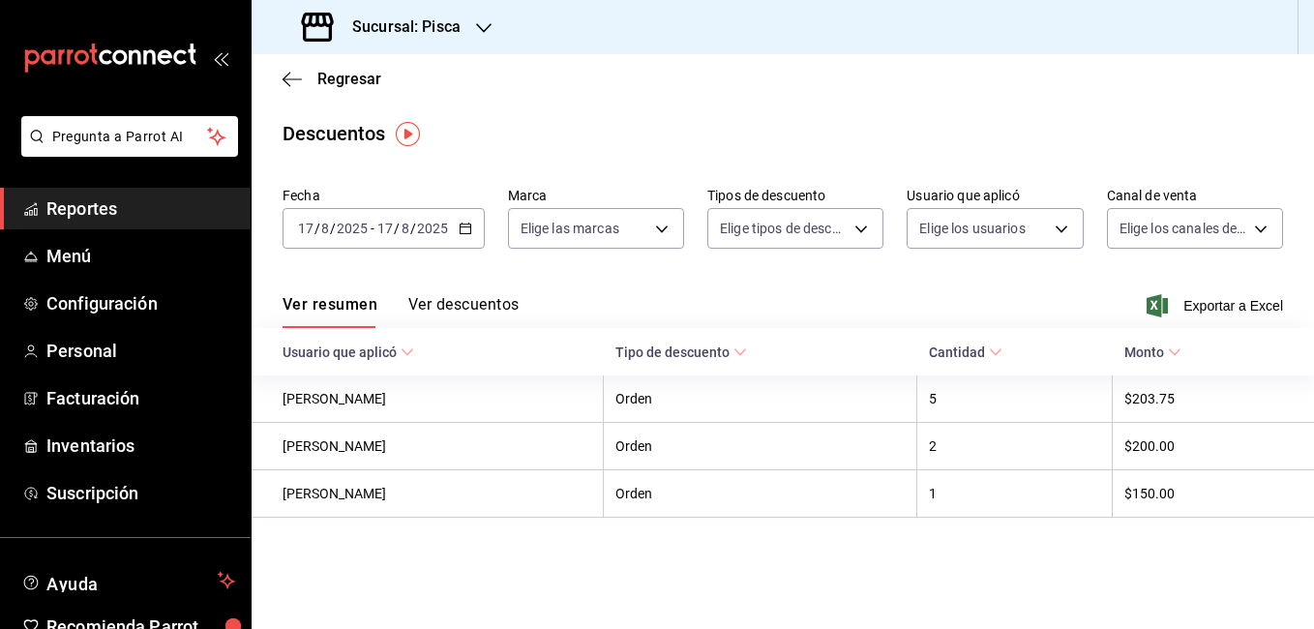
click at [778, 570] on main "Regresar Descuentos Fecha [DATE] [DATE] - [DATE] [DATE] Marca Elige las marcas …" at bounding box center [783, 341] width 1062 height 575
click at [462, 228] on icon "button" at bounding box center [466, 229] width 14 height 14
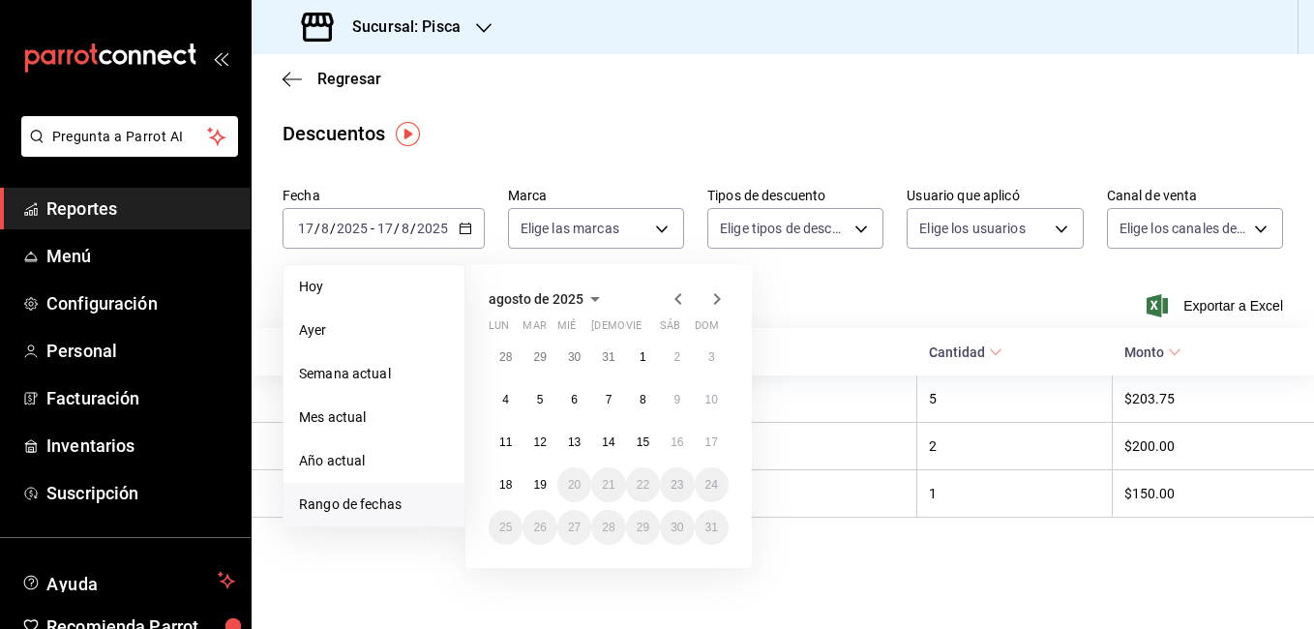
click at [775, 304] on div "[DATE] lun mar mié jue vie sáb dom 28 29 30 31 1 2 3 4 5 6 7 8 9 10 11 12 13 14…" at bounding box center [634, 408] width 339 height 319
click at [331, 74] on span "Regresar" at bounding box center [349, 79] width 64 height 18
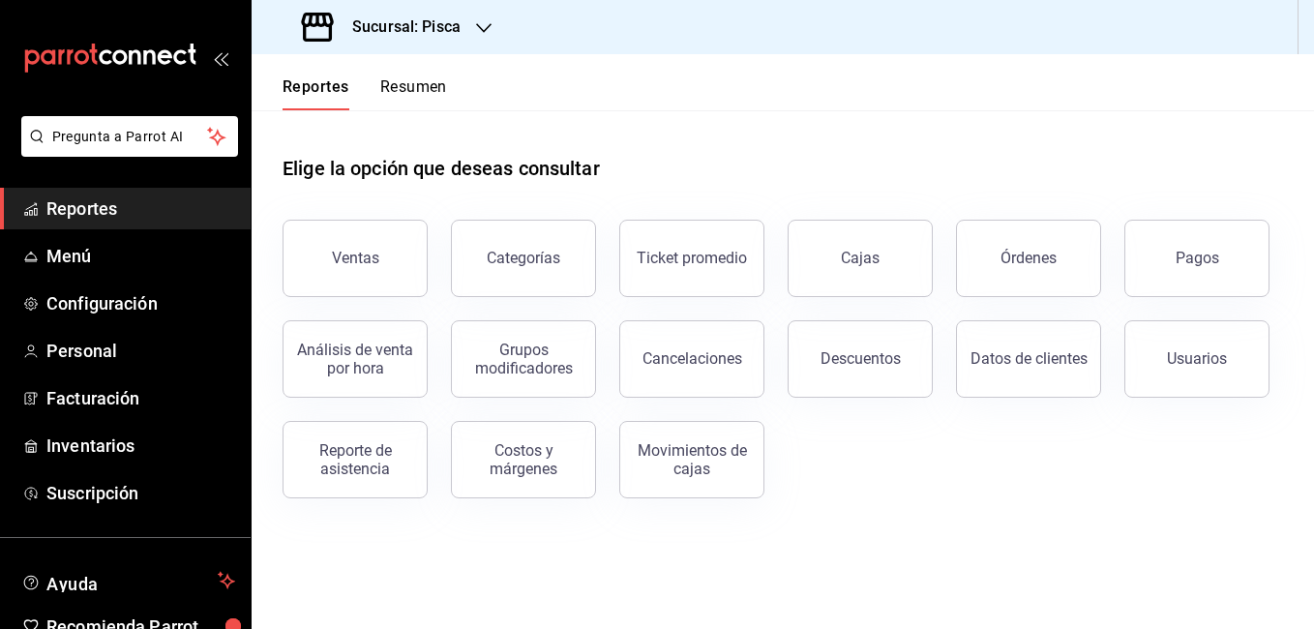
click at [474, 32] on div "Sucursal: Pisca" at bounding box center [383, 27] width 232 height 54
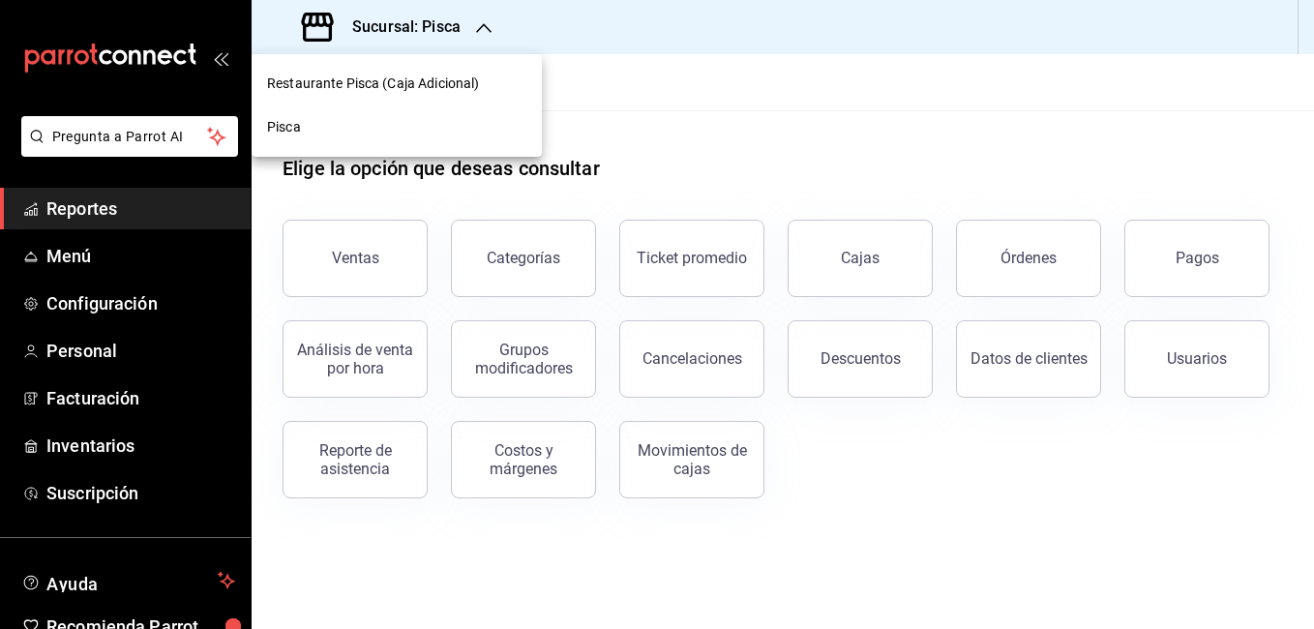
click at [383, 88] on span "Restaurante Pisca (Caja Adicional)" at bounding box center [373, 84] width 212 height 20
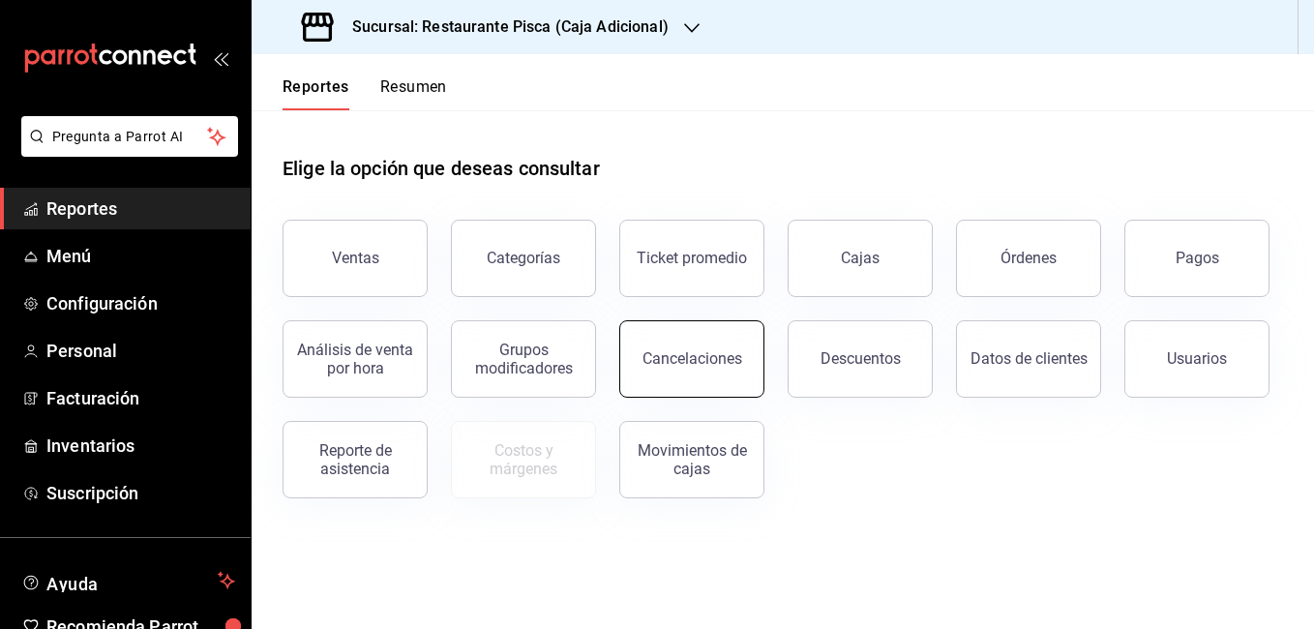
click at [732, 358] on div "Cancelaciones" at bounding box center [692, 358] width 100 height 18
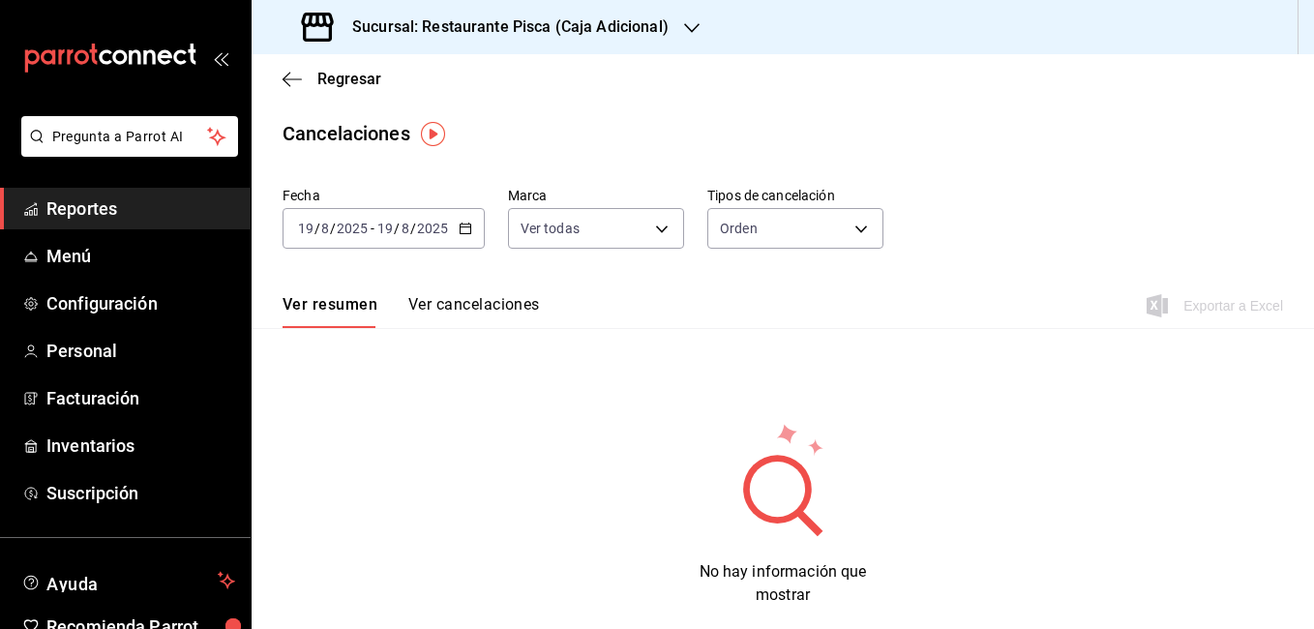
click at [463, 230] on icon "button" at bounding box center [466, 229] width 14 height 14
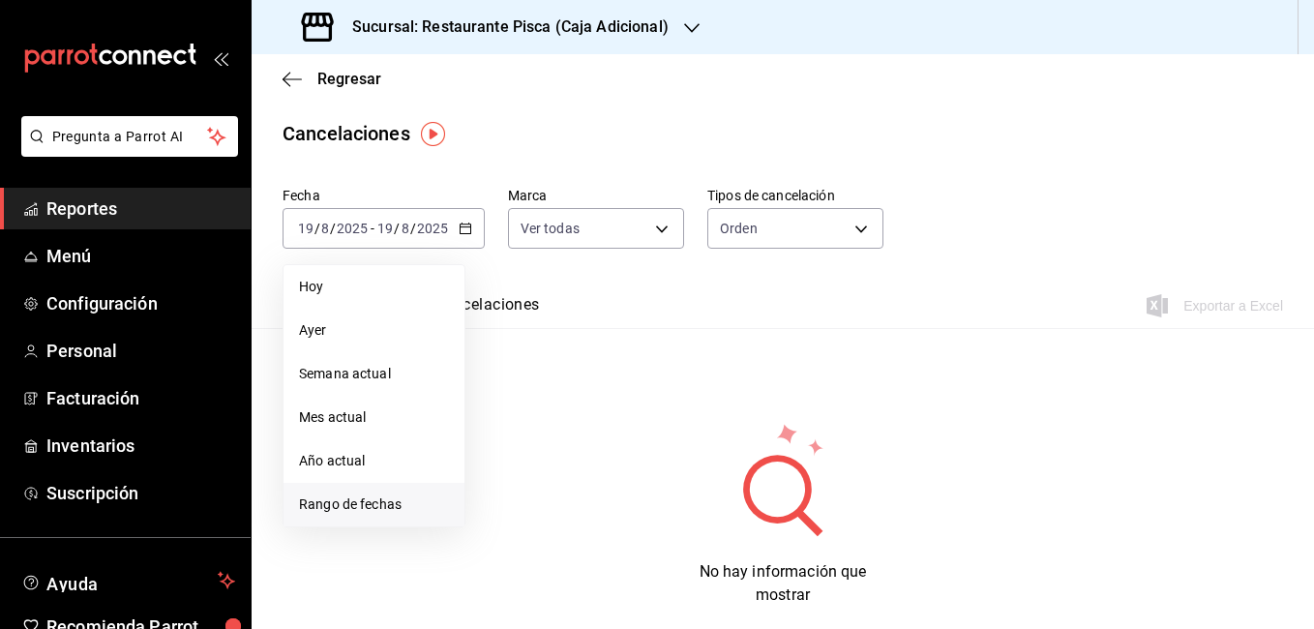
click at [385, 506] on span "Rango de fechas" at bounding box center [374, 504] width 150 height 20
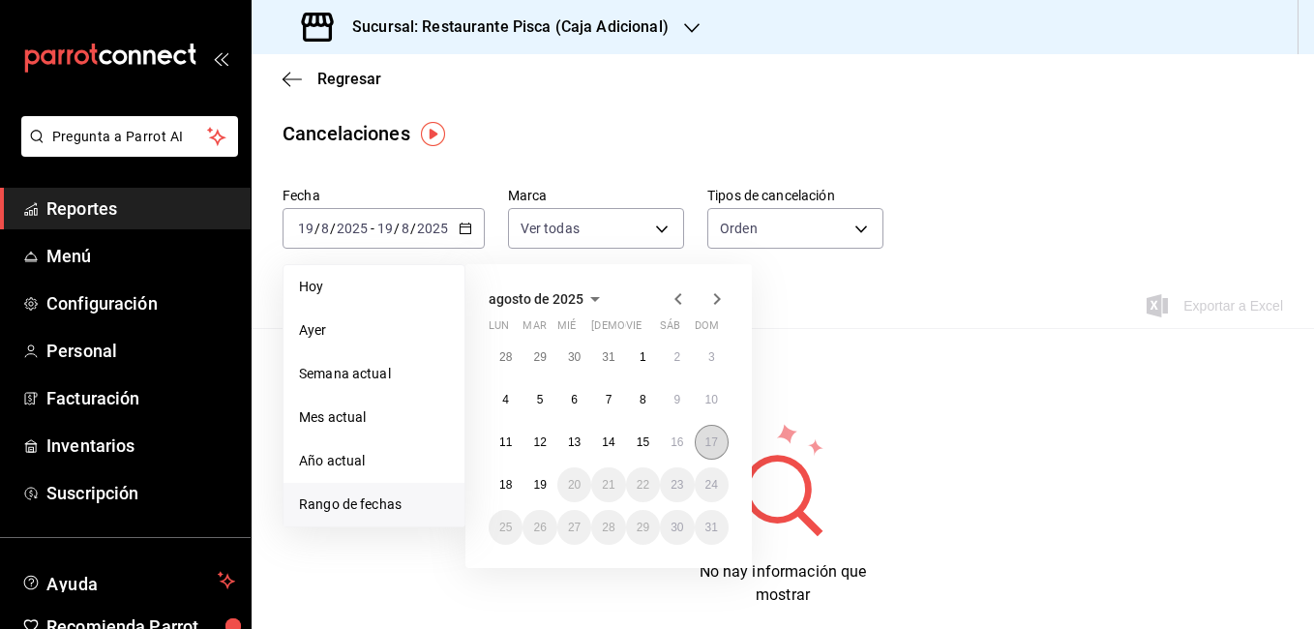
click at [709, 447] on abbr "17" at bounding box center [711, 442] width 13 height 14
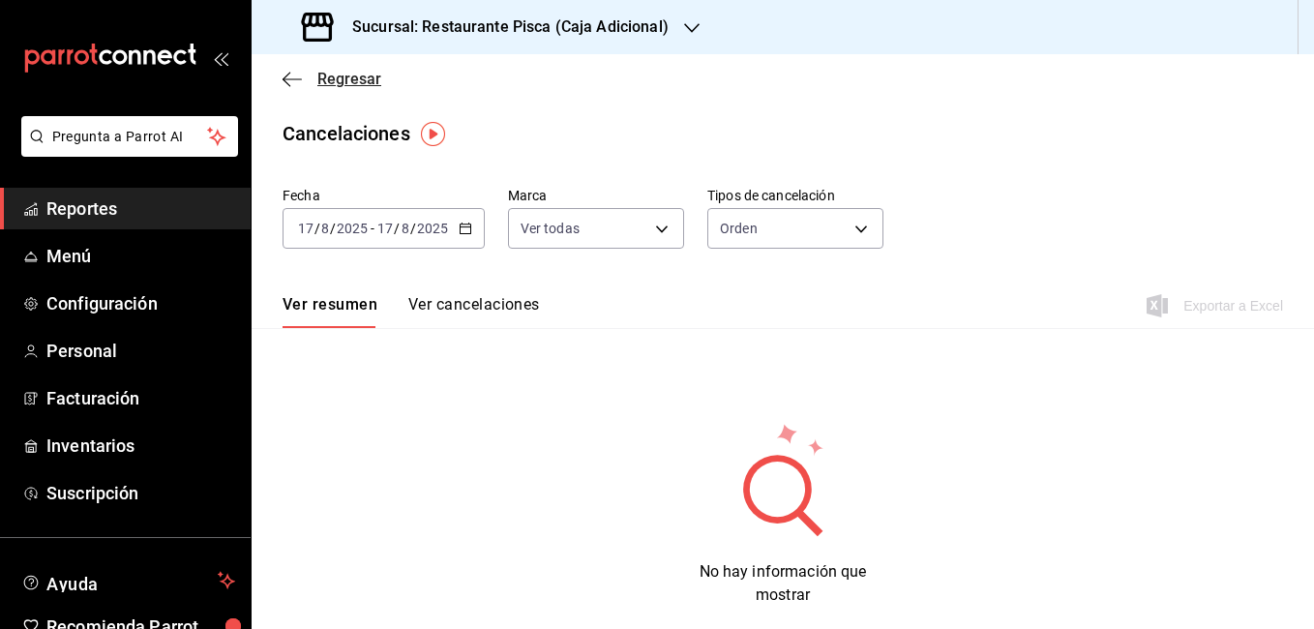
click at [330, 76] on span "Regresar" at bounding box center [349, 79] width 64 height 18
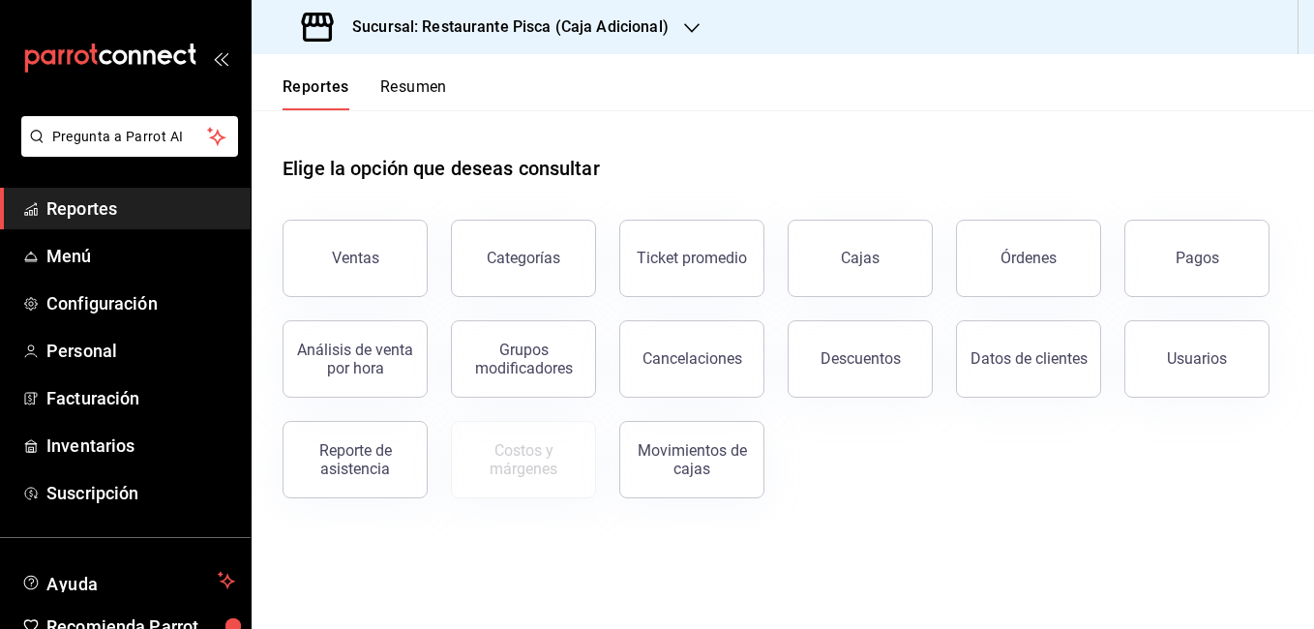
click at [599, 23] on h3 "Sucursal: Restaurante Pisca (Caja Adicional)" at bounding box center [503, 26] width 332 height 23
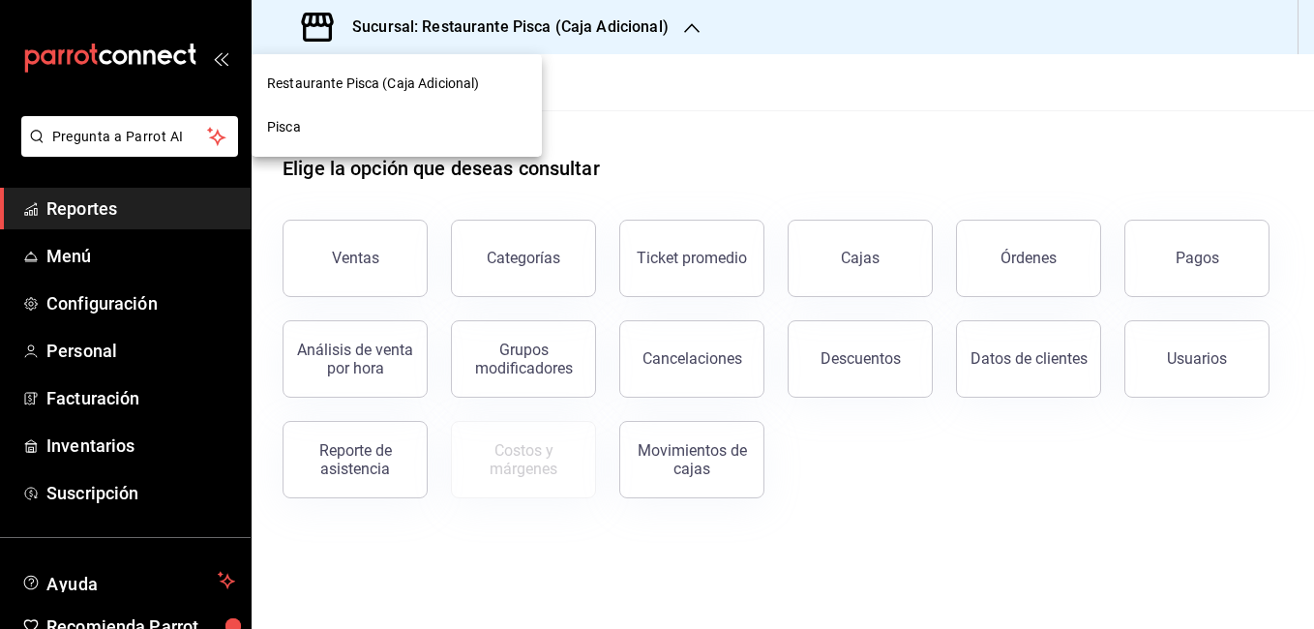
click at [362, 127] on div "Pisca" at bounding box center [396, 127] width 259 height 20
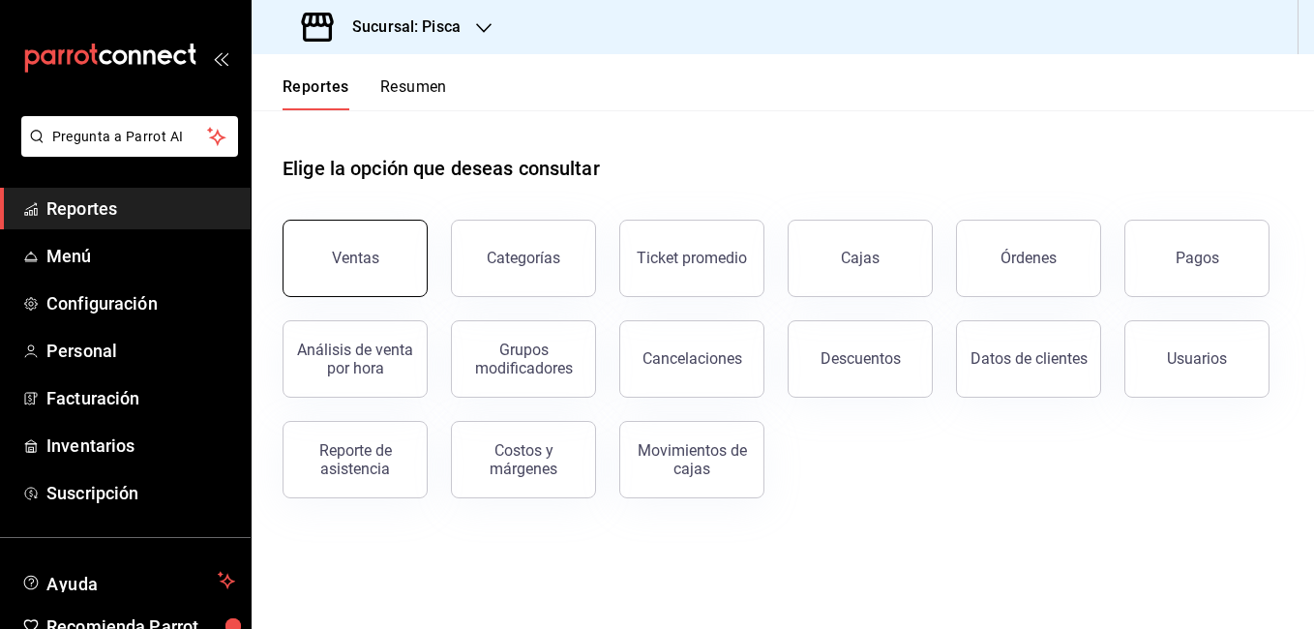
click at [364, 244] on button "Ventas" at bounding box center [354, 258] width 145 height 77
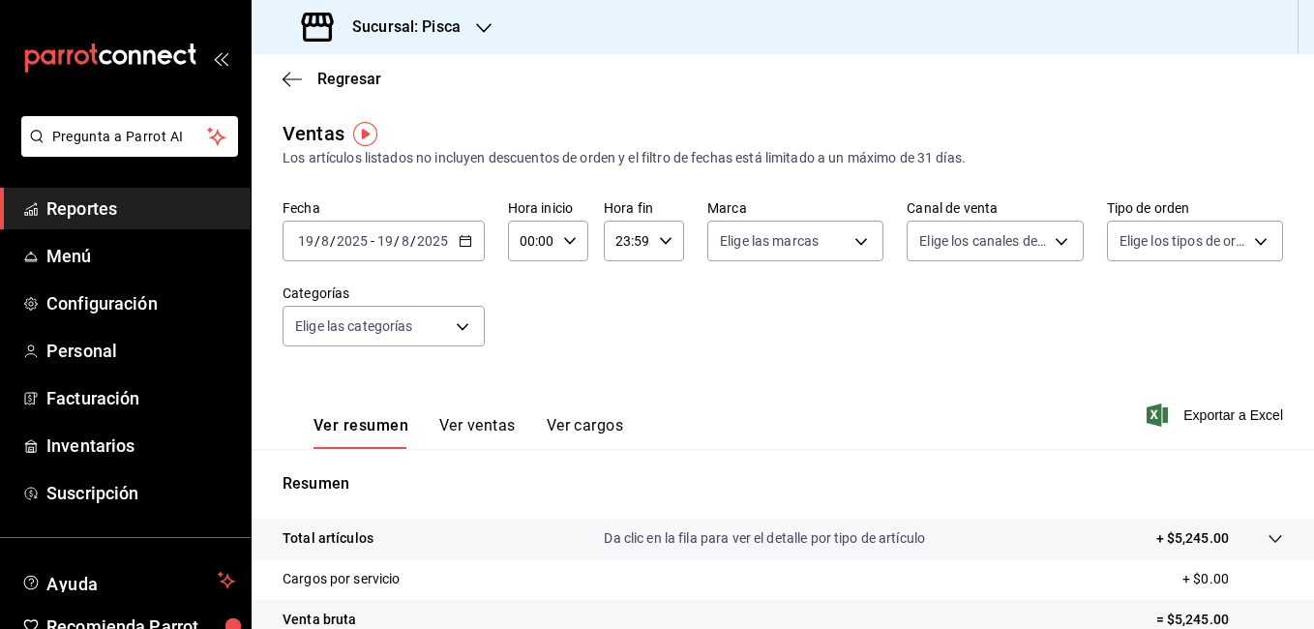
click at [463, 241] on icon "button" at bounding box center [466, 241] width 14 height 14
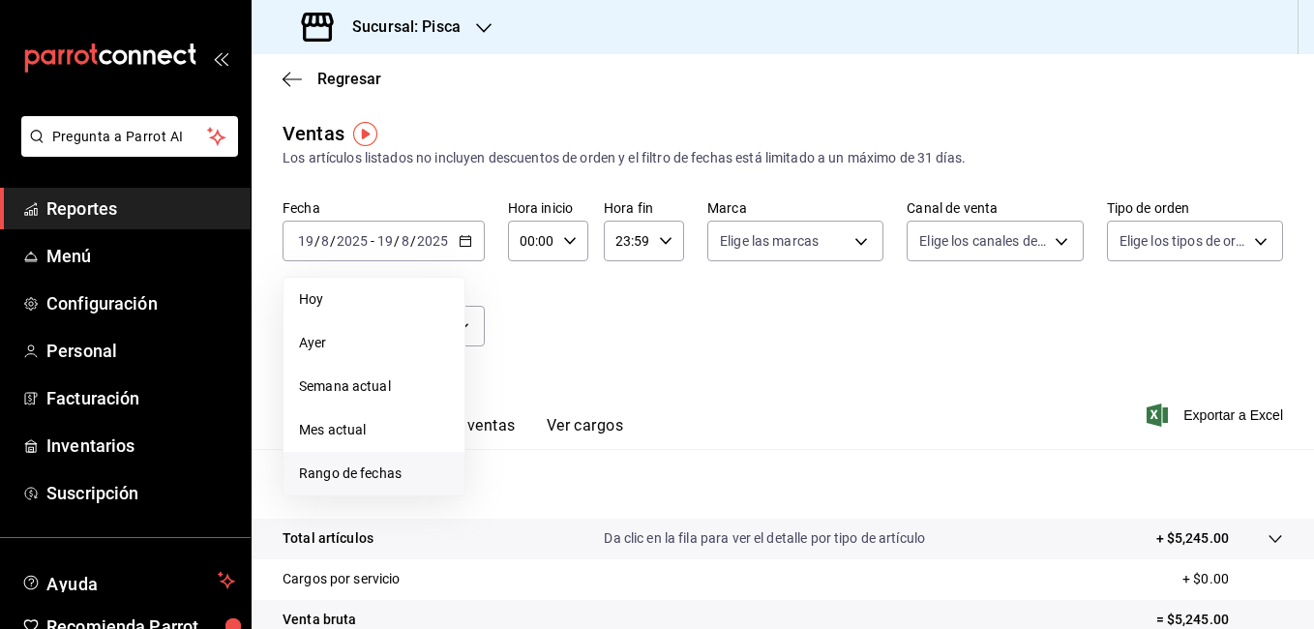
click at [408, 471] on span "Rango de fechas" at bounding box center [374, 473] width 150 height 20
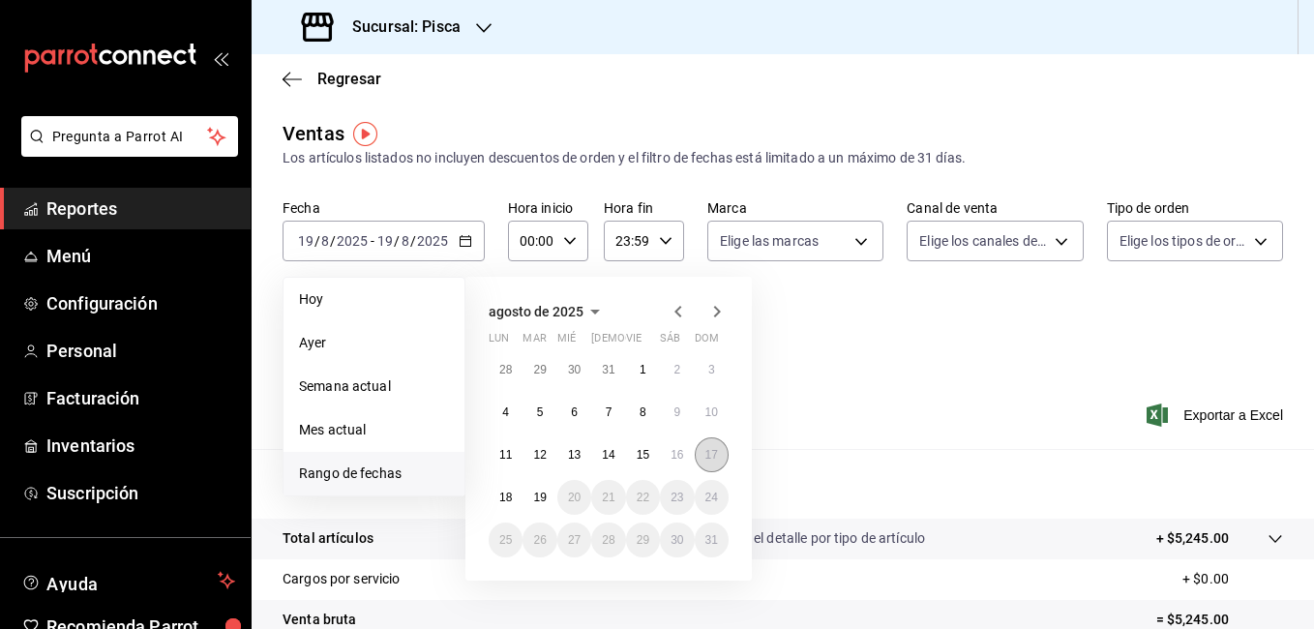
click at [708, 445] on button "17" at bounding box center [712, 454] width 34 height 35
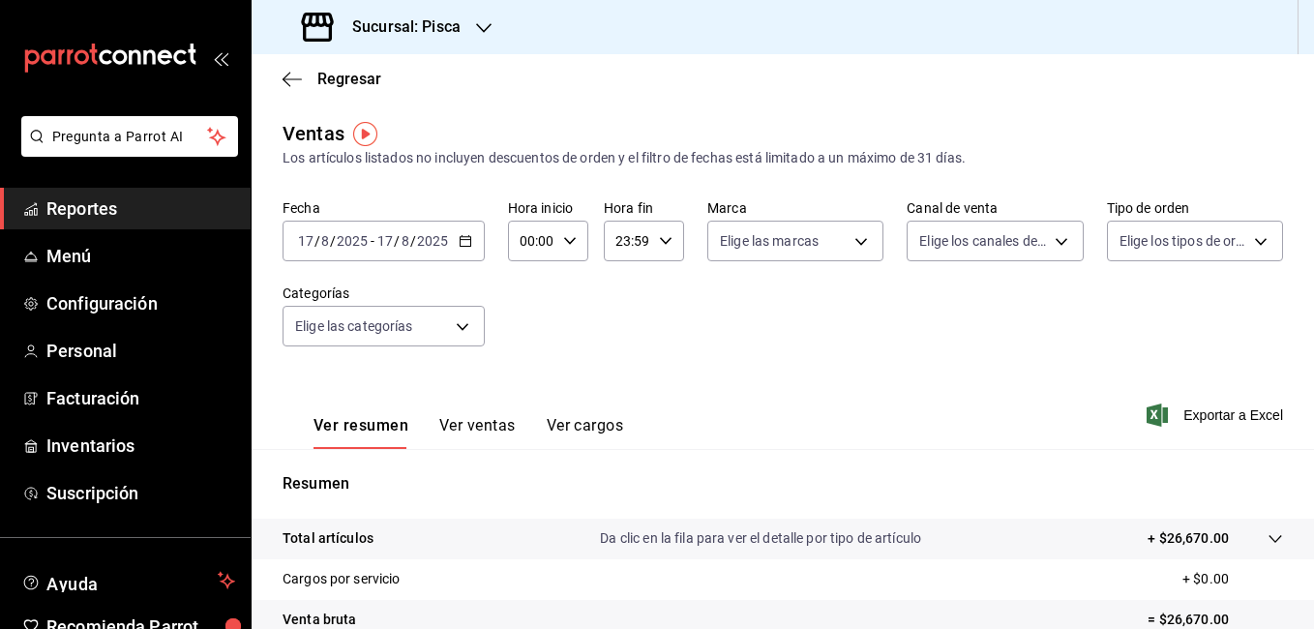
click at [464, 411] on div "Ver resumen Ver ventas Ver cargos" at bounding box center [452, 421] width 341 height 56
click at [464, 423] on button "Ver ventas" at bounding box center [477, 432] width 76 height 33
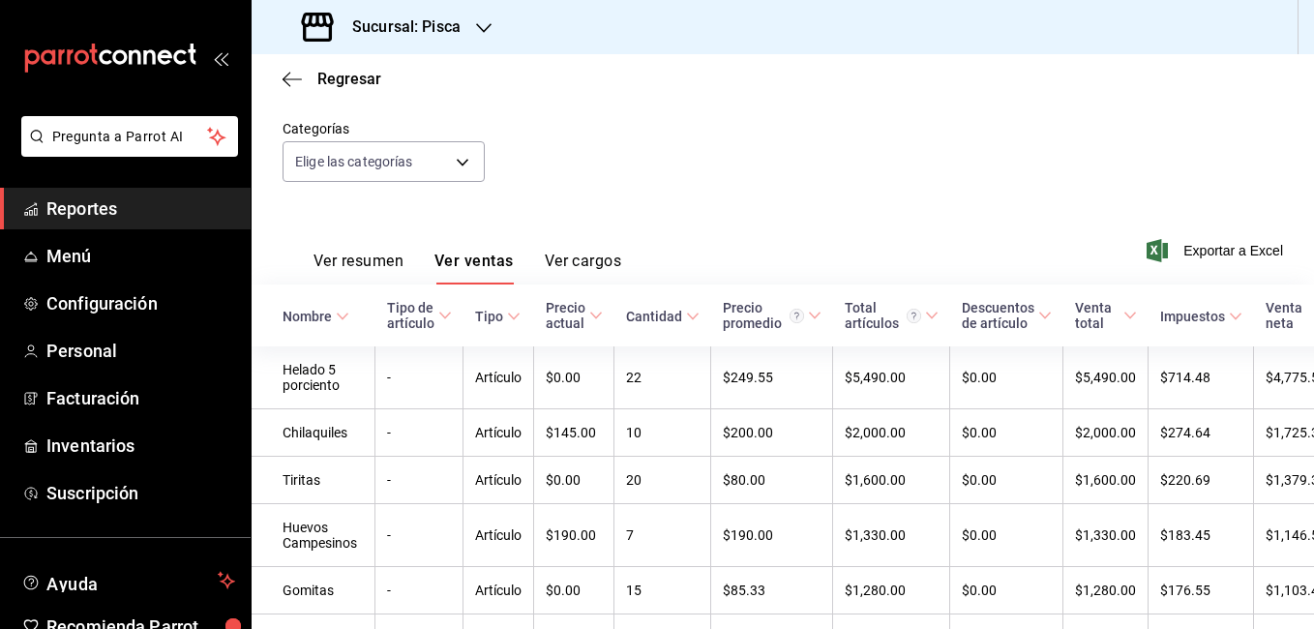
scroll to position [167, 0]
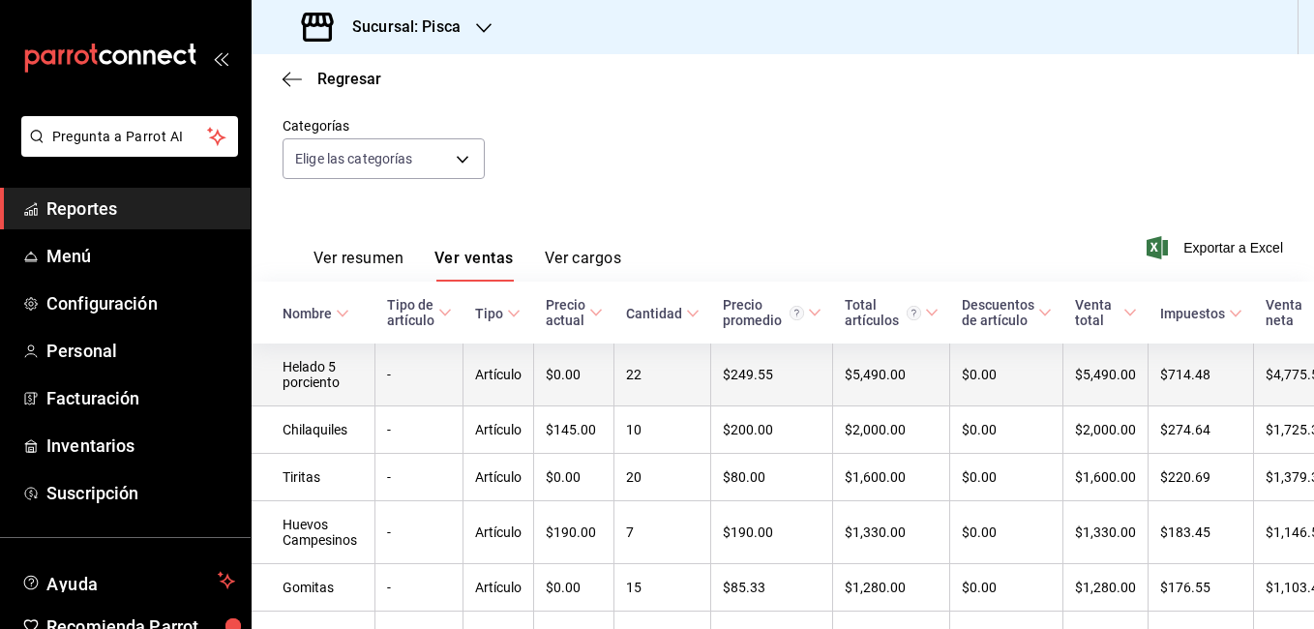
click at [522, 382] on td "Artículo" at bounding box center [498, 374] width 71 height 63
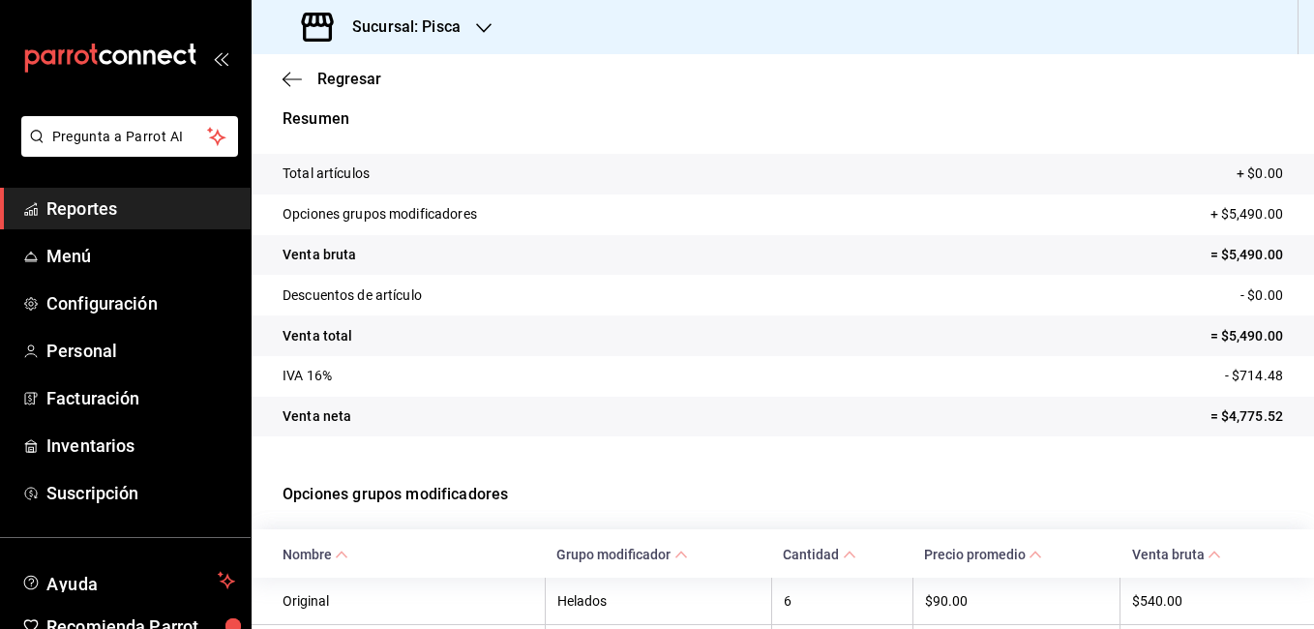
scroll to position [46, 0]
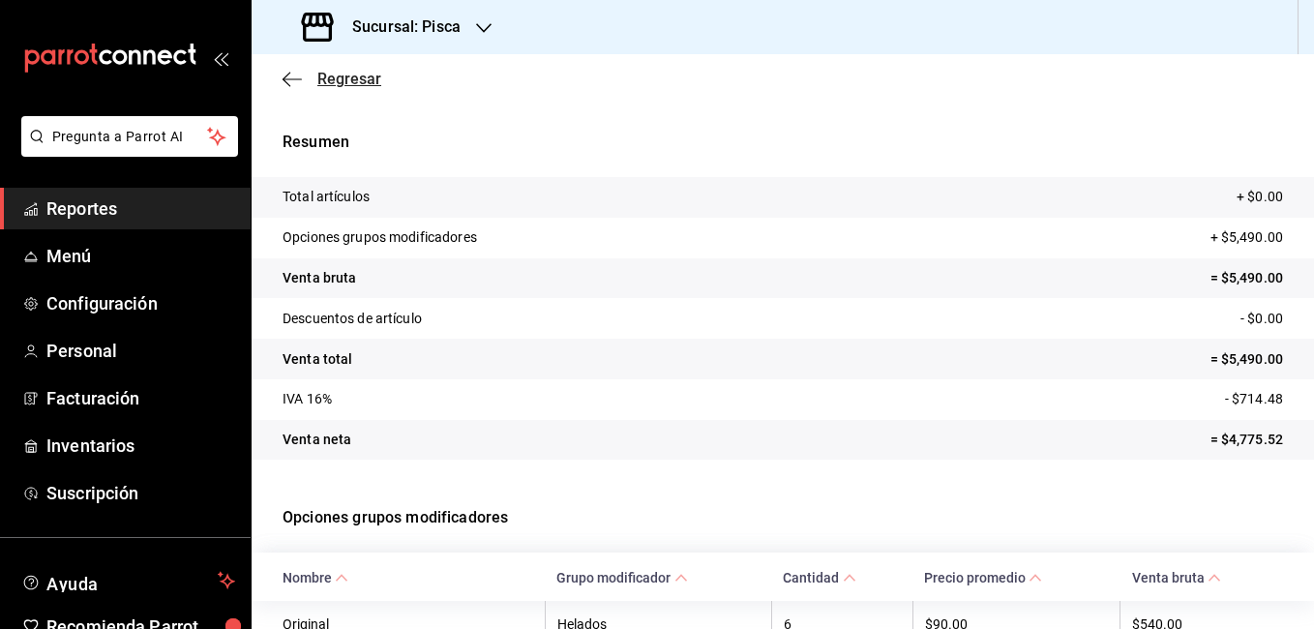
click at [341, 81] on span "Regresar" at bounding box center [349, 79] width 64 height 18
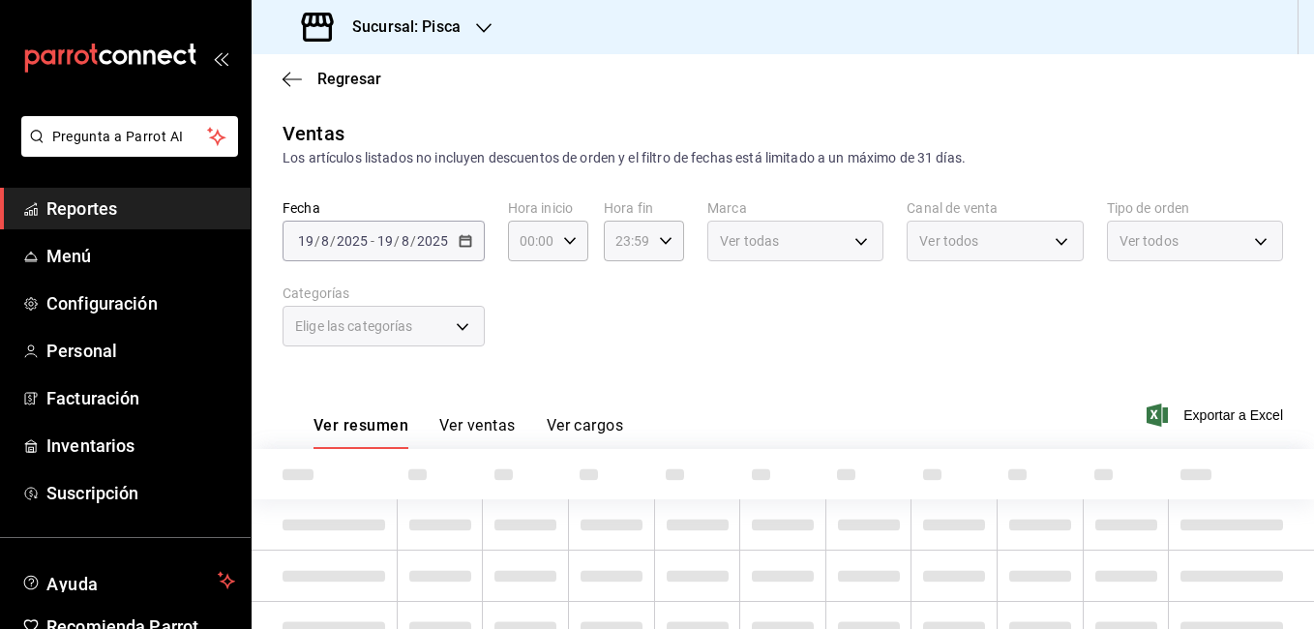
click at [154, 52] on icon "mailbox folders" at bounding box center [110, 58] width 174 height 29
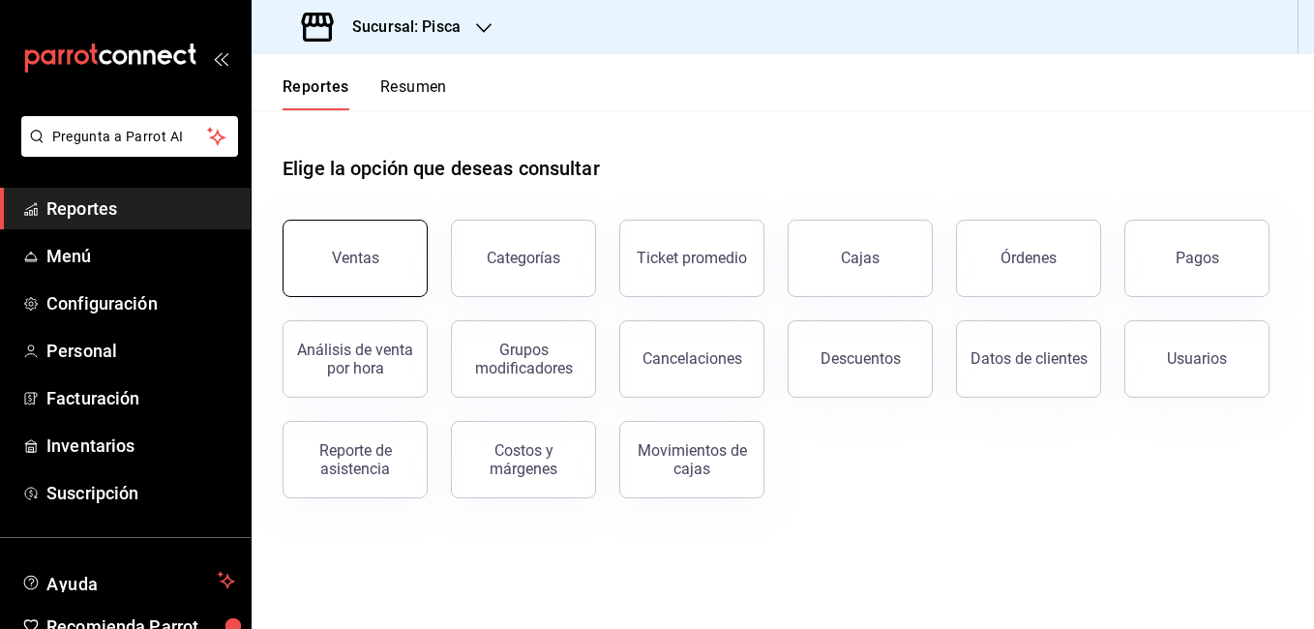
click at [371, 240] on button "Ventas" at bounding box center [354, 258] width 145 height 77
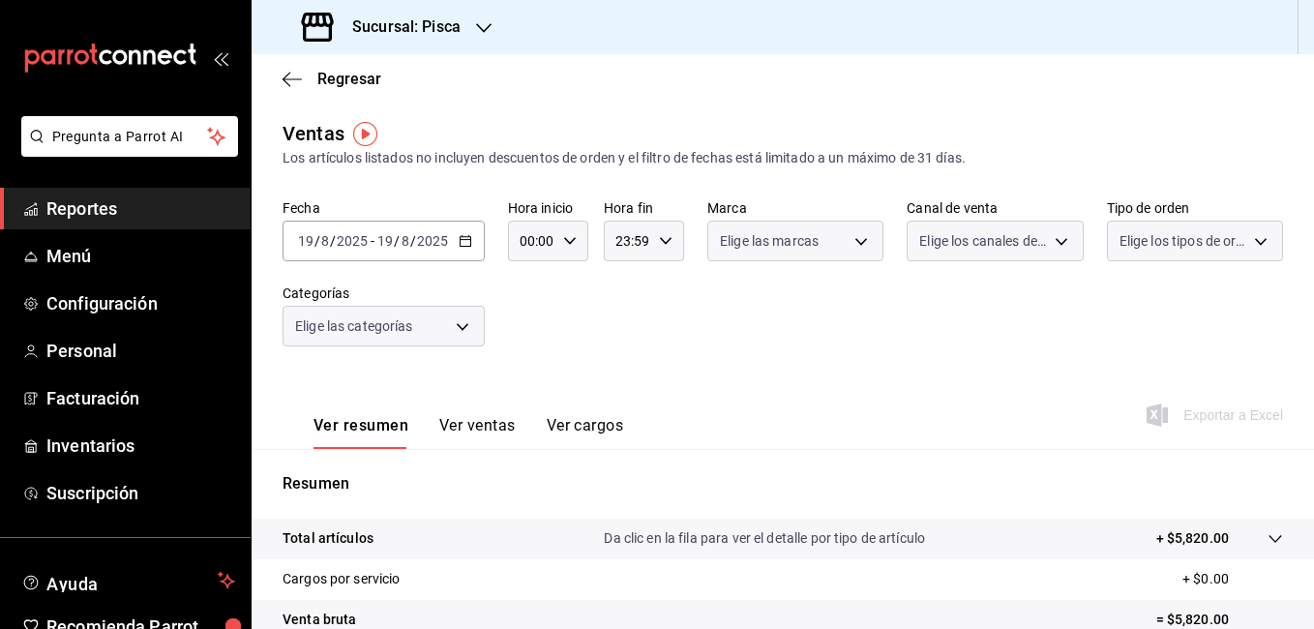
click at [461, 238] on icon "button" at bounding box center [466, 241] width 14 height 14
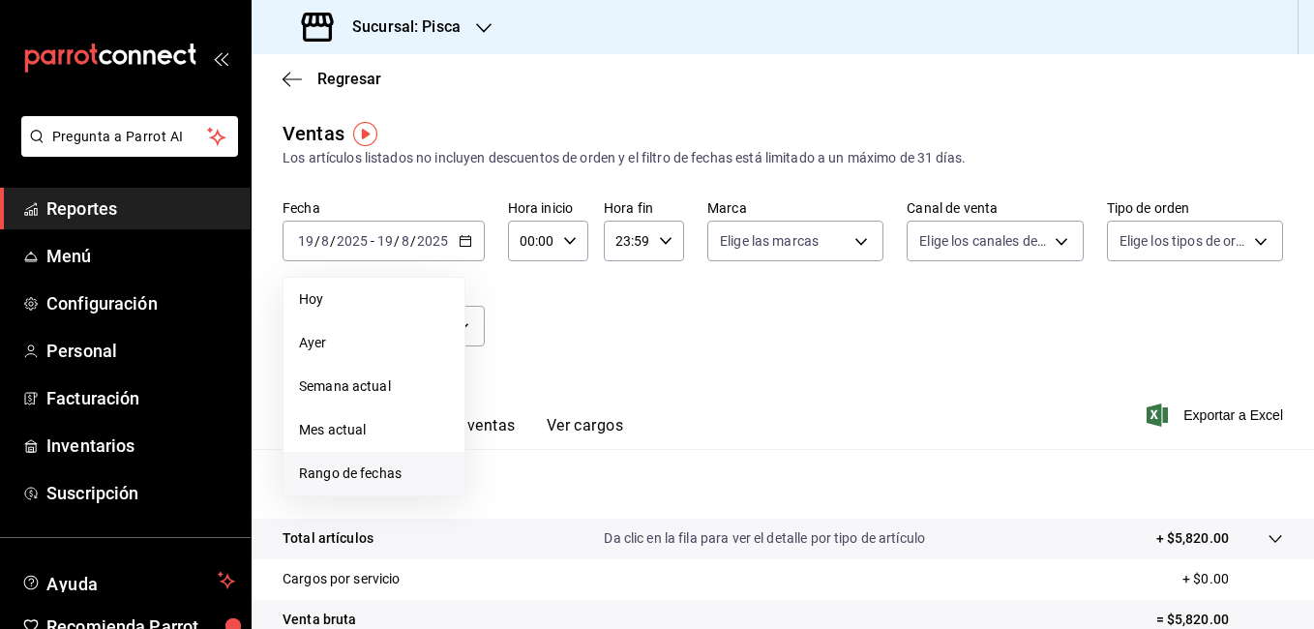
click at [376, 484] on li "Rango de fechas" at bounding box center [373, 474] width 181 height 44
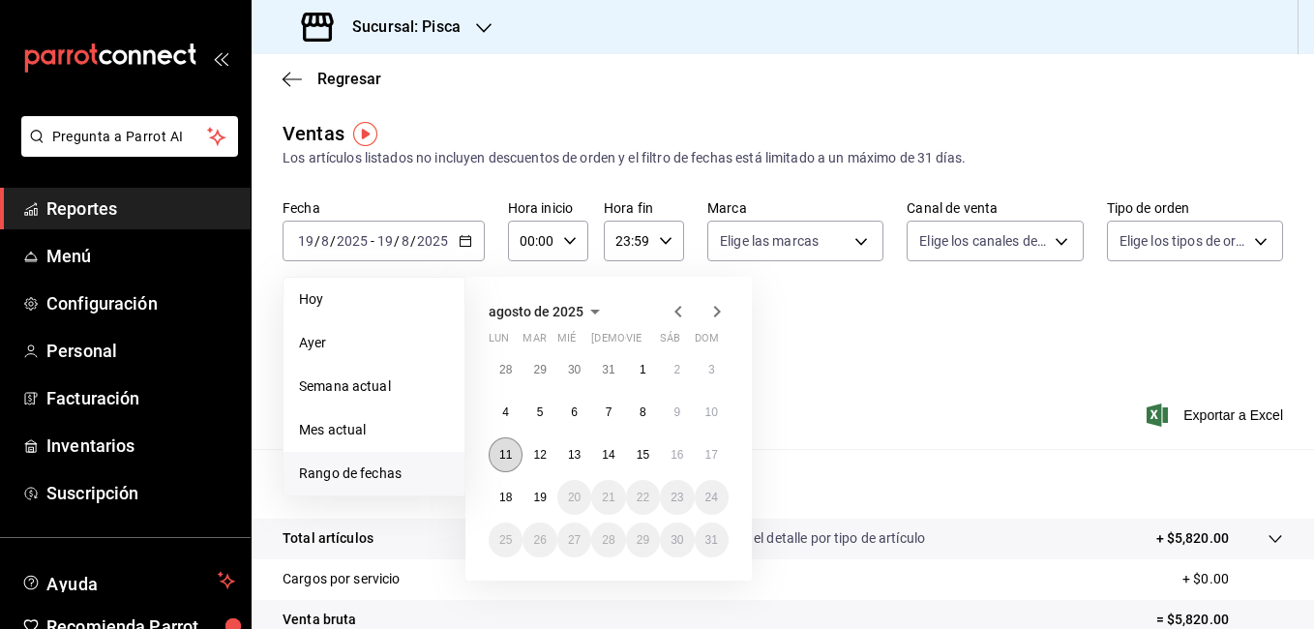
click at [509, 457] on abbr "11" at bounding box center [505, 455] width 13 height 14
click at [708, 452] on abbr "17" at bounding box center [711, 455] width 13 height 14
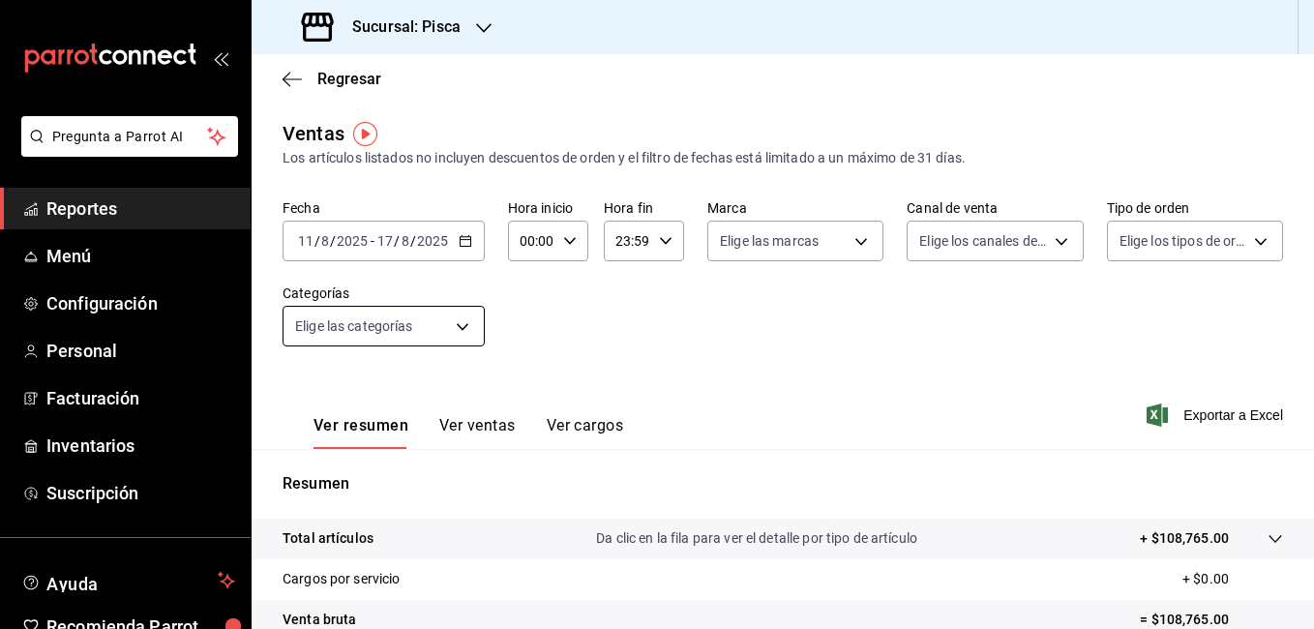
click at [460, 328] on body "Pregunta a Parrot AI Reportes Menú Configuración Personal Facturación Inventari…" at bounding box center [657, 314] width 1314 height 629
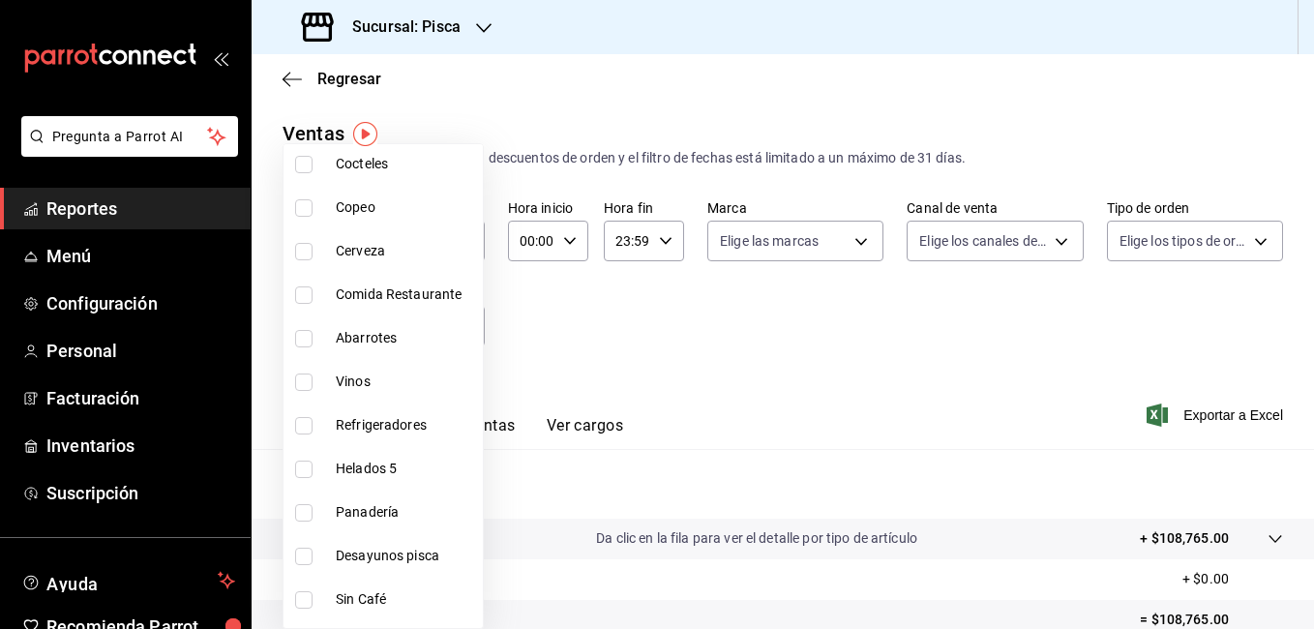
scroll to position [349, 0]
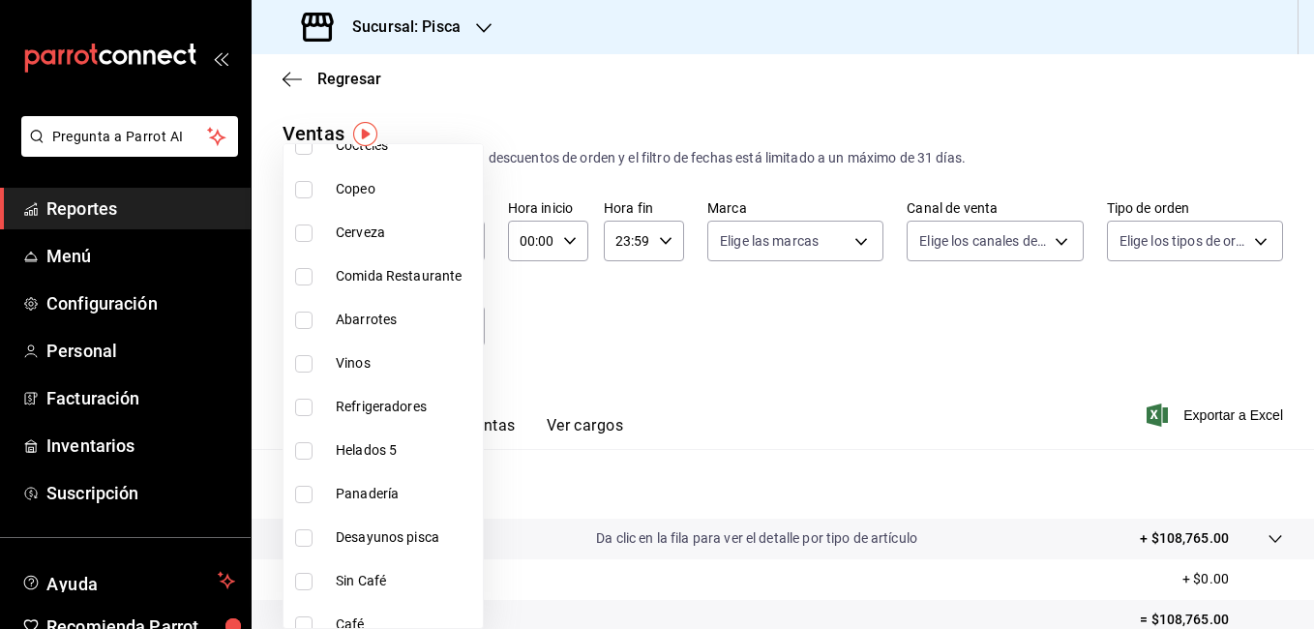
click at [301, 540] on input "checkbox" at bounding box center [303, 537] width 17 height 17
checkbox input "true"
type input "d77e6dfd-3e6a-4fce-8557-3b0b4ec92802"
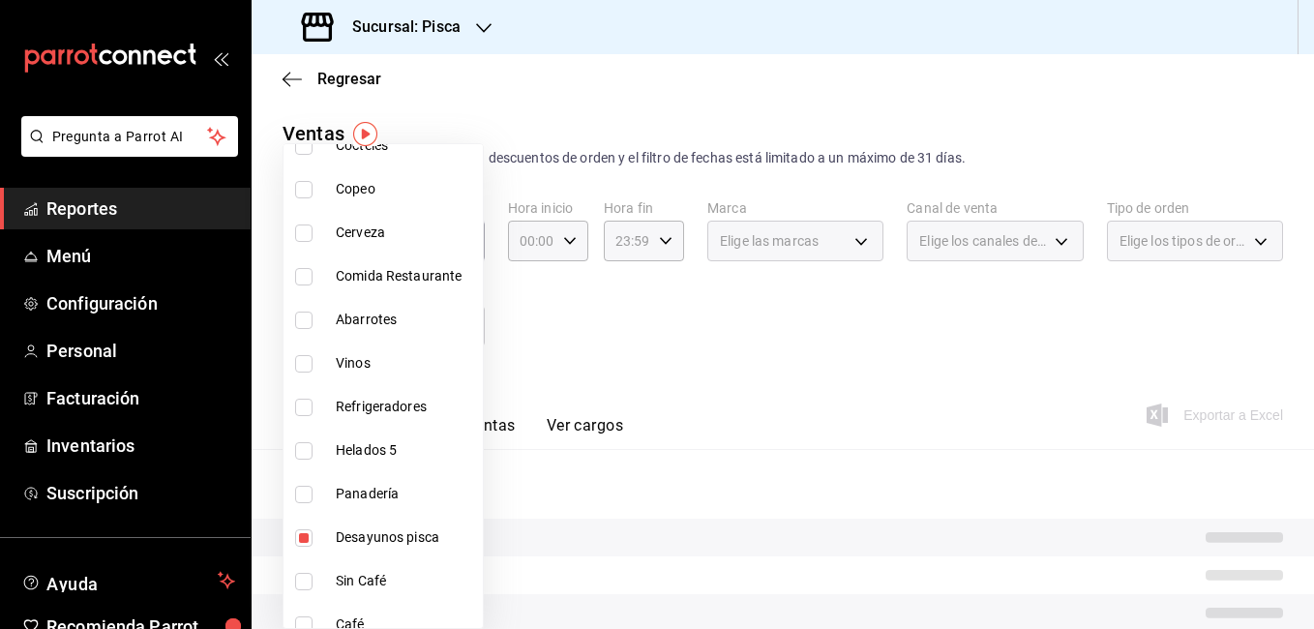
click at [723, 371] on div at bounding box center [657, 314] width 1314 height 629
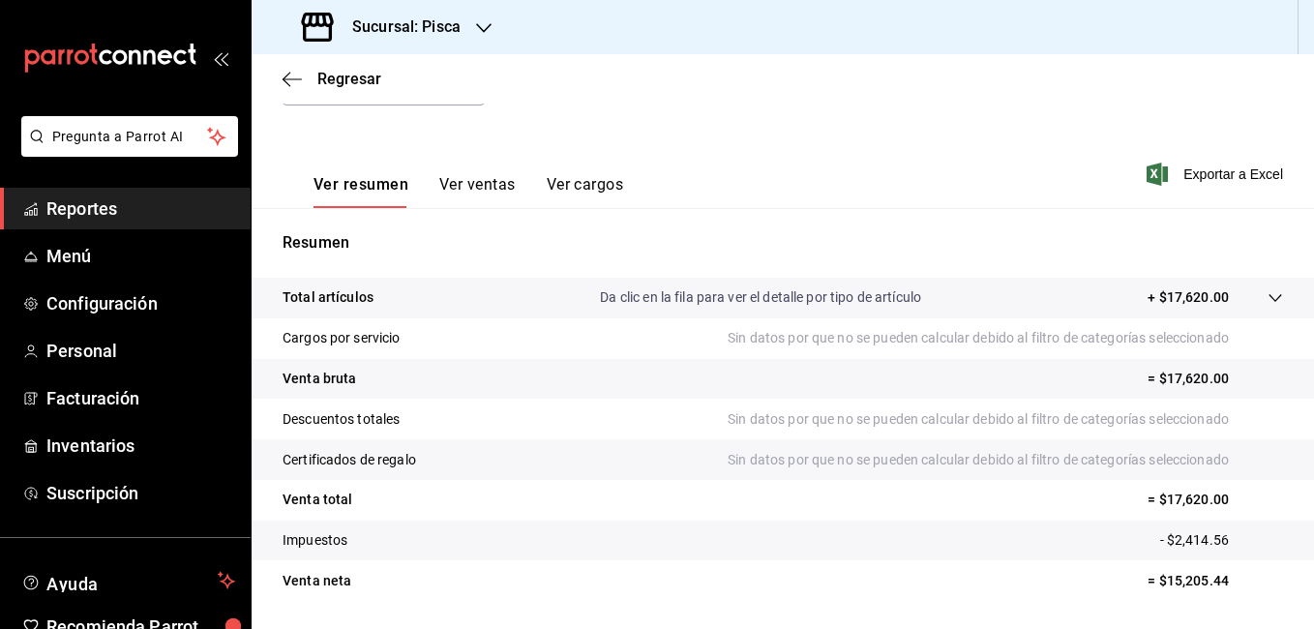
scroll to position [249, 0]
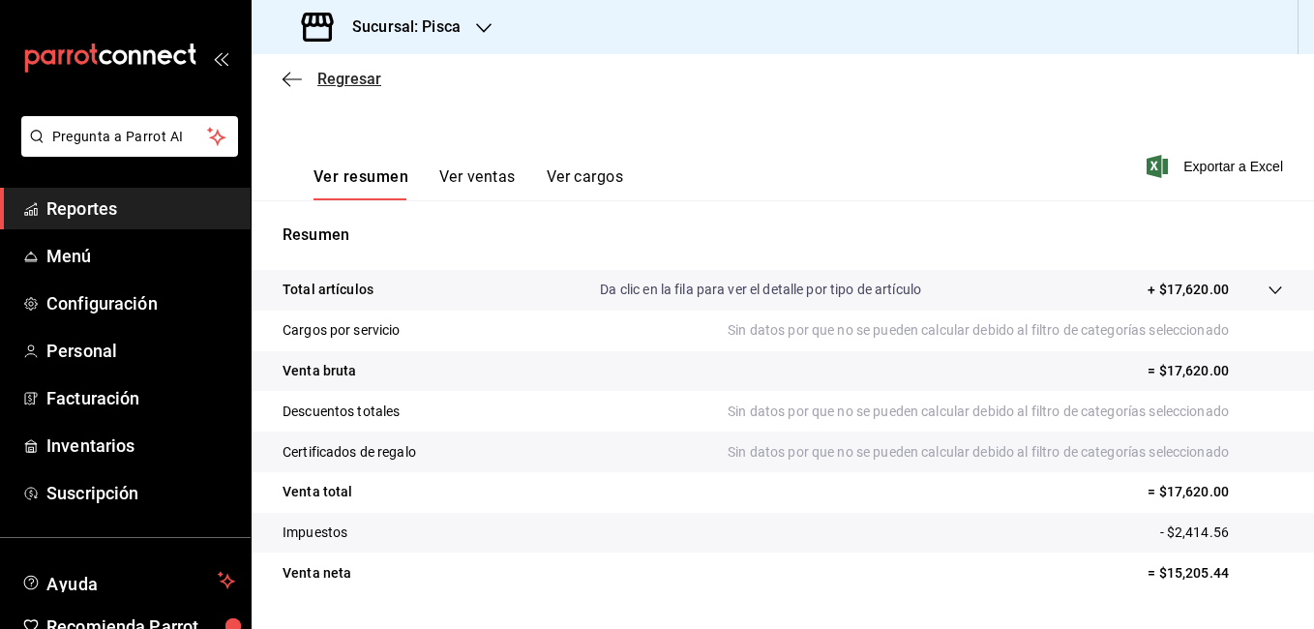
click at [330, 72] on span "Regresar" at bounding box center [349, 79] width 64 height 18
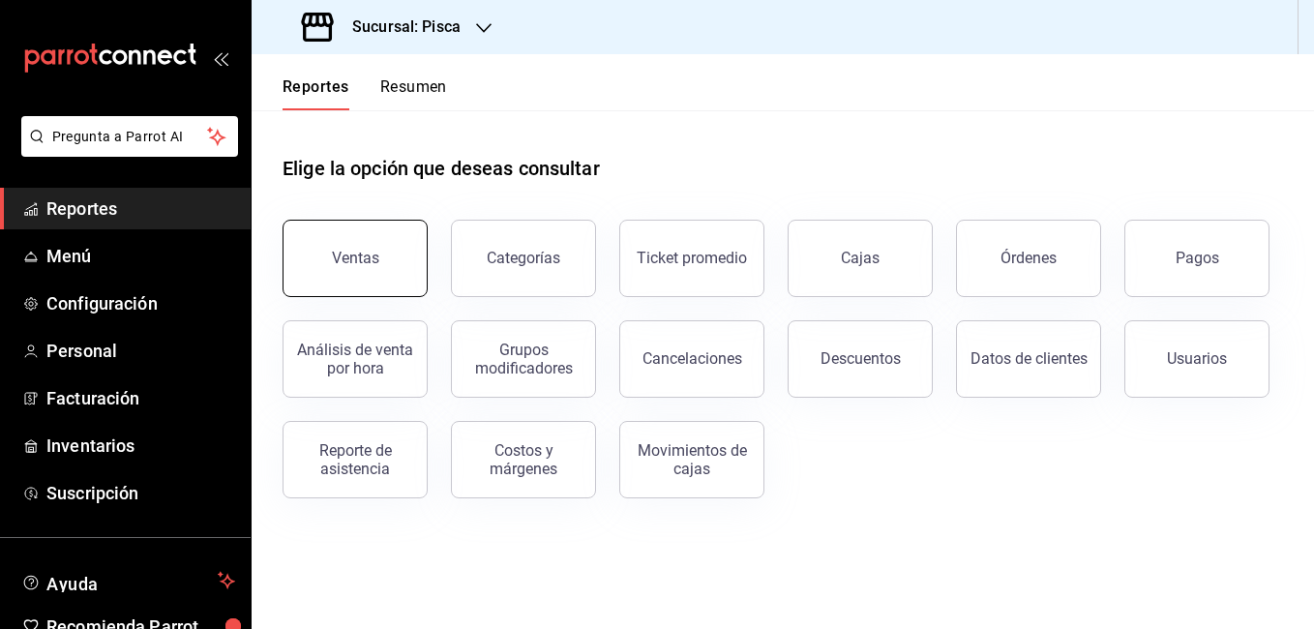
click at [359, 254] on div "Ventas" at bounding box center [355, 258] width 47 height 18
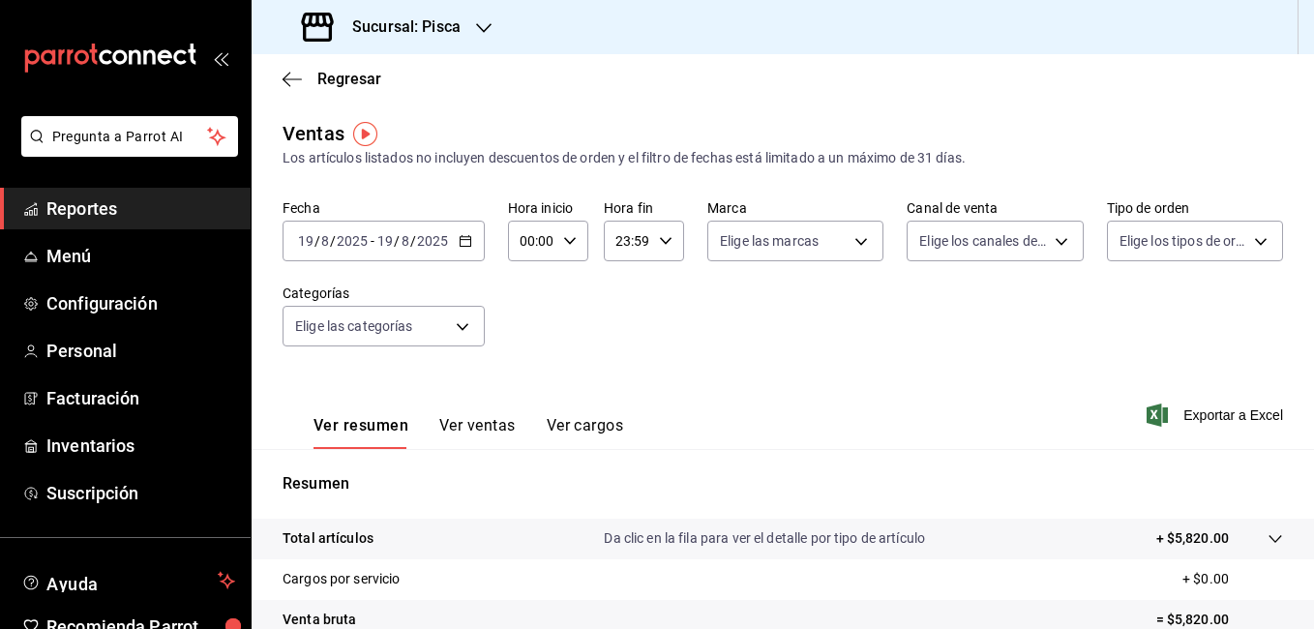
click at [469, 242] on \(Stroke\) "button" at bounding box center [466, 241] width 12 height 11
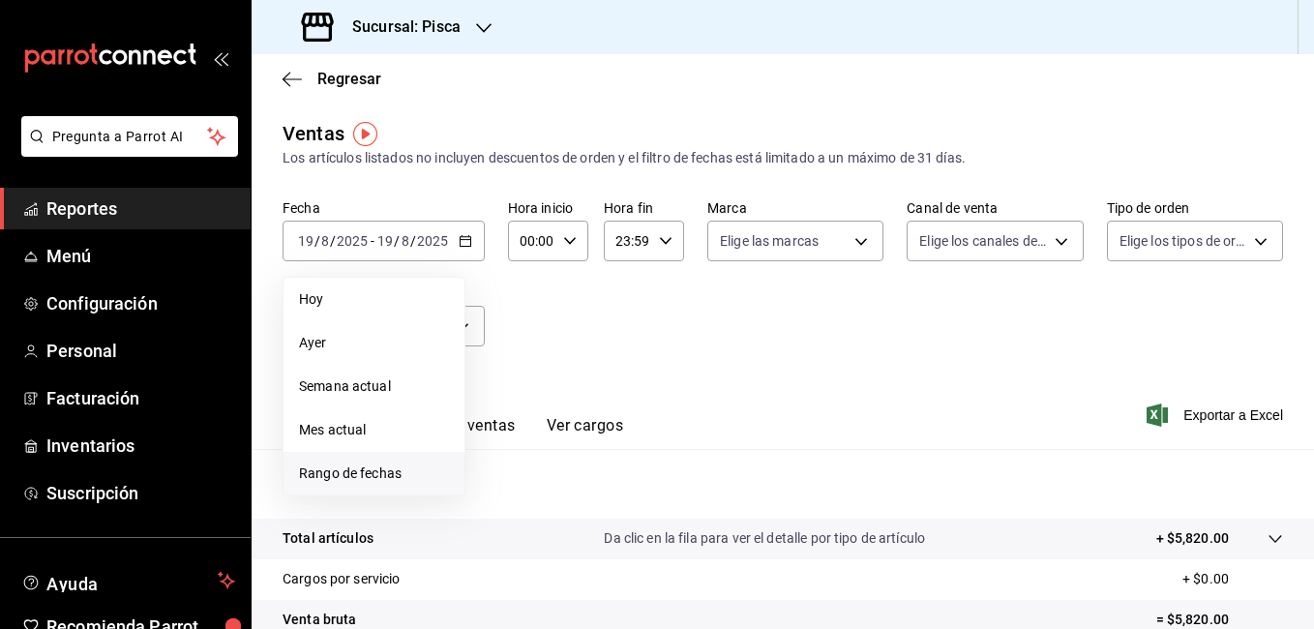
click at [357, 467] on span "Rango de fechas" at bounding box center [374, 473] width 150 height 20
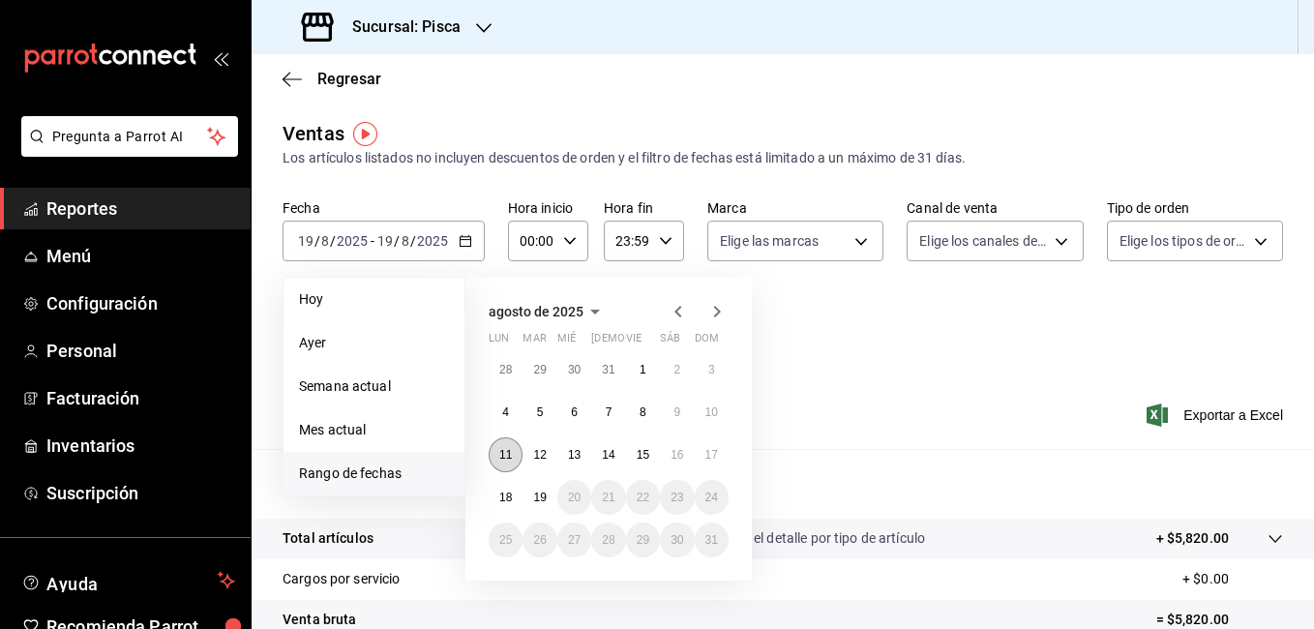
click at [498, 460] on button "11" at bounding box center [506, 454] width 34 height 35
click at [720, 460] on button "17" at bounding box center [712, 454] width 34 height 35
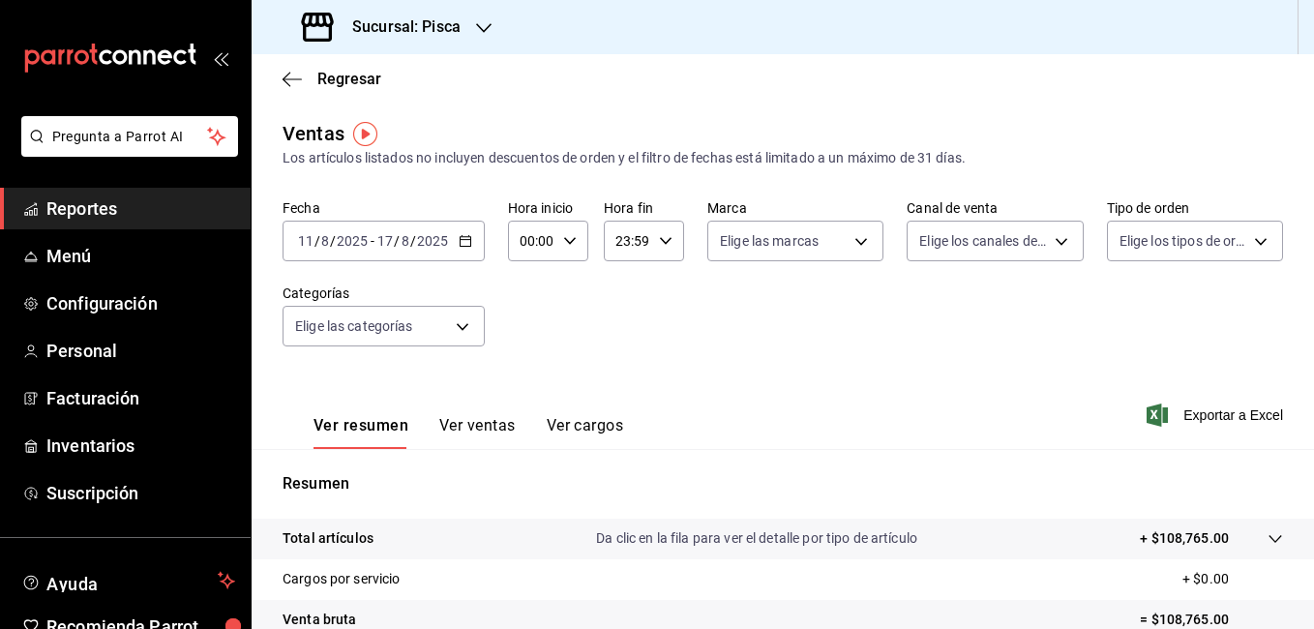
click at [490, 424] on button "Ver ventas" at bounding box center [477, 432] width 76 height 33
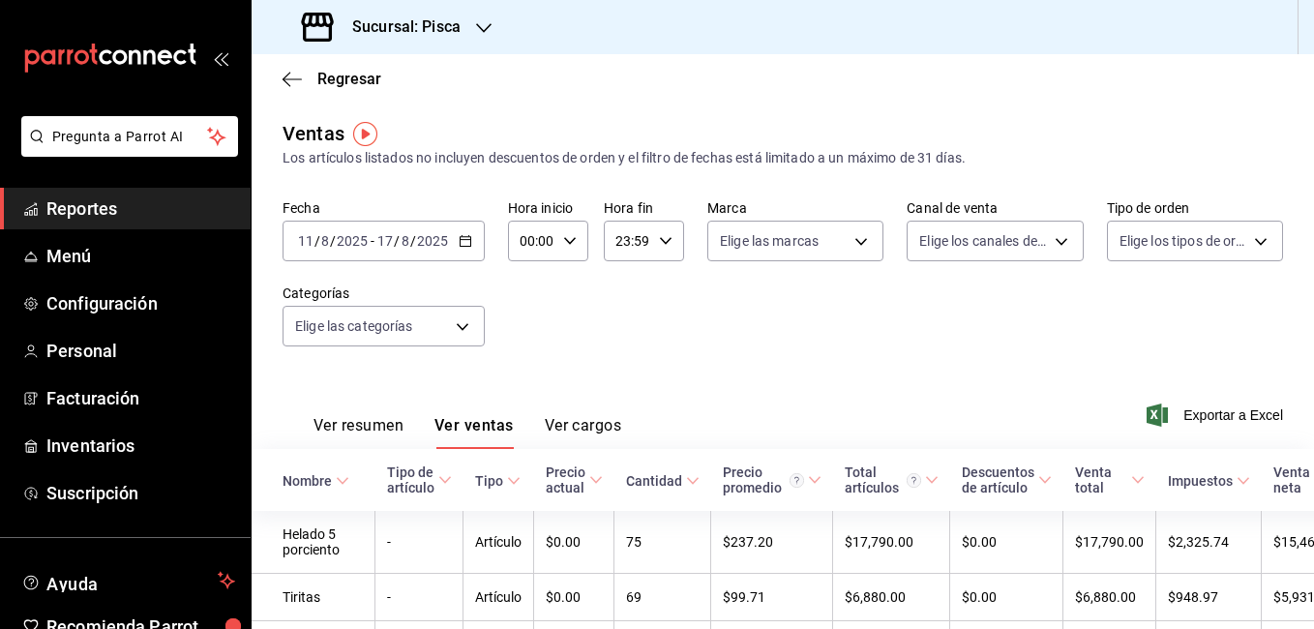
click at [424, 29] on h3 "Sucursal: Pisca" at bounding box center [399, 26] width 124 height 23
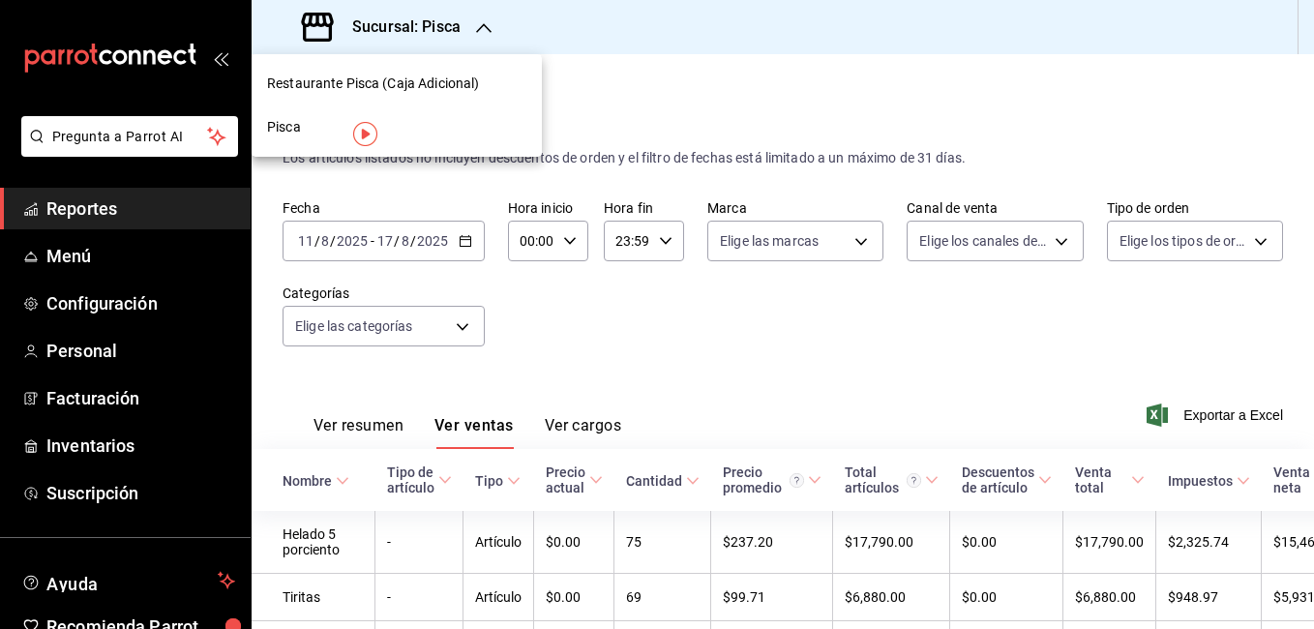
click at [381, 91] on span "Restaurante Pisca (Caja Adicional)" at bounding box center [373, 84] width 212 height 20
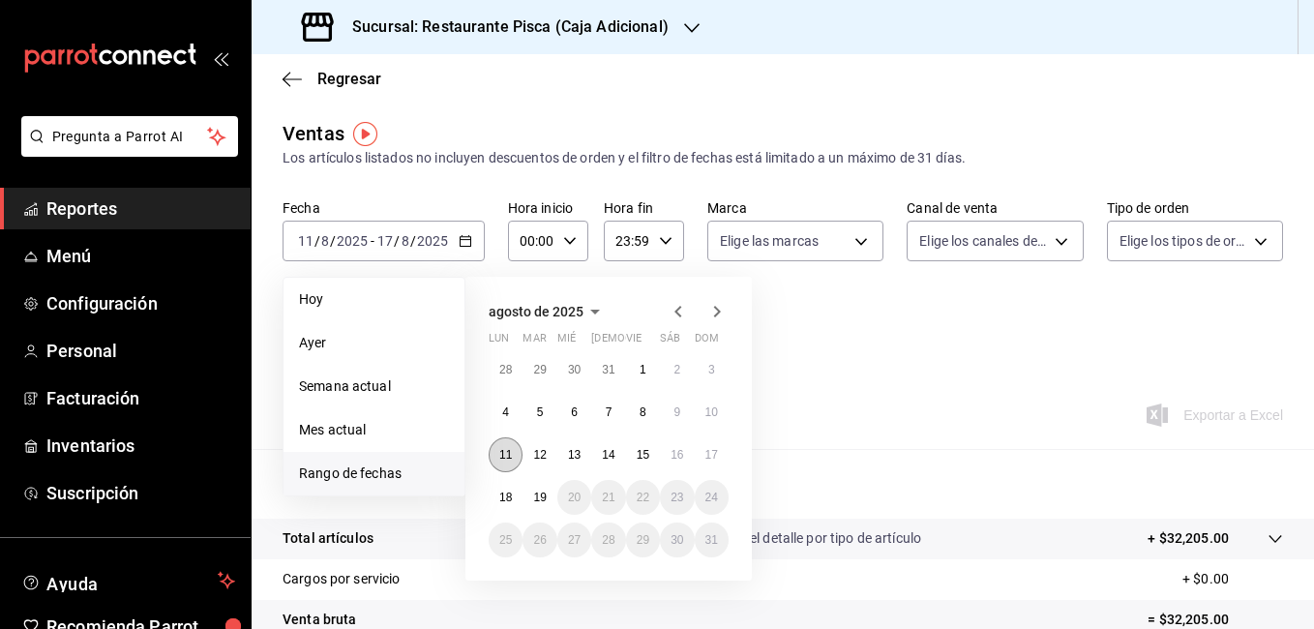
click at [505, 457] on abbr "11" at bounding box center [505, 455] width 13 height 14
click at [704, 447] on button "17" at bounding box center [712, 454] width 34 height 35
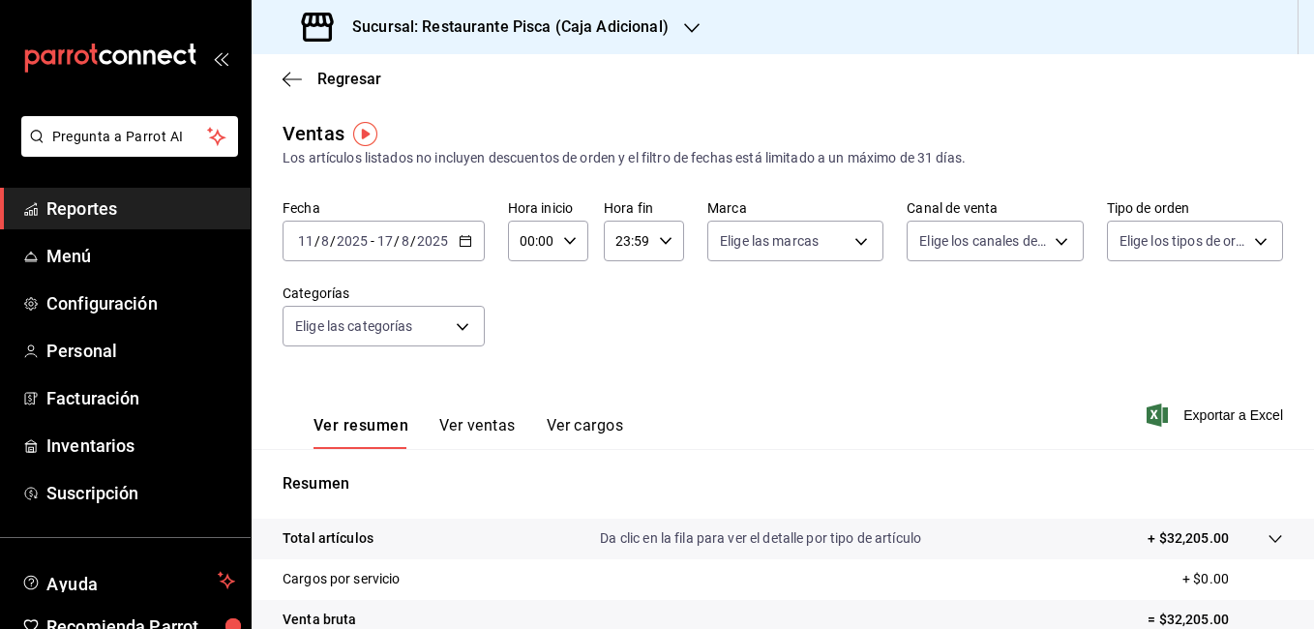
click at [481, 419] on button "Ver ventas" at bounding box center [477, 432] width 76 height 33
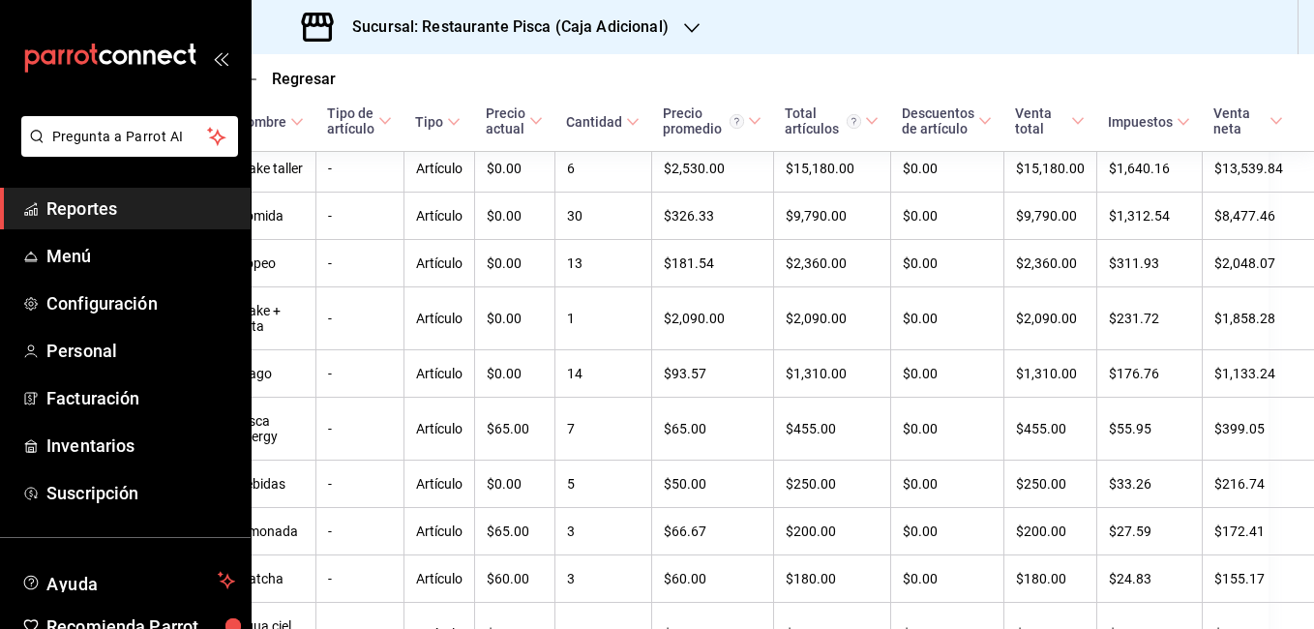
scroll to position [401, 48]
click at [655, 24] on h3 "Sucursal: Restaurante Pisca (Caja Adicional)" at bounding box center [503, 26] width 332 height 23
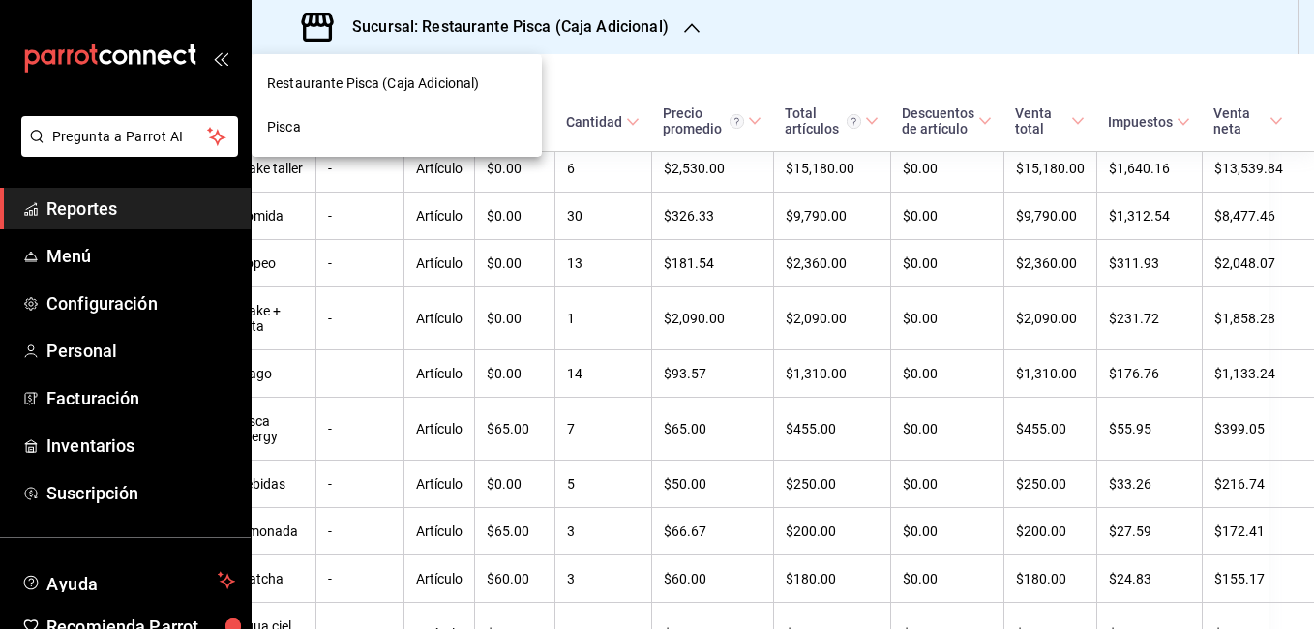
click at [298, 133] on span "Pisca" at bounding box center [284, 127] width 34 height 20
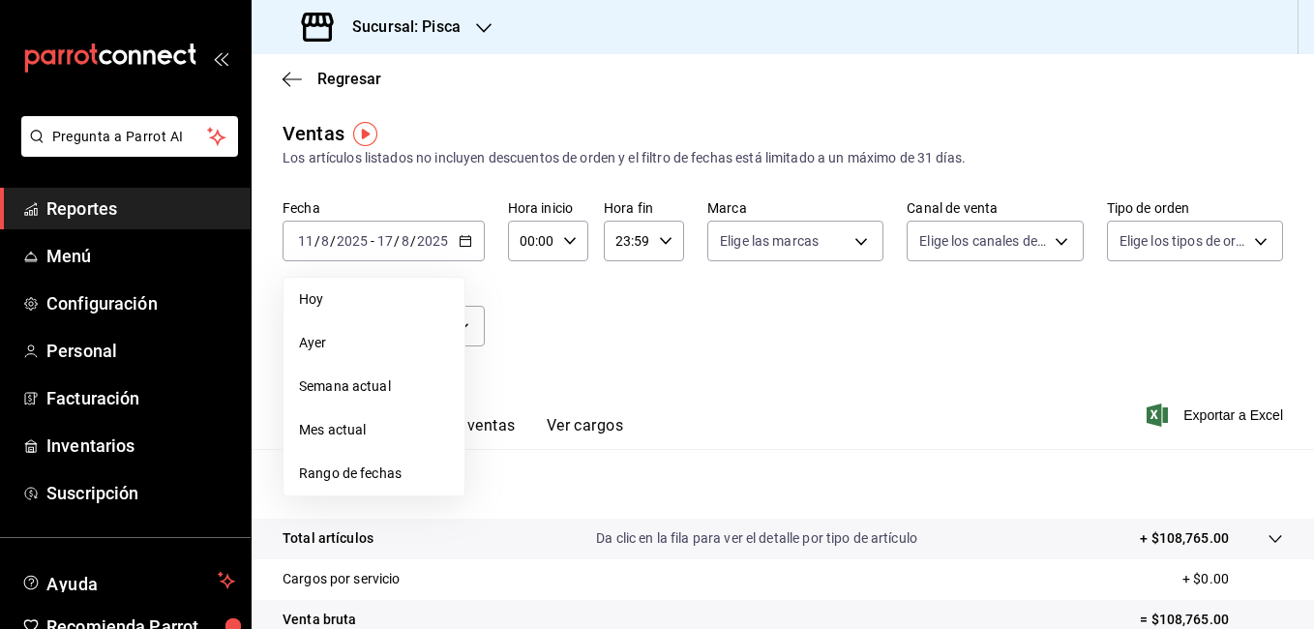
click at [360, 476] on span "Rango de fechas" at bounding box center [374, 473] width 150 height 20
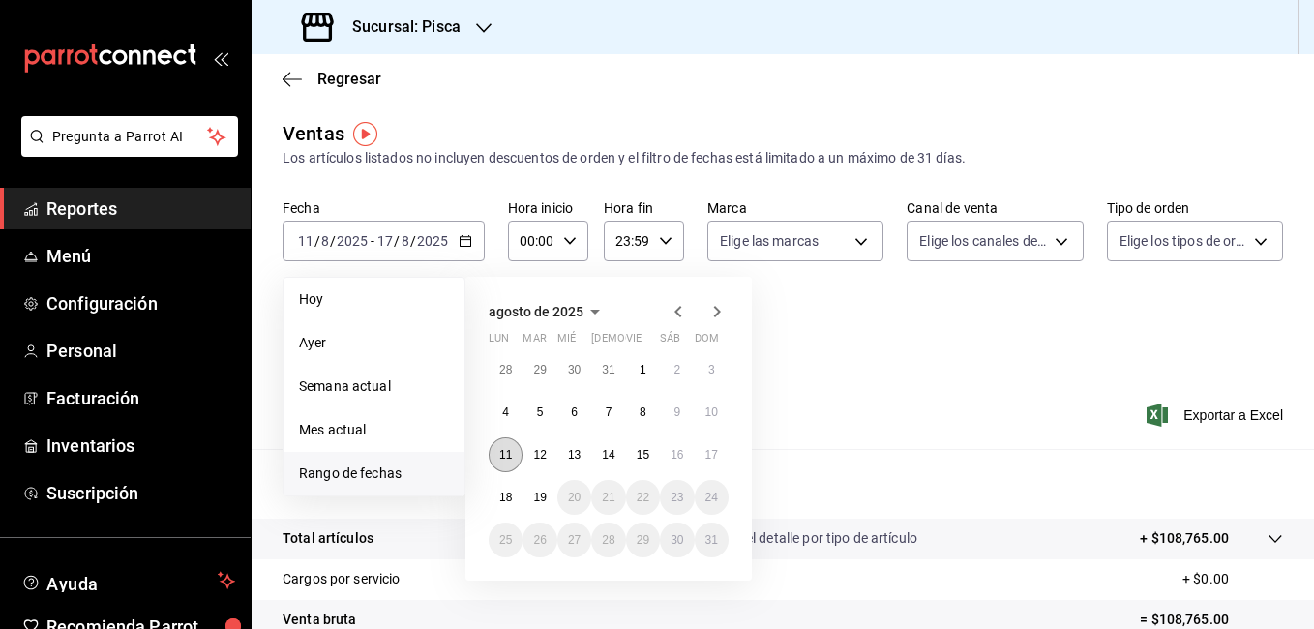
click at [508, 448] on abbr "11" at bounding box center [505, 455] width 13 height 14
click at [702, 460] on button "17" at bounding box center [712, 454] width 34 height 35
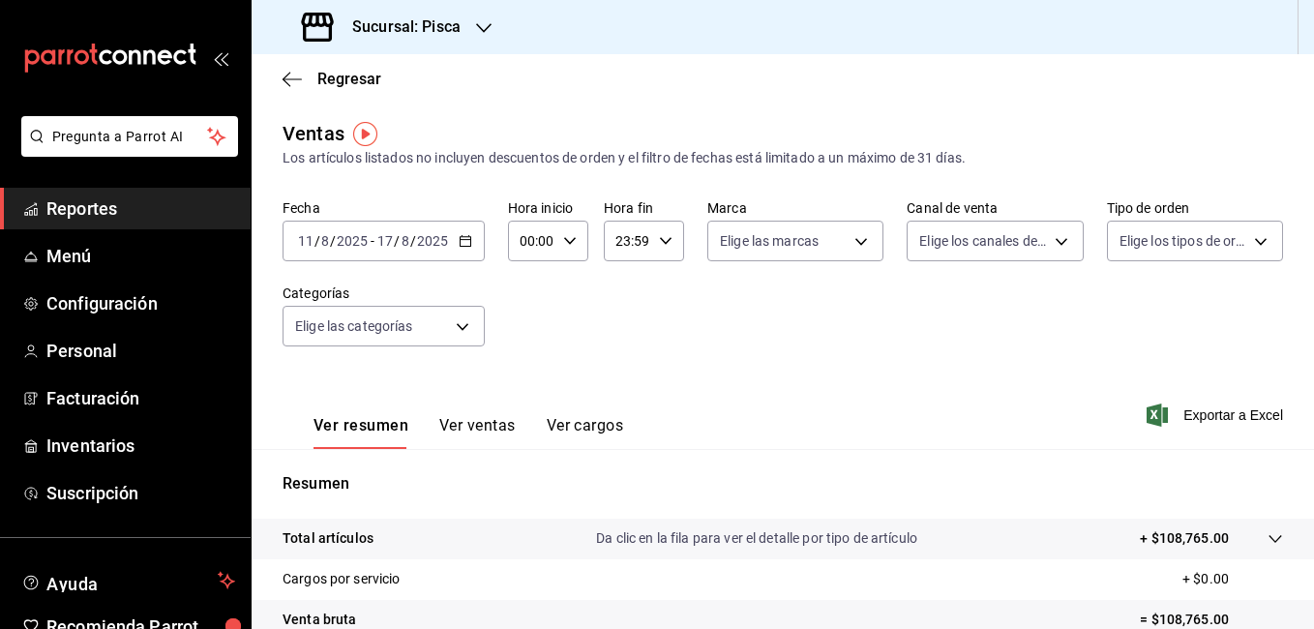
click at [483, 427] on button "Ver ventas" at bounding box center [477, 432] width 76 height 33
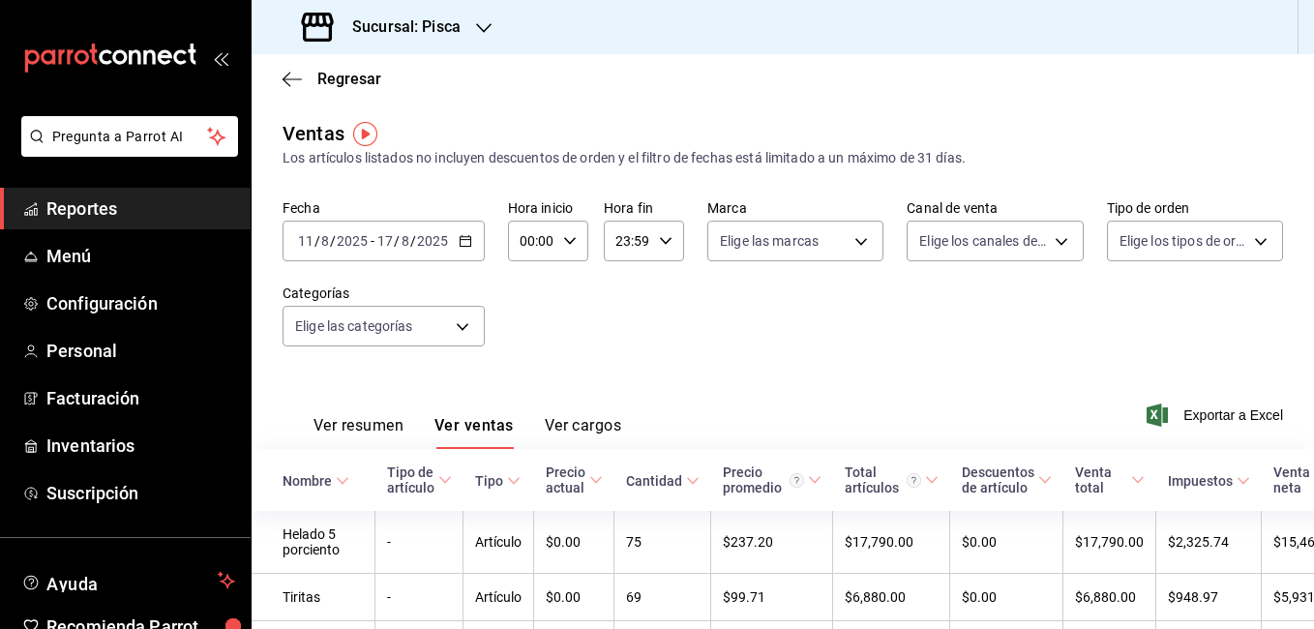
click at [340, 419] on button "Ver resumen" at bounding box center [358, 432] width 90 height 33
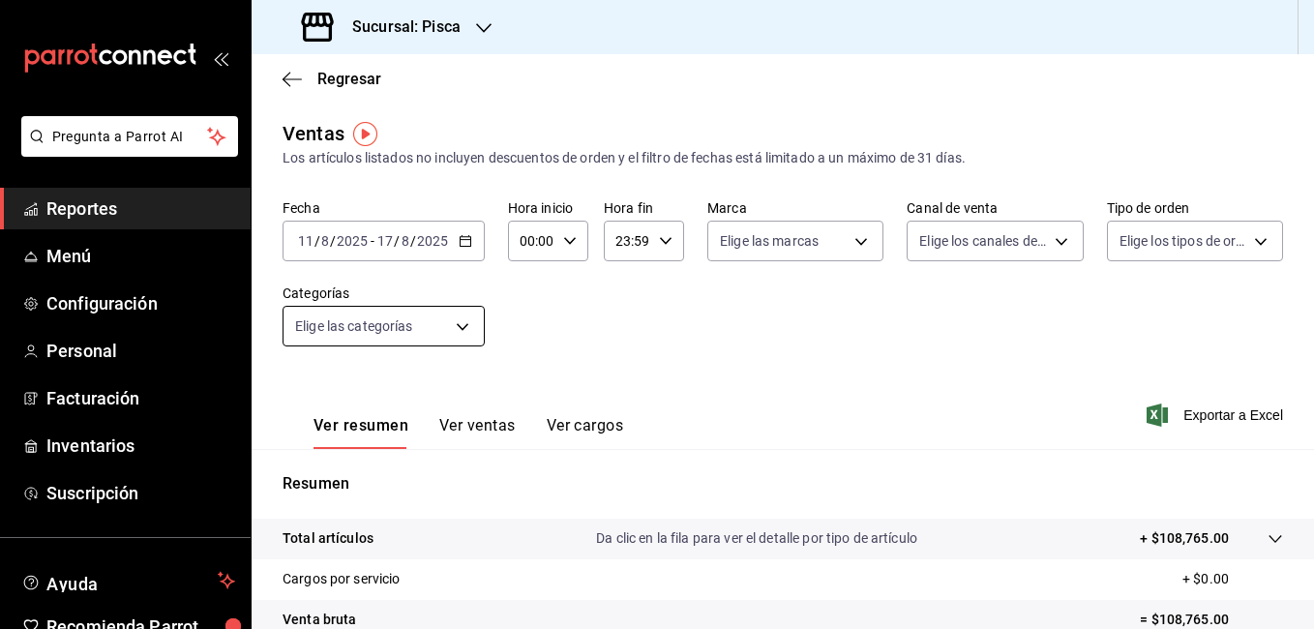
click at [466, 319] on body "Pregunta a Parrot AI Reportes Menú Configuración Personal Facturación Inventari…" at bounding box center [657, 314] width 1314 height 629
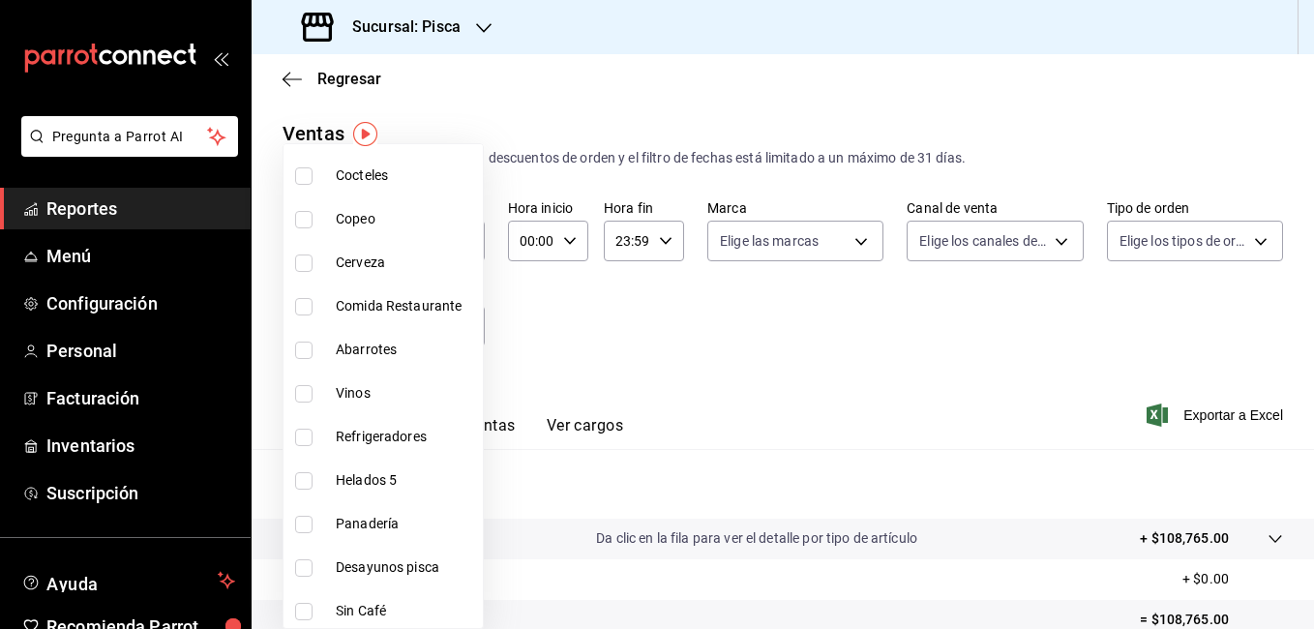
scroll to position [327, 0]
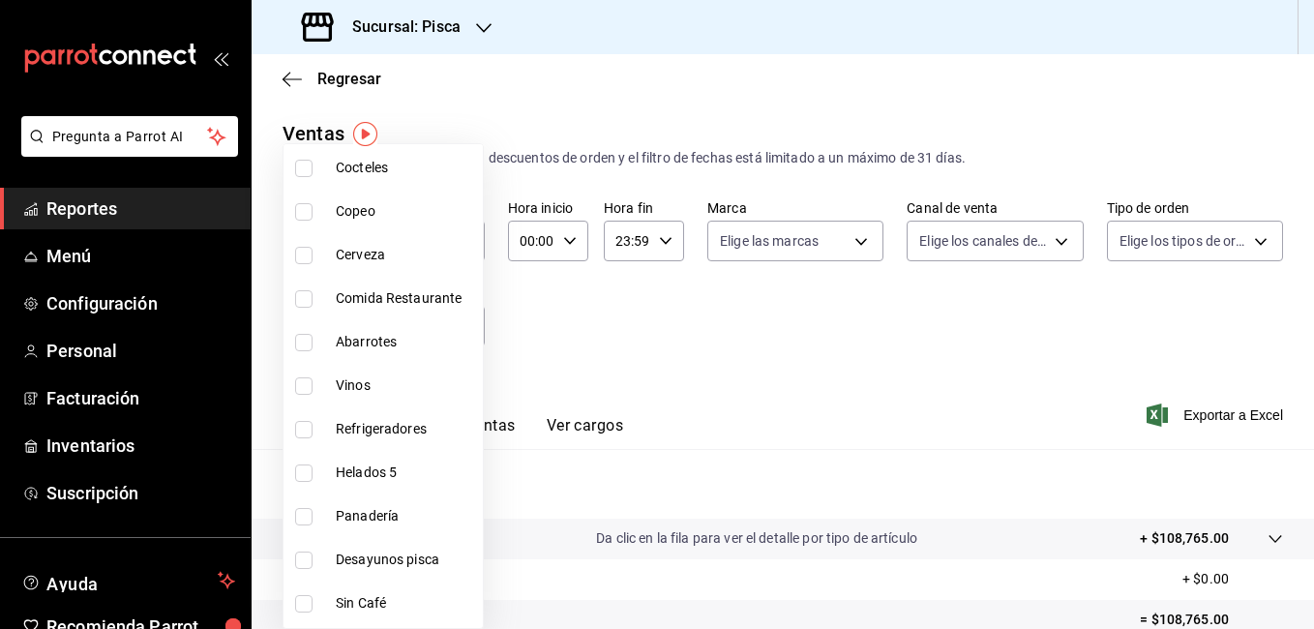
click at [308, 561] on input "checkbox" at bounding box center [303, 559] width 17 height 17
checkbox input "true"
type input "d77e6dfd-3e6a-4fce-8557-3b0b4ec92802"
click at [1310, 224] on div at bounding box center [657, 314] width 1314 height 629
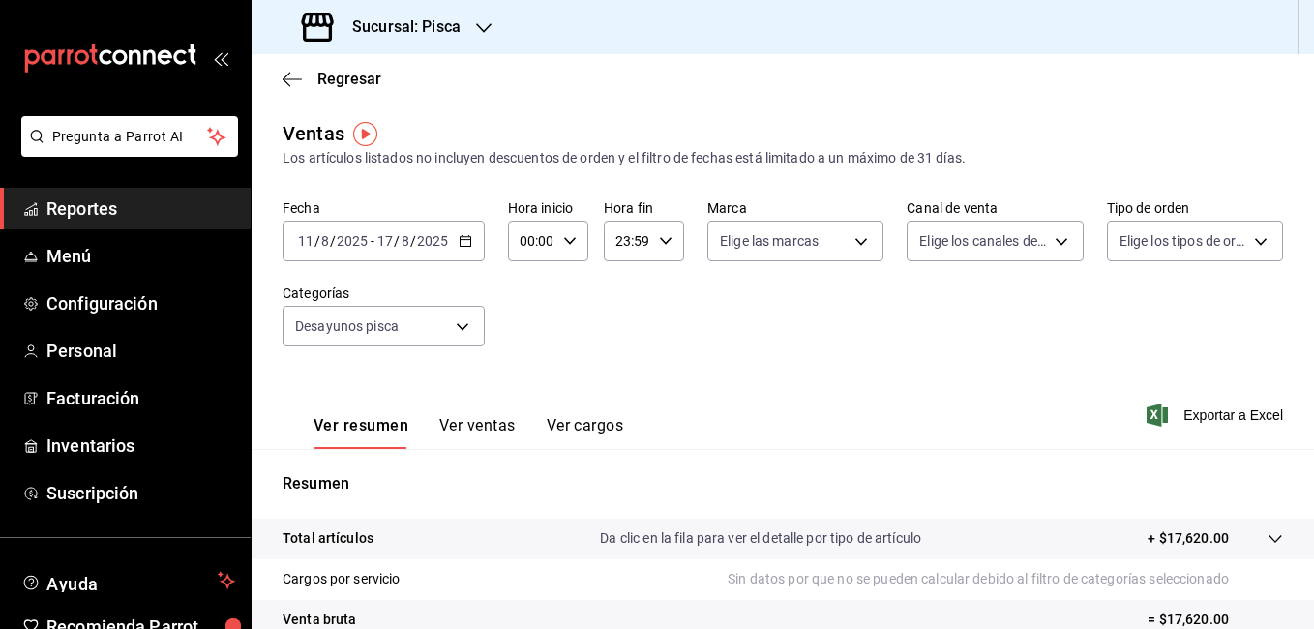
drag, startPoint x: 1310, startPoint y: 224, endPoint x: 1310, endPoint y: 315, distance: 90.9
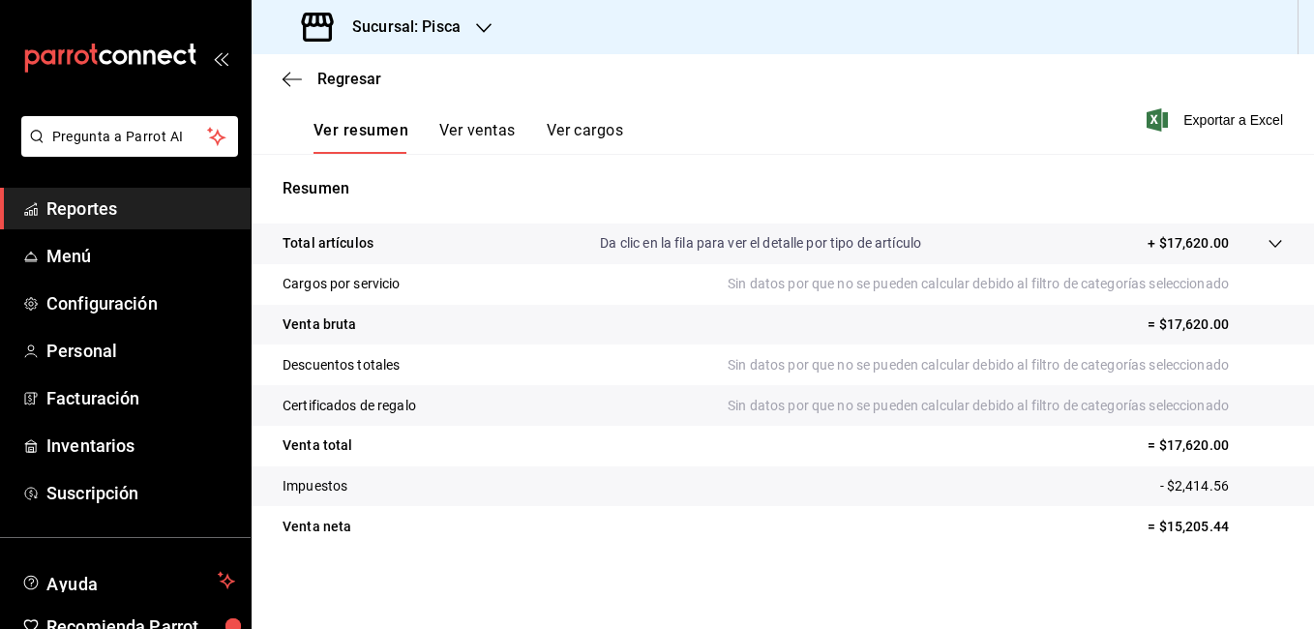
scroll to position [298, 0]
